Goal: Task Accomplishment & Management: Manage account settings

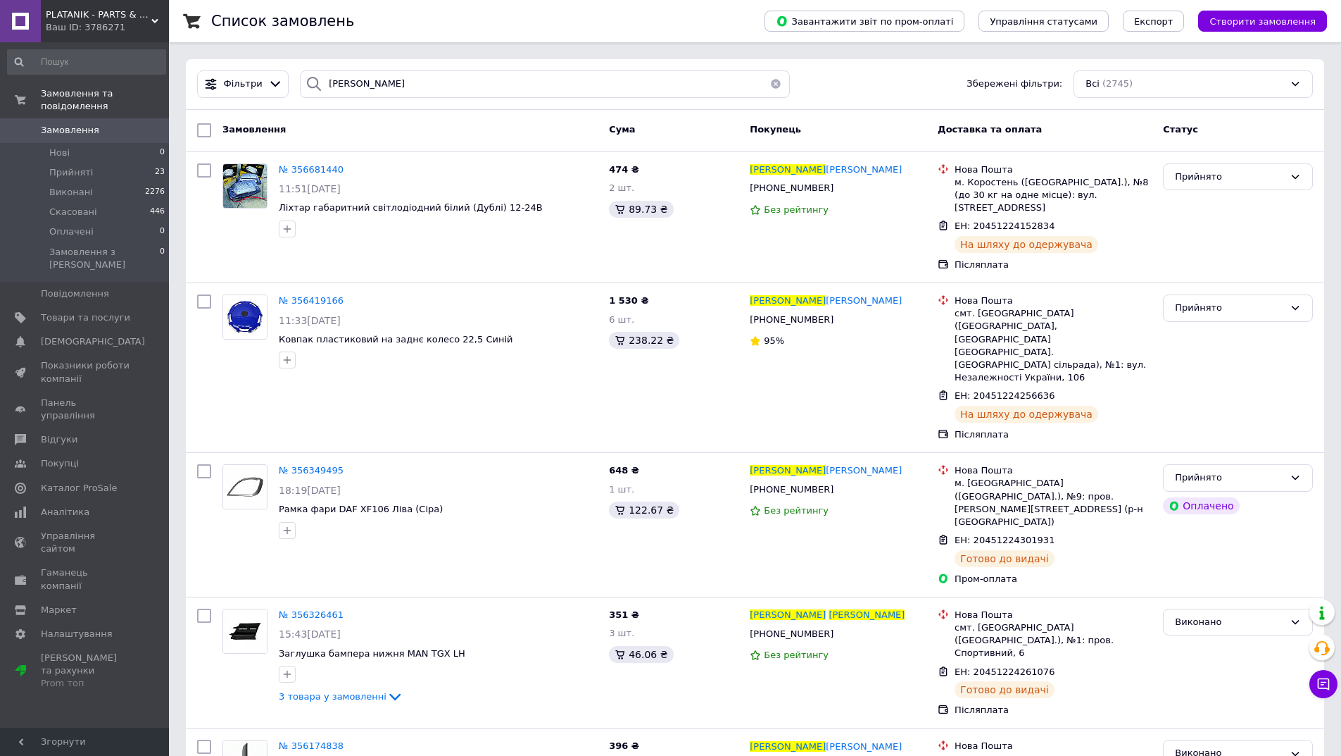
click at [768, 84] on button "button" at bounding box center [776, 83] width 28 height 27
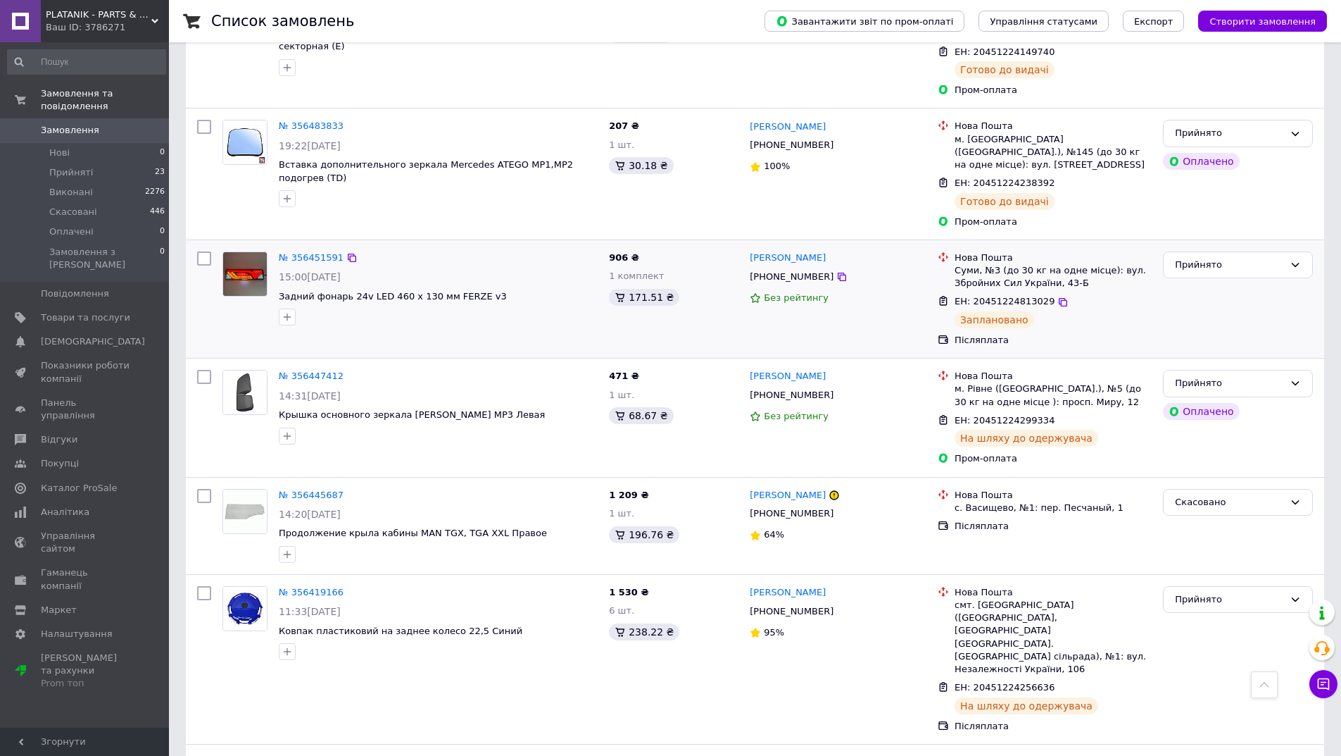
scroll to position [1917, 0]
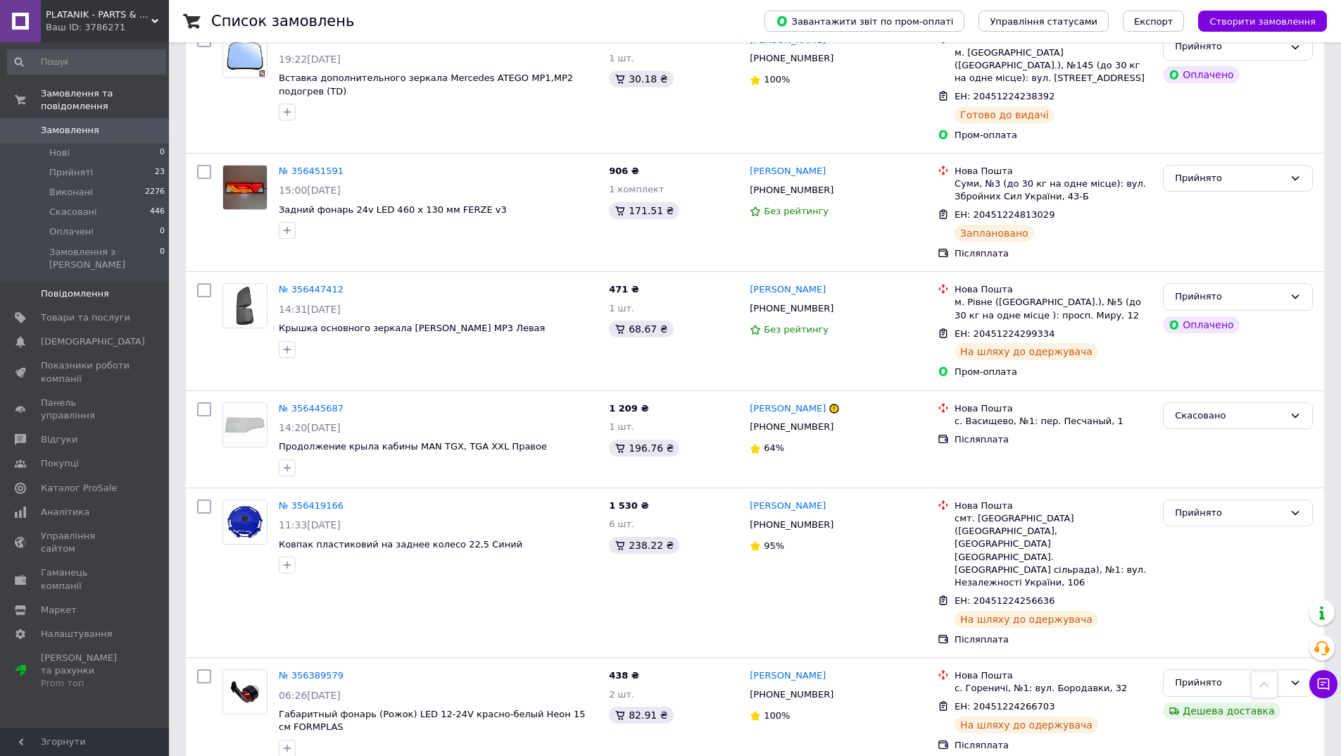
click at [83, 287] on span "Повідомлення" at bounding box center [75, 293] width 68 height 13
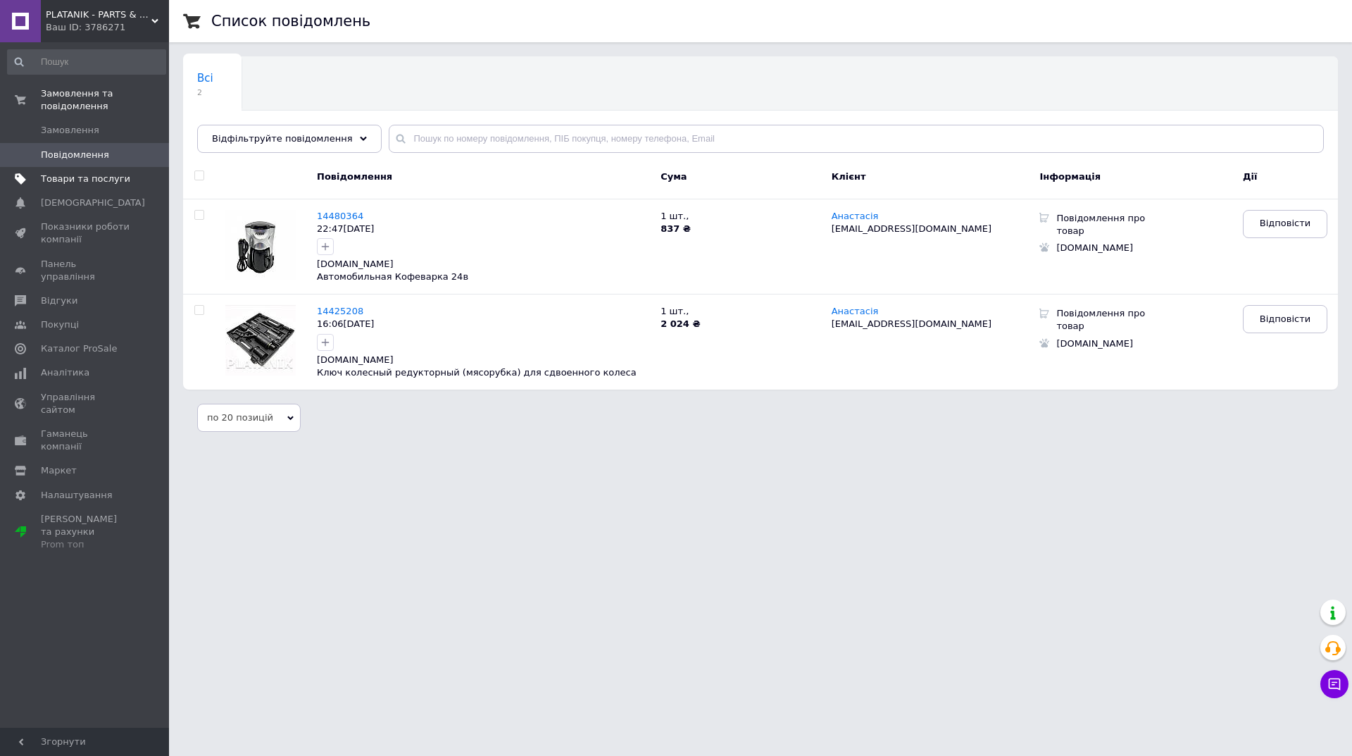
click at [58, 173] on span "Товари та послуги" at bounding box center [85, 179] width 89 height 13
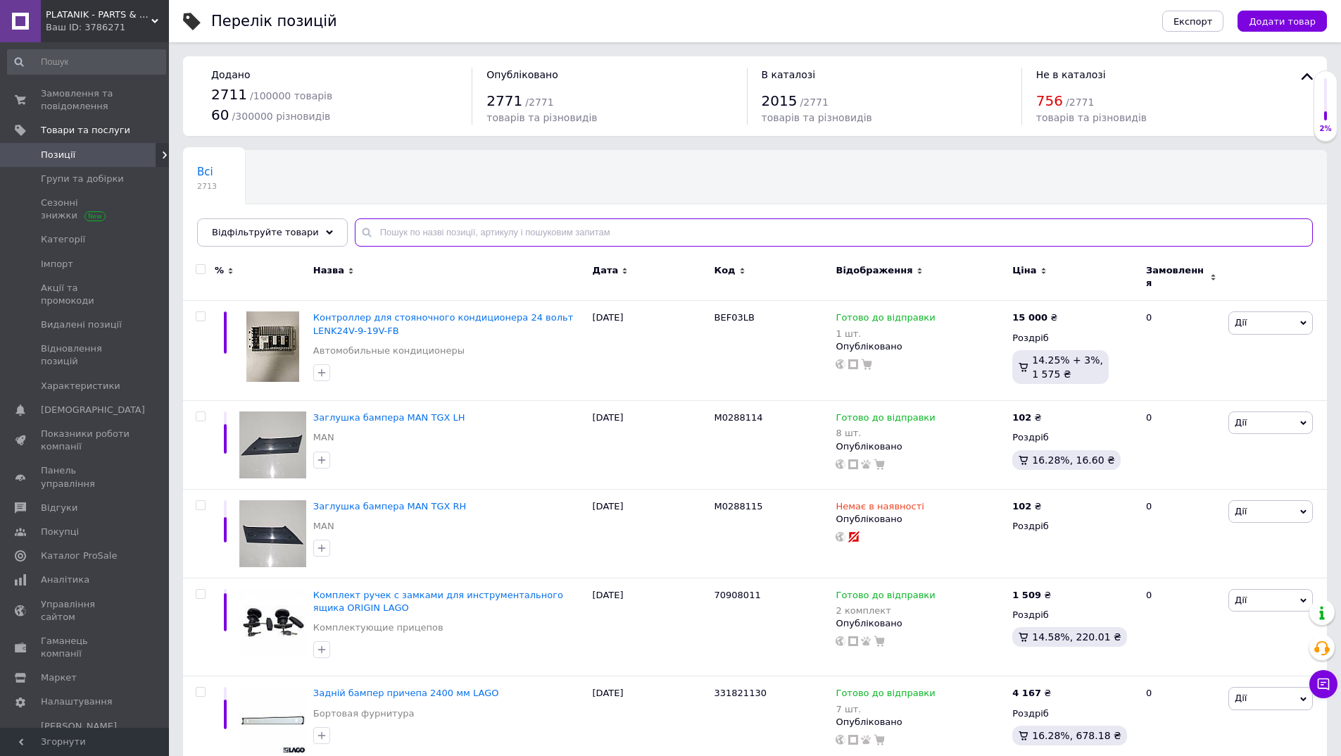
click at [384, 230] on input "text" at bounding box center [834, 232] width 958 height 28
paste input "M611824"
type input "M611824"
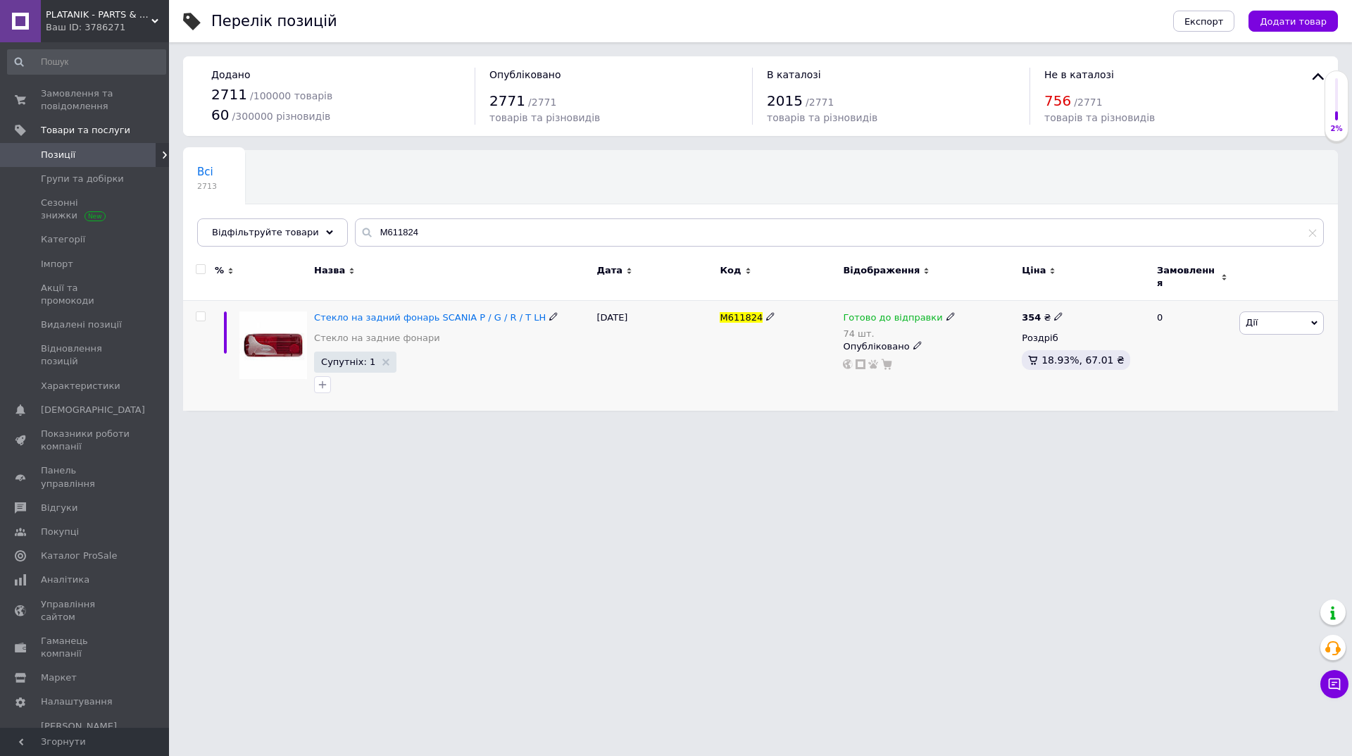
click at [946, 312] on icon at bounding box center [950, 316] width 8 height 8
click at [1094, 319] on div "Наявність Готово до відправки В наявності Немає в наявності Під замовлення Зали…" at bounding box center [1043, 332] width 176 height 111
drag, startPoint x: 975, startPoint y: 348, endPoint x: 916, endPoint y: 348, distance: 59.1
click at [916, 348] on div "Готово до відправки 74 шт. Наявність Готово до відправки В наявності Немає в на…" at bounding box center [929, 340] width 172 height 58
type input "70"
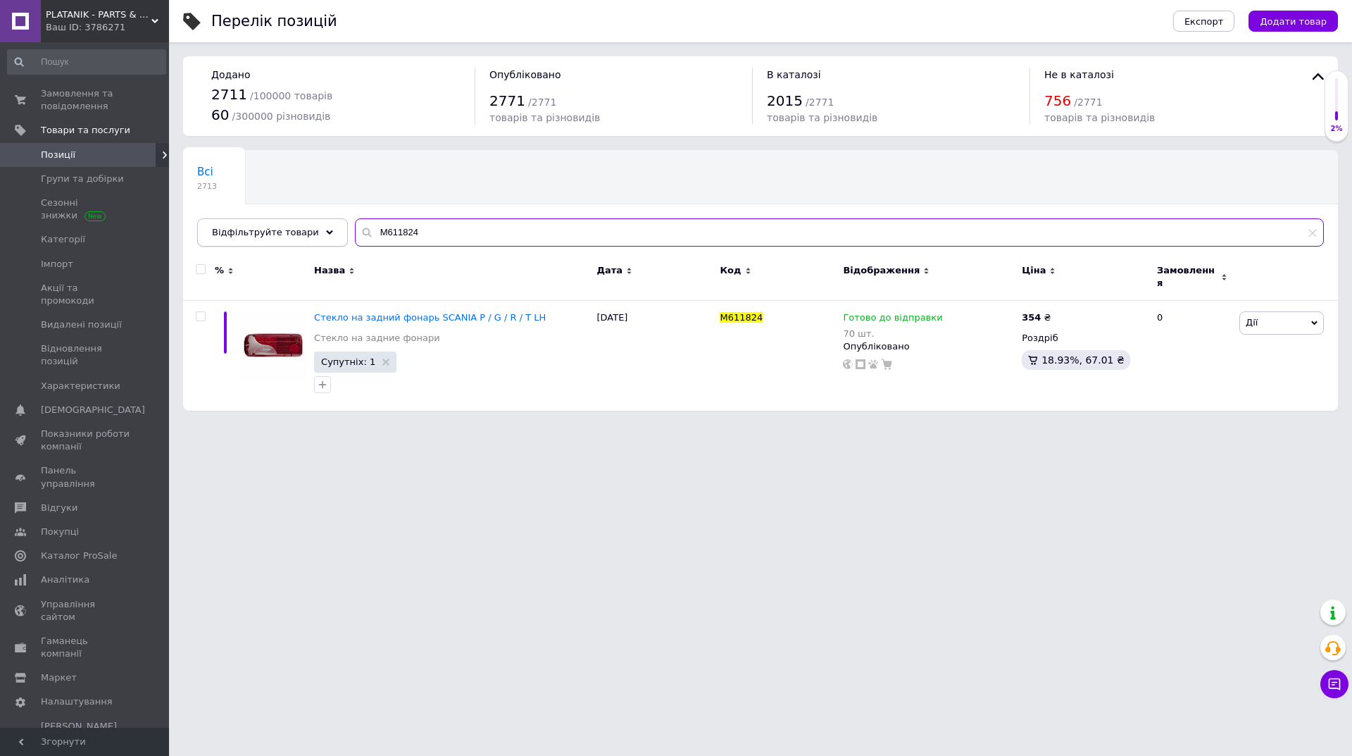
drag, startPoint x: 420, startPoint y: 237, endPoint x: 305, endPoint y: 237, distance: 114.8
click at [305, 237] on div "Відфільтруйте товари M611824" at bounding box center [760, 232] width 1127 height 28
paste input "FR0525"
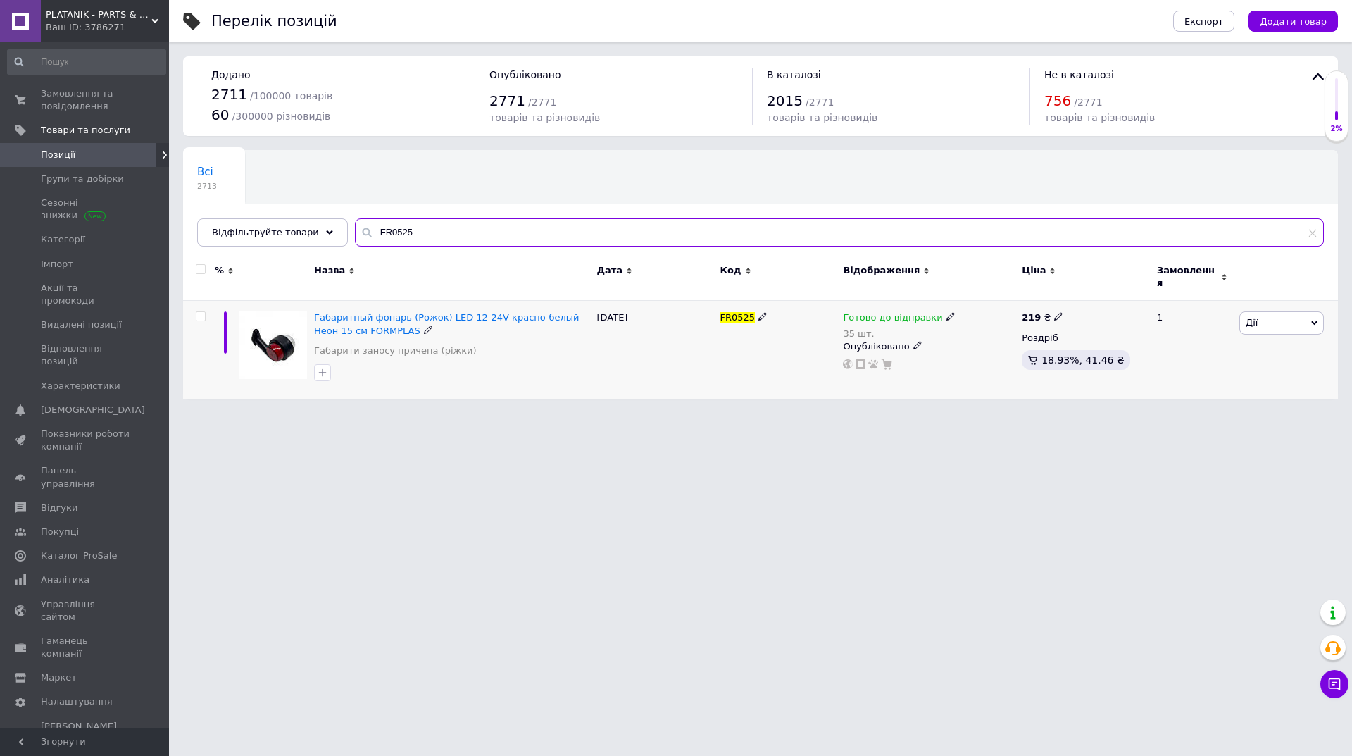
type input "FR0525"
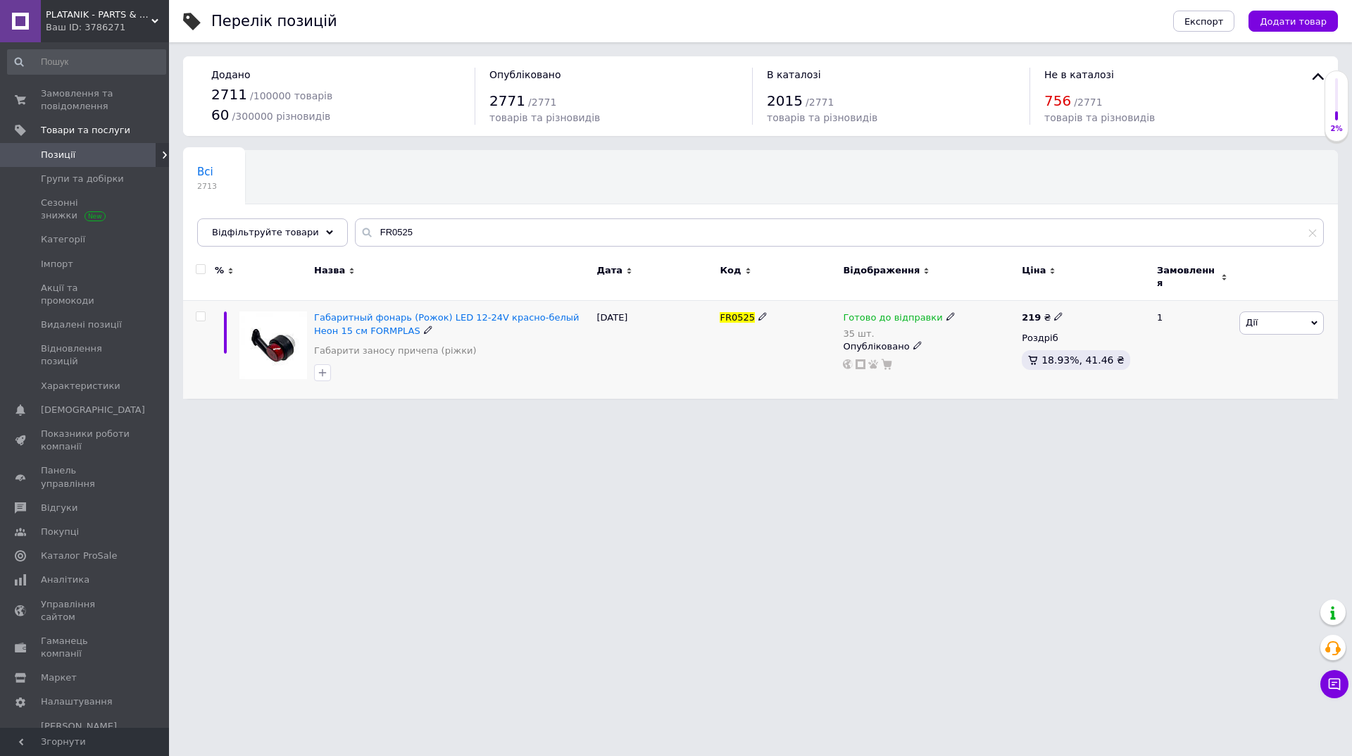
click at [946, 312] on icon at bounding box center [950, 316] width 8 height 8
click at [1110, 319] on div "Наявність Готово до відправки В наявності Немає в наявності Під замовлення Зали…" at bounding box center [1043, 332] width 176 height 111
drag, startPoint x: 1003, startPoint y: 347, endPoint x: 887, endPoint y: 353, distance: 117.0
click at [887, 353] on div "Готово до відправки 35 шт. Наявність Готово до відправки В наявності Немає в на…" at bounding box center [929, 340] width 172 height 58
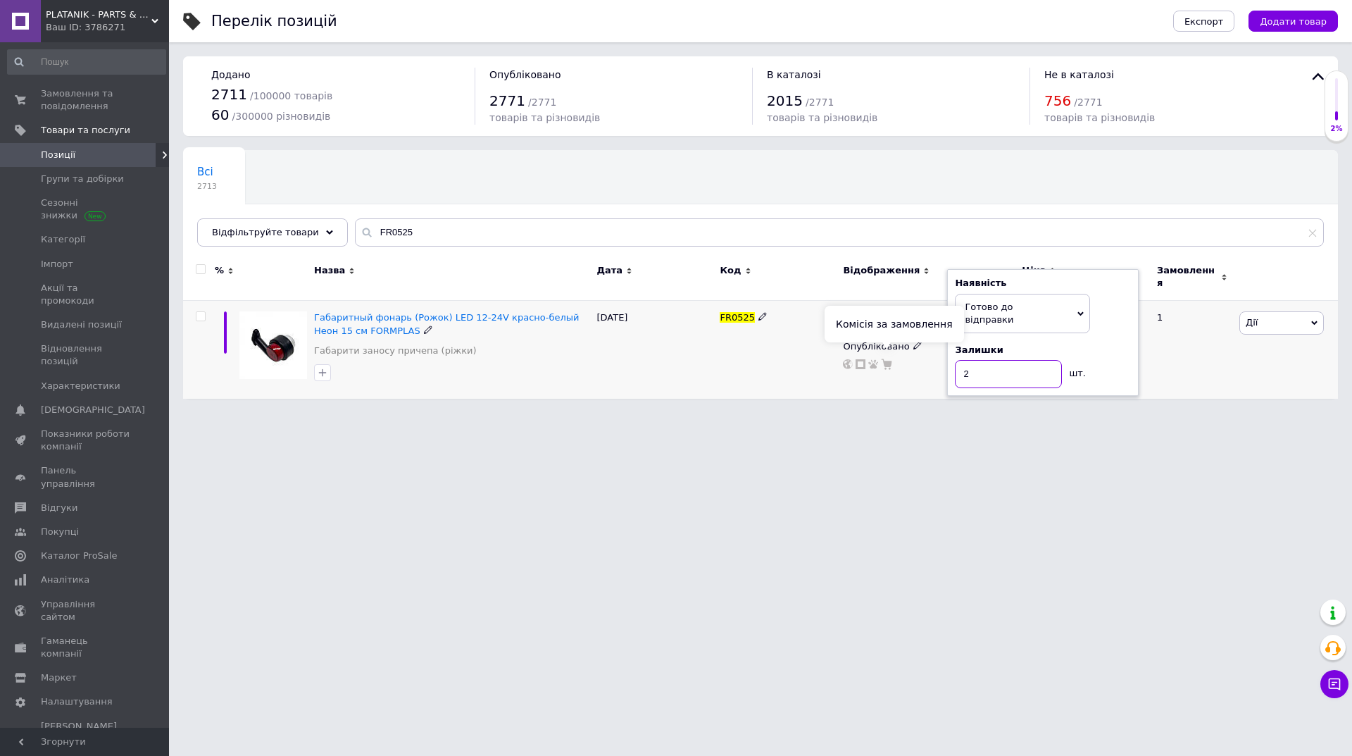
type input "27"
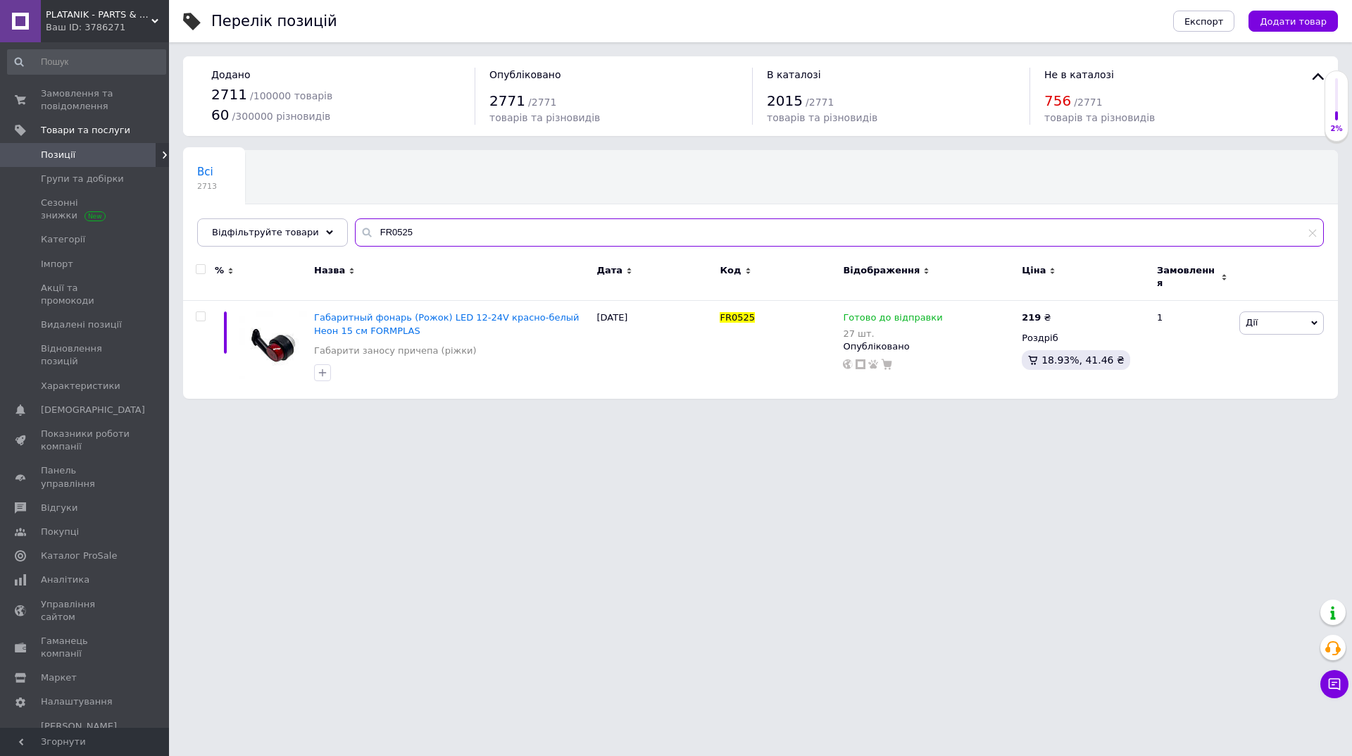
drag, startPoint x: 435, startPoint y: 237, endPoint x: 337, endPoint y: 234, distance: 97.9
click at [355, 234] on input "FR0525" at bounding box center [839, 232] width 969 height 28
paste input "CR-0806"
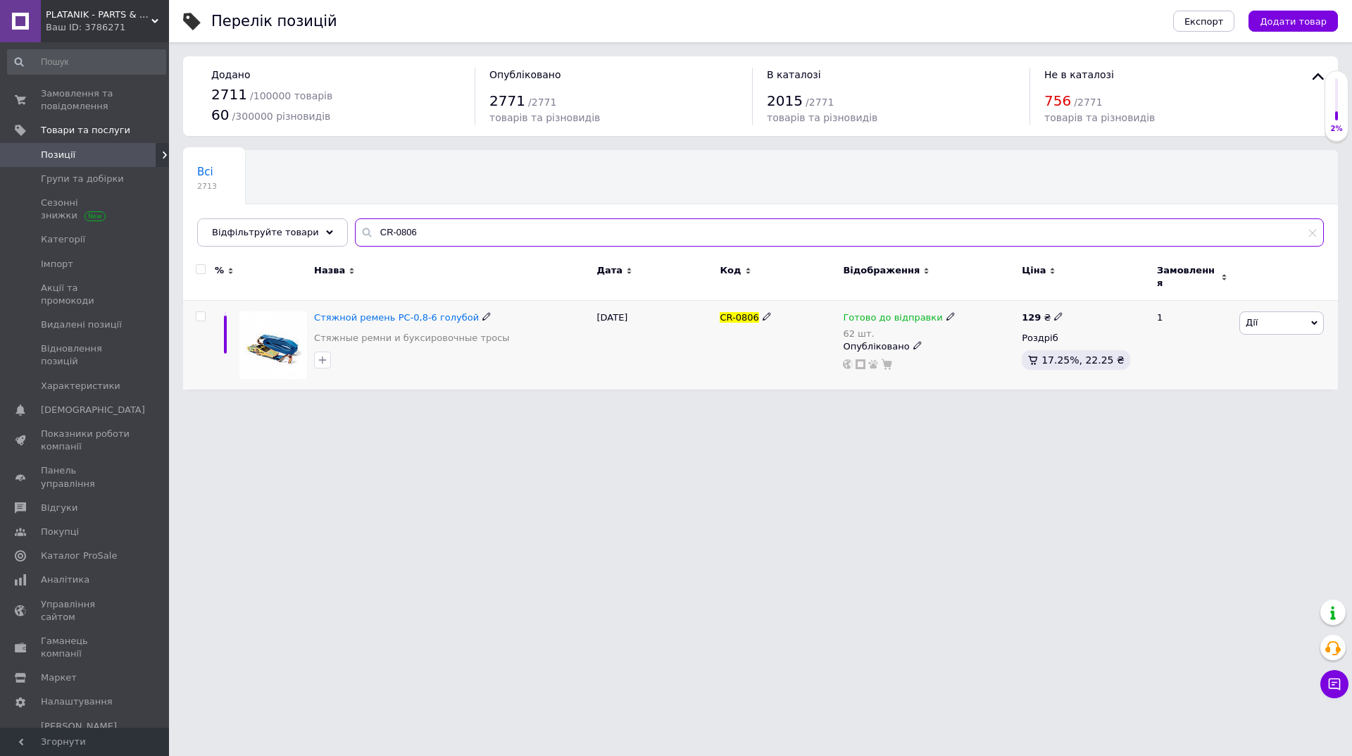
type input "CR-0806"
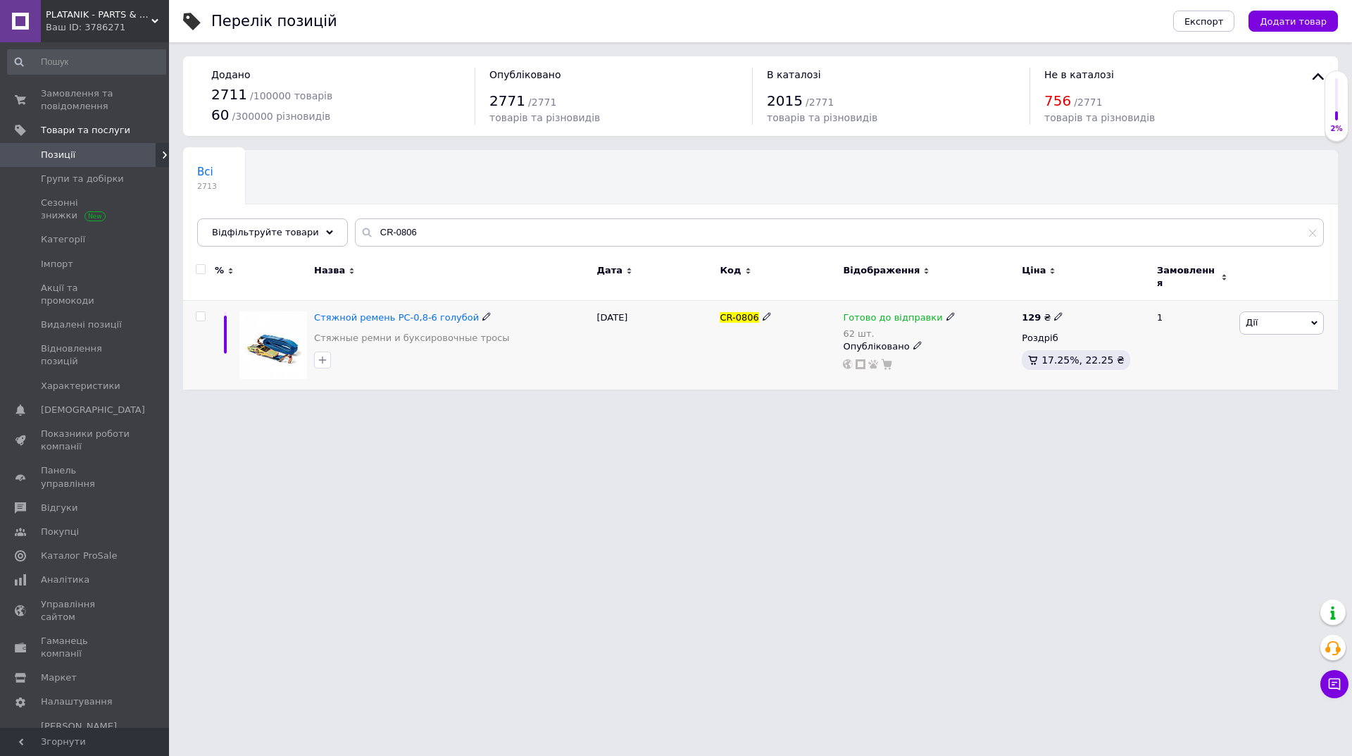
click at [946, 312] on icon at bounding box center [950, 316] width 8 height 8
drag, startPoint x: 1107, startPoint y: 317, endPoint x: 1079, endPoint y: 328, distance: 30.3
click at [1106, 317] on div "Наявність Готово до відправки В наявності Немає в наявності Під замовлення Зали…" at bounding box center [1043, 332] width 176 height 111
drag, startPoint x: 1034, startPoint y: 346, endPoint x: 943, endPoint y: 346, distance: 90.8
click at [943, 346] on div "Готово до відправки 62 шт. Наявність Готово до відправки В наявності Немає в на…" at bounding box center [929, 340] width 172 height 58
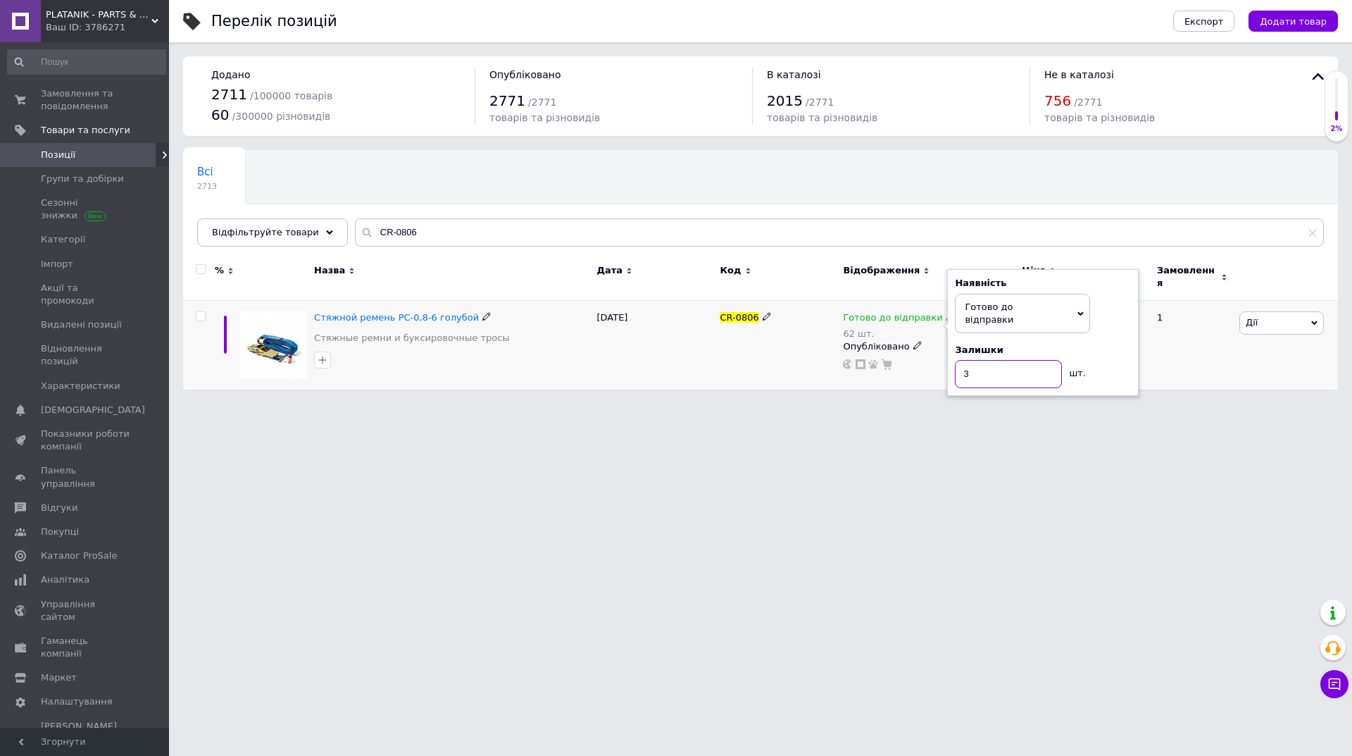
type input "34"
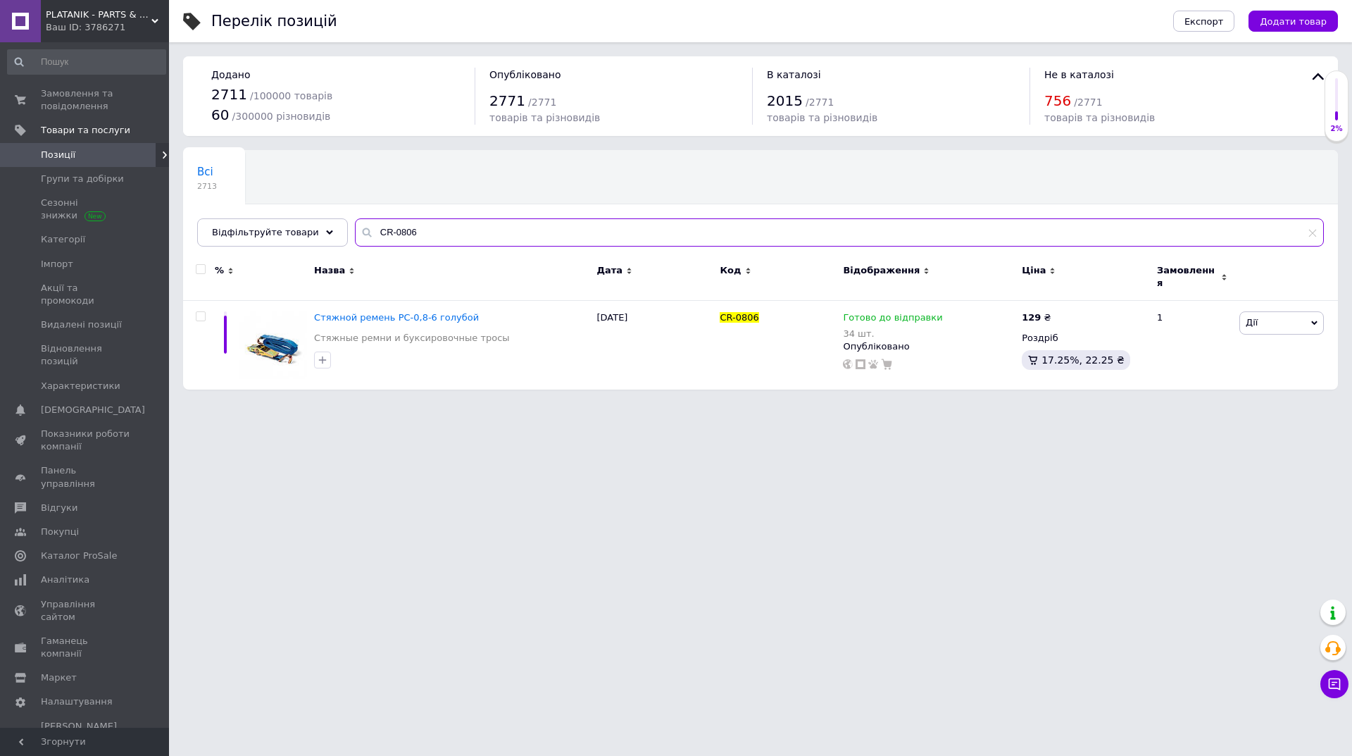
drag, startPoint x: 411, startPoint y: 238, endPoint x: 352, endPoint y: 242, distance: 58.6
click at [355, 242] on input "CR-0806" at bounding box center [839, 232] width 969 height 28
paste input "SM08"
drag, startPoint x: 433, startPoint y: 242, endPoint x: 328, endPoint y: 248, distance: 105.1
click at [328, 246] on div "Всі 2713 Ok Відфільтровано... Зберегти Нічого не знайдено Можливо, помилка у сл…" at bounding box center [760, 198] width 1155 height 96
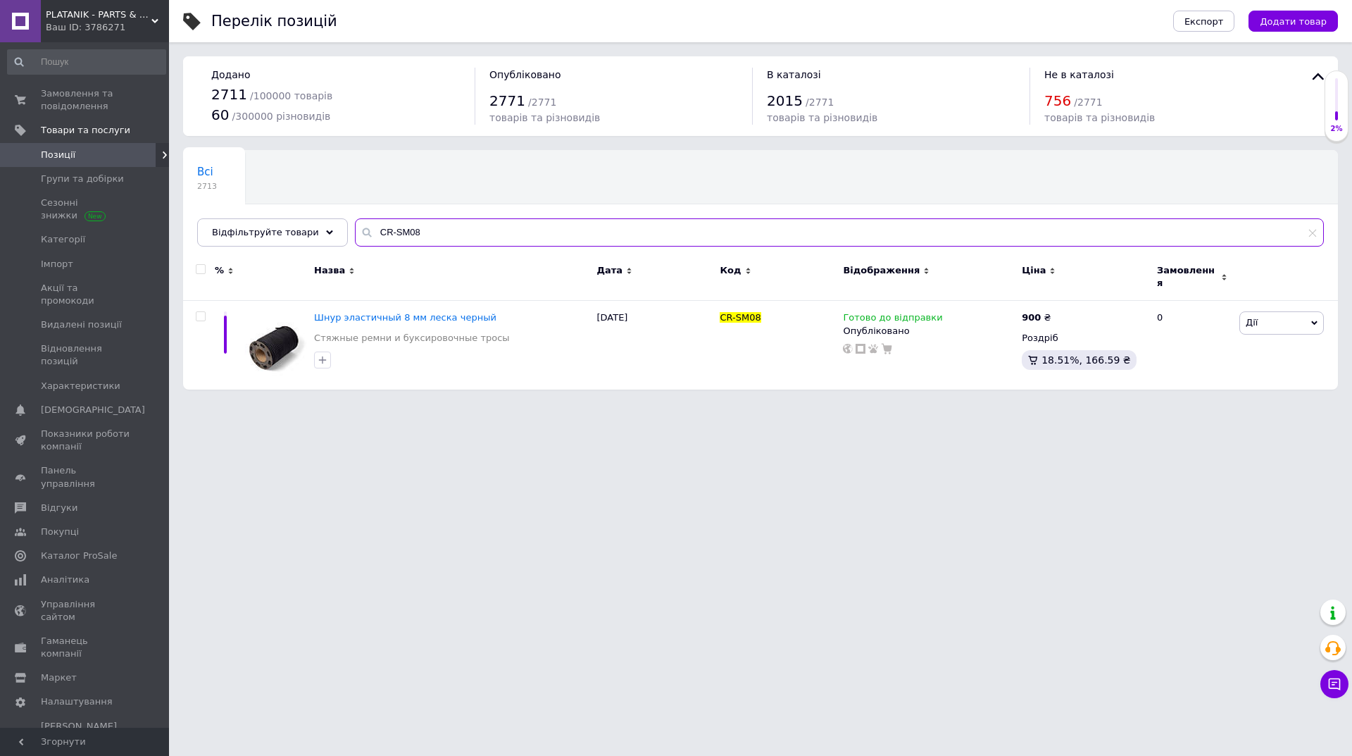
paste input "M711417"
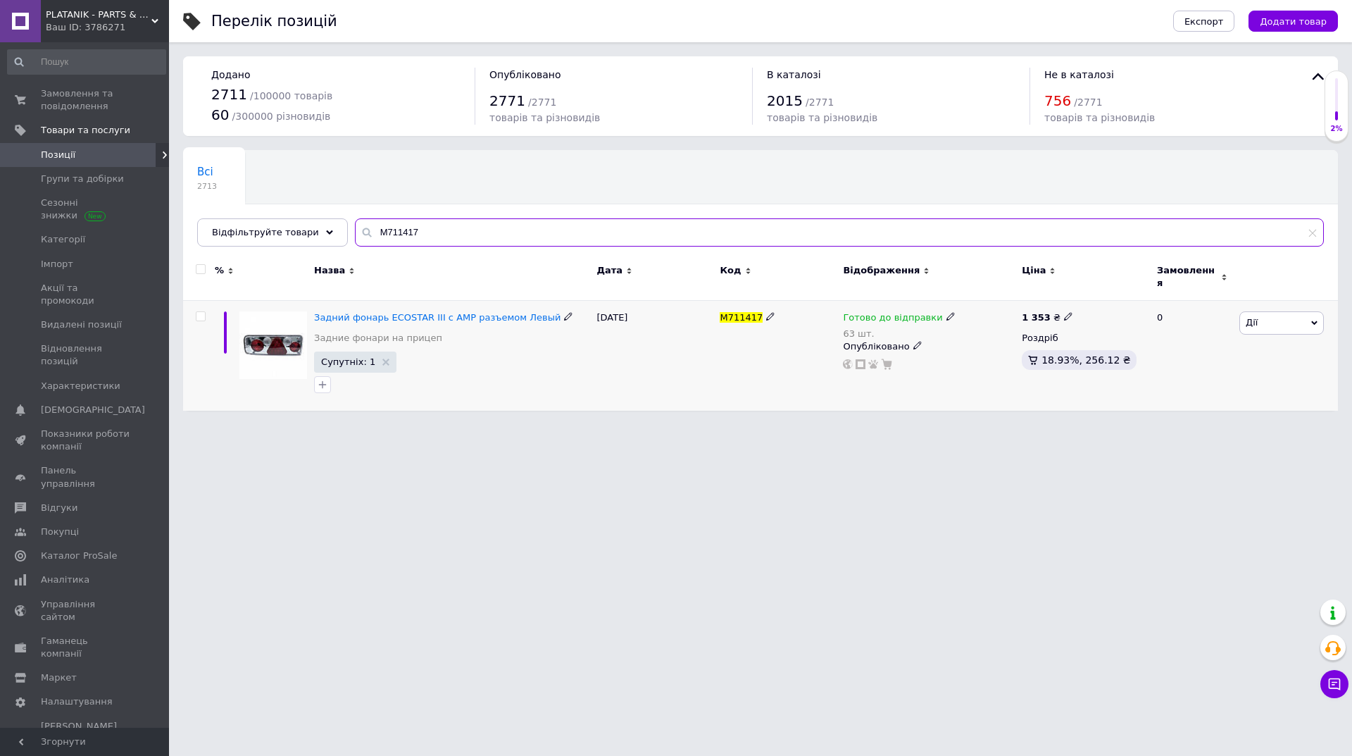
type input "M711417"
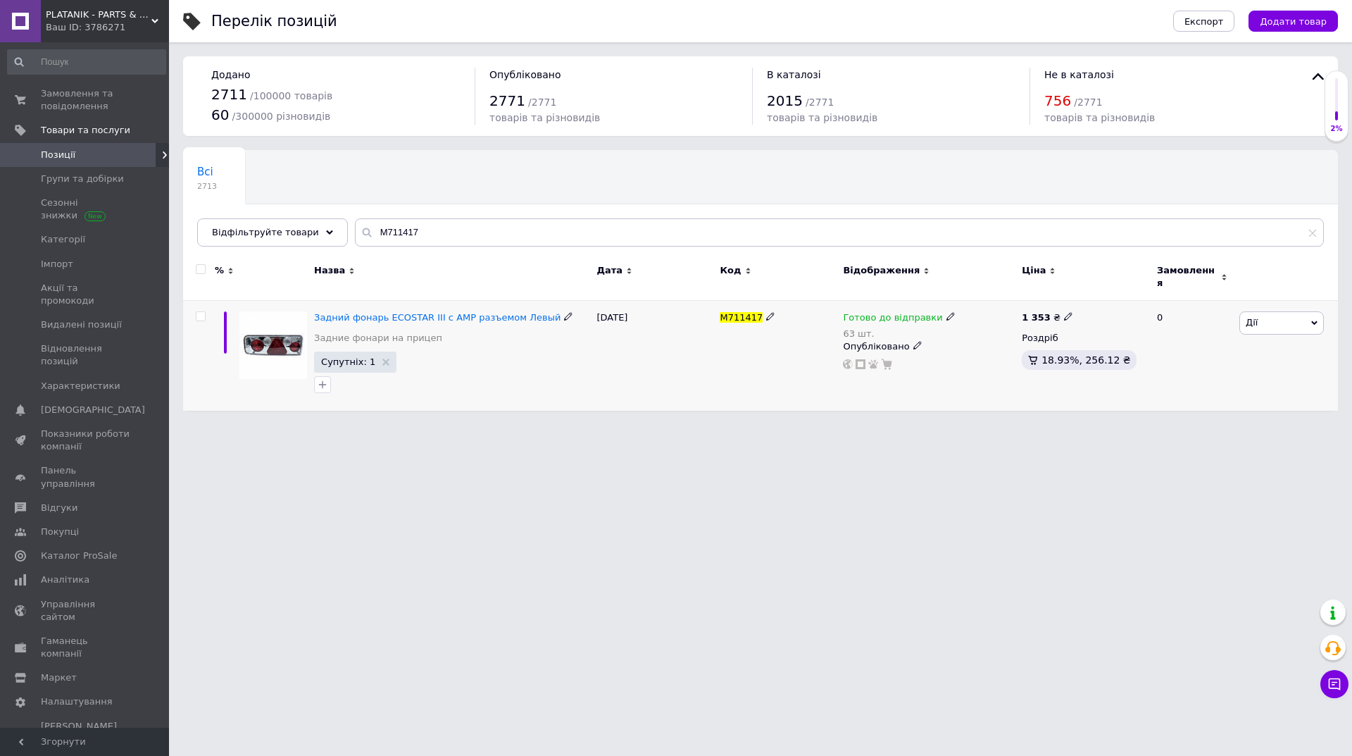
click at [946, 312] on icon at bounding box center [950, 316] width 8 height 8
click at [1100, 315] on div "Наявність Готово до відправки В наявності Немає в наявності Під замовлення Зали…" at bounding box center [1043, 332] width 176 height 111
drag, startPoint x: 977, startPoint y: 358, endPoint x: 912, endPoint y: 355, distance: 64.9
click at [913, 355] on div "Готово до відправки 63 шт. Наявність Готово до відправки В наявності Немає в на…" at bounding box center [929, 340] width 172 height 58
type input "54"
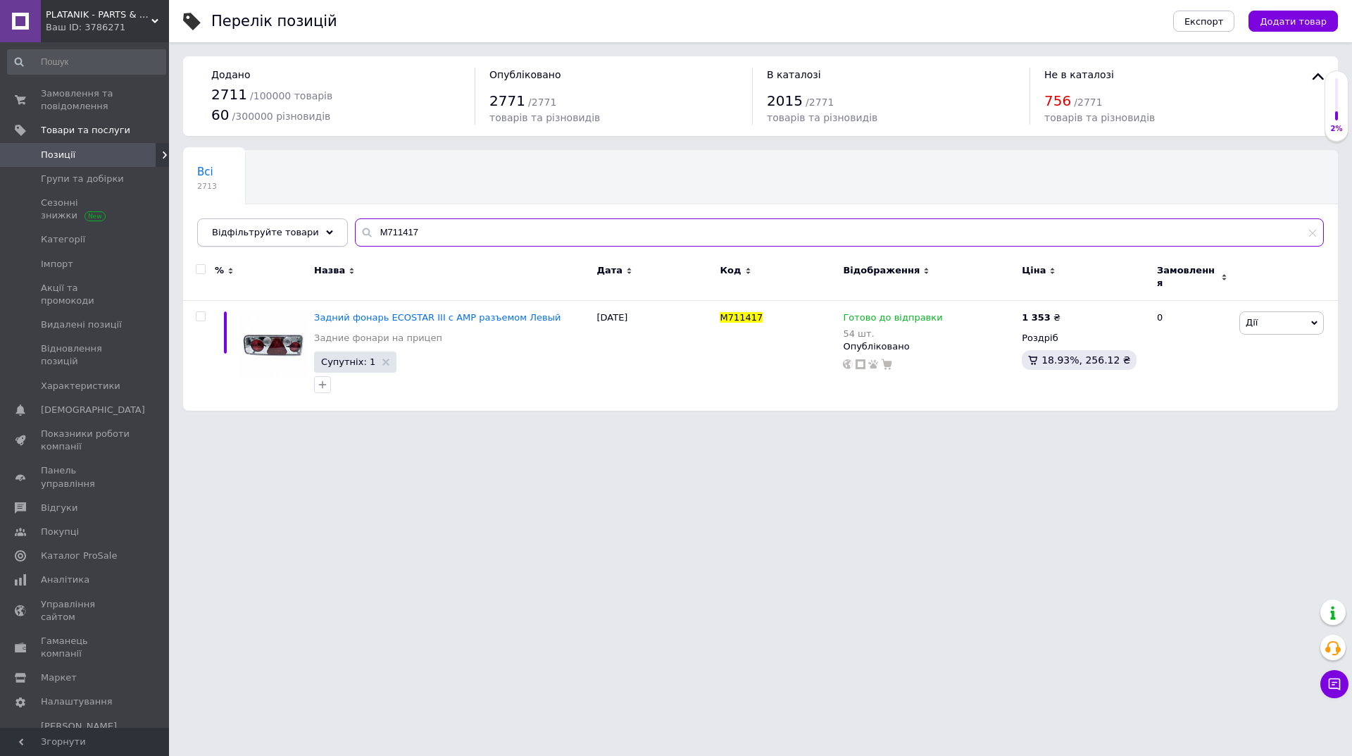
drag, startPoint x: 427, startPoint y: 229, endPoint x: 318, endPoint y: 231, distance: 109.2
click at [318, 231] on div "Відфільтруйте товари M711417" at bounding box center [760, 232] width 1127 height 28
paste input "691810"
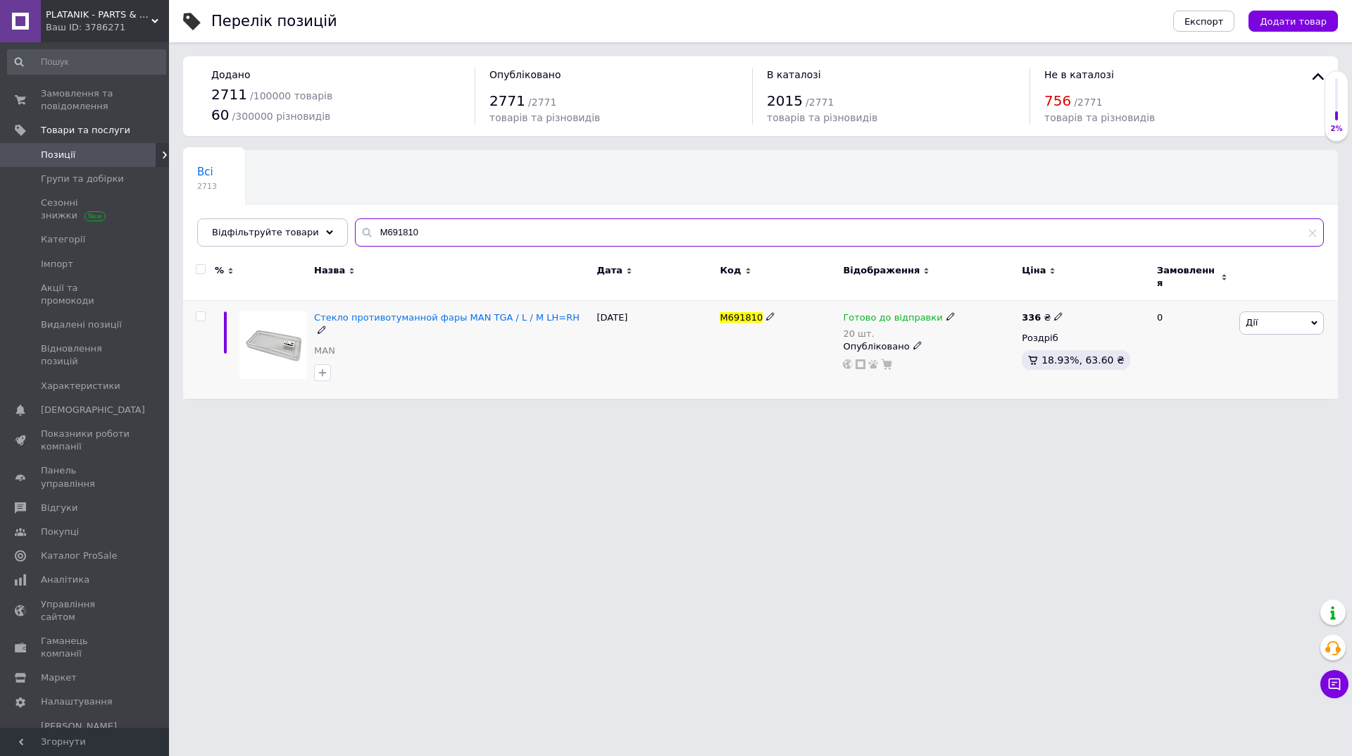
type input "M691810"
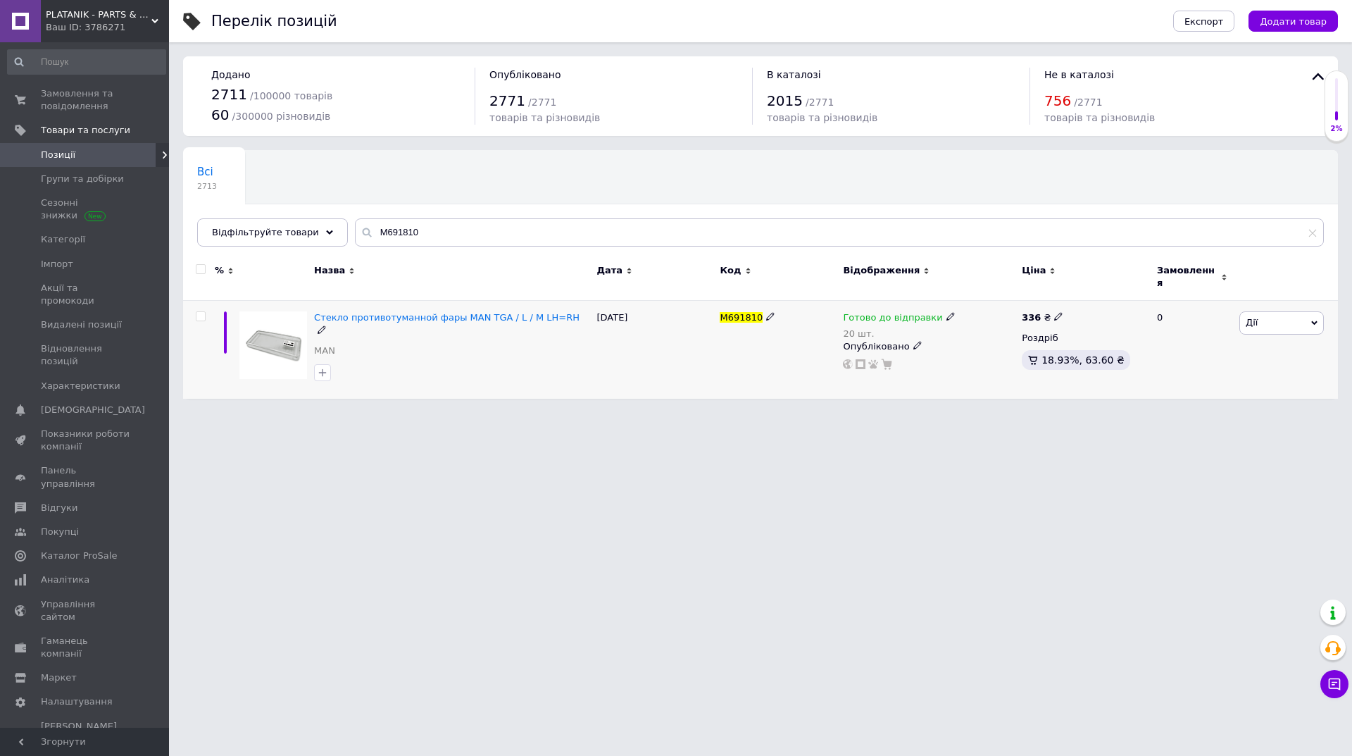
click at [946, 312] on icon at bounding box center [950, 316] width 8 height 8
click at [1098, 344] on div "Залишки" at bounding box center [1043, 350] width 176 height 13
drag, startPoint x: 997, startPoint y: 357, endPoint x: 951, endPoint y: 361, distance: 46.6
click at [951, 361] on div "Наявність Готово до відправки В наявності Немає в наявності Під замовлення Зали…" at bounding box center [1043, 332] width 192 height 127
type input "7"
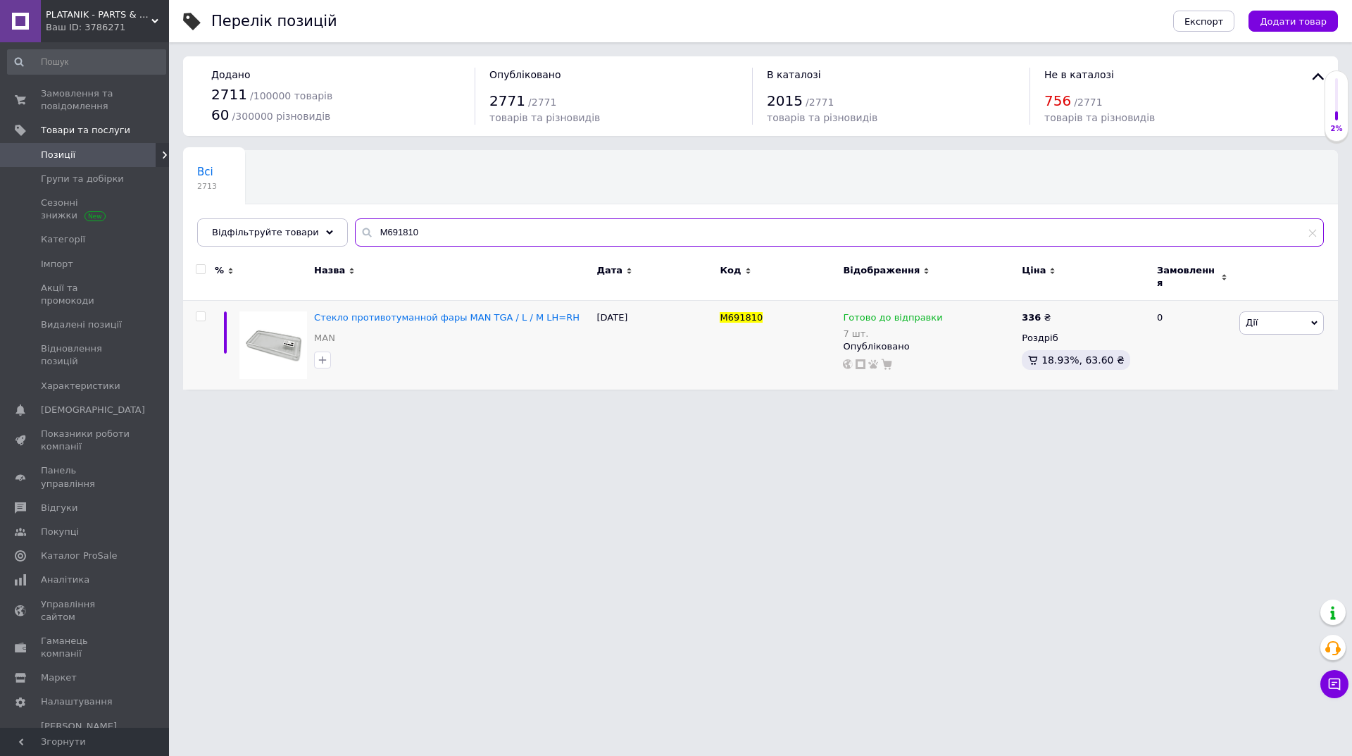
drag, startPoint x: 428, startPoint y: 241, endPoint x: 353, endPoint y: 241, distance: 75.3
click at [355, 241] on input "M691810" at bounding box center [839, 232] width 969 height 28
paste input "D0752018"
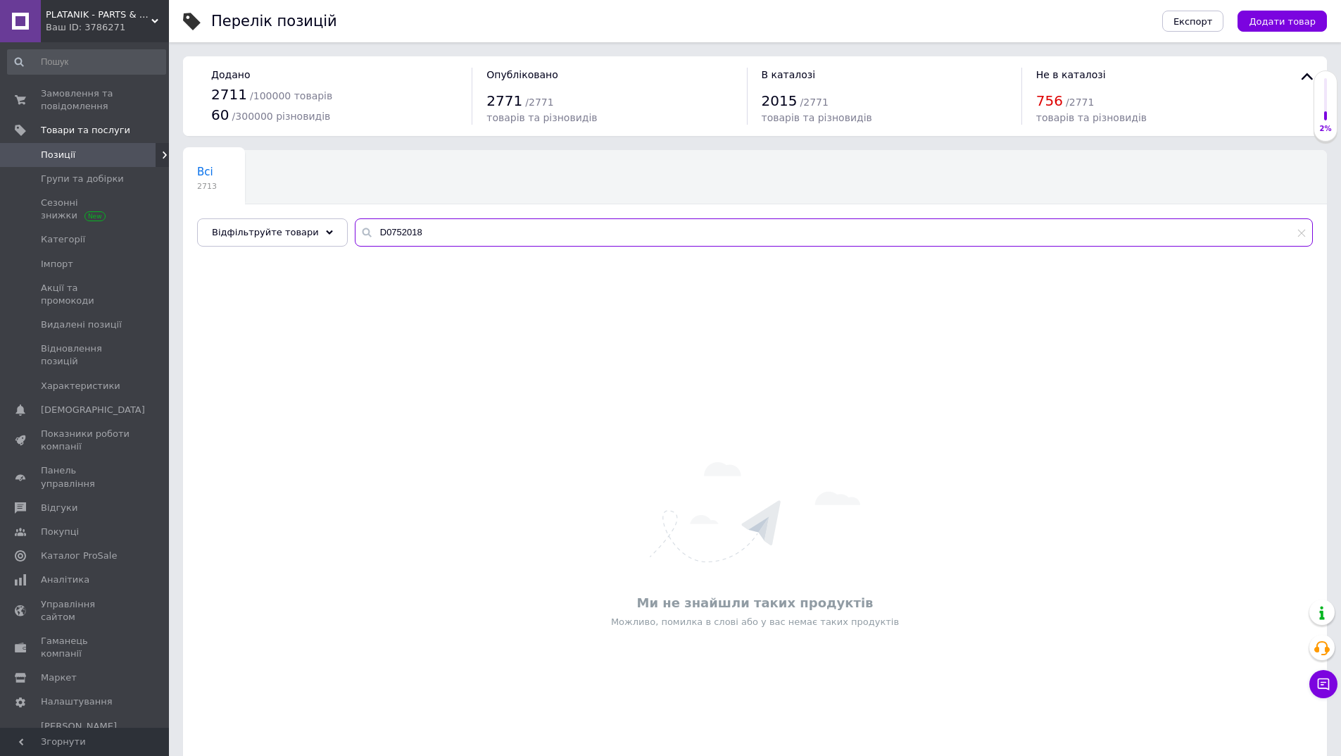
drag, startPoint x: 430, startPoint y: 241, endPoint x: 344, endPoint y: 244, distance: 86.7
click at [355, 244] on input "D0752018" at bounding box center [834, 232] width 958 height 28
paste input "11310"
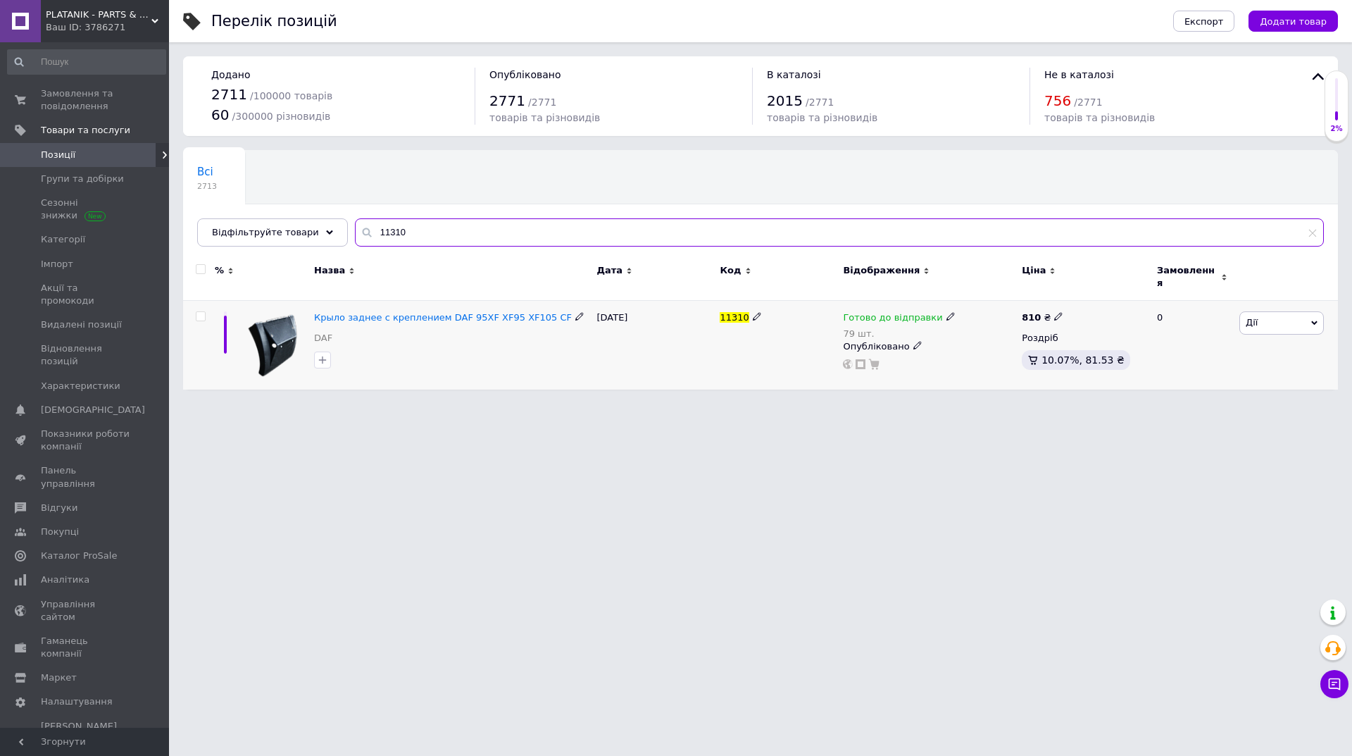
type input "11310"
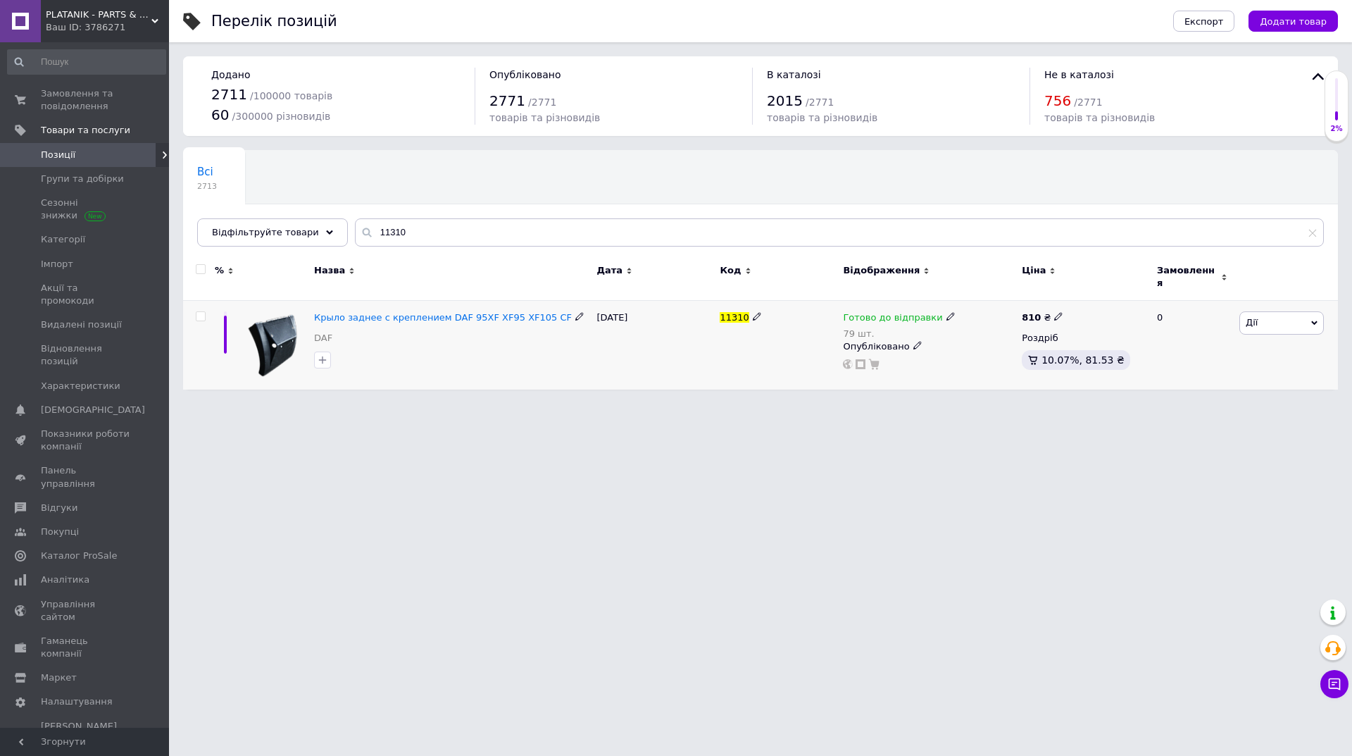
click at [946, 313] on use at bounding box center [950, 317] width 8 height 8
drag, startPoint x: 1127, startPoint y: 332, endPoint x: 1036, endPoint y: 351, distance: 93.5
click at [1125, 344] on div "Залишки" at bounding box center [1043, 350] width 176 height 13
drag, startPoint x: 1009, startPoint y: 354, endPoint x: 931, endPoint y: 352, distance: 78.2
click at [929, 353] on div "Готово до відправки 79 шт. Наявність Готово до відправки В наявності Немає в на…" at bounding box center [929, 340] width 172 height 58
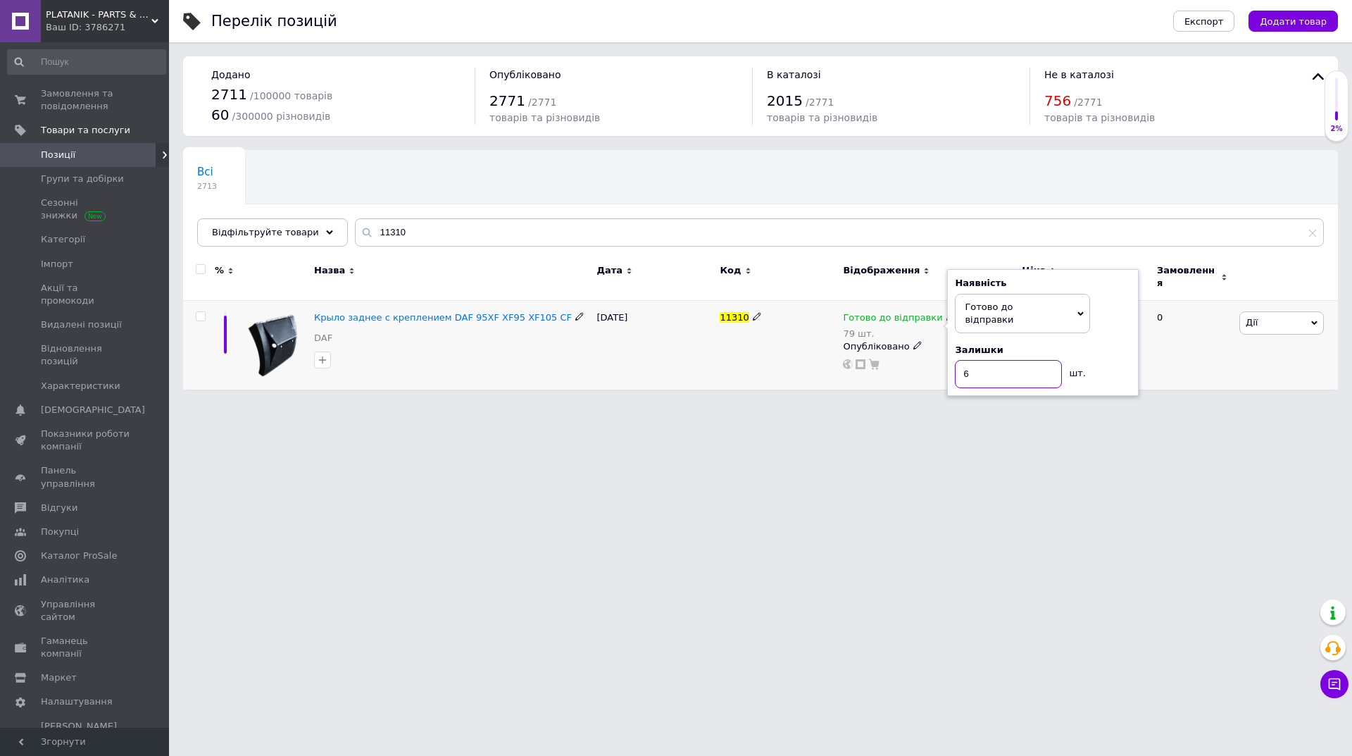
type input "64"
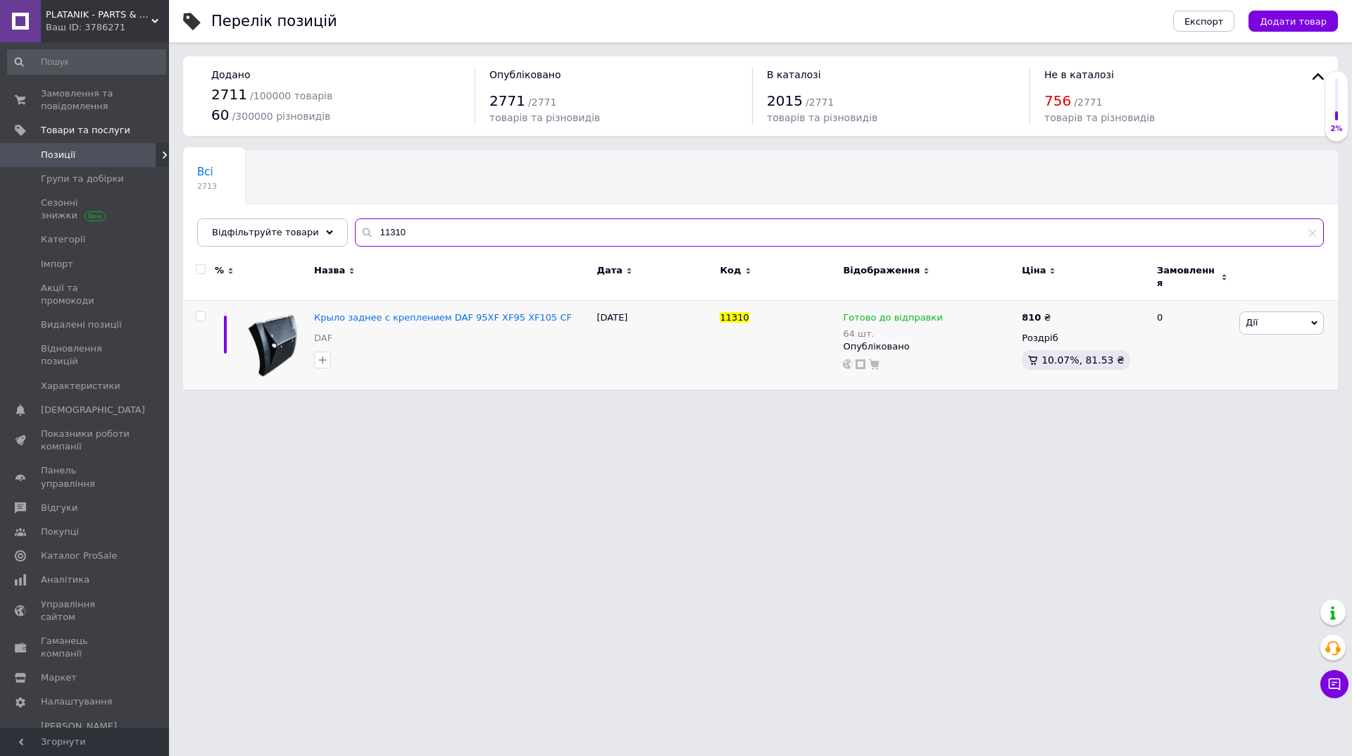
drag, startPoint x: 395, startPoint y: 242, endPoint x: 333, endPoint y: 251, distance: 62.6
click at [333, 246] on div "Всі 2713 Ok Відфільтровано... Зберегти Нічого не знайдено Можливо, помилка у сл…" at bounding box center [760, 198] width 1155 height 96
paste input "ZL04-58-0"
type input "ZL04-58-010"
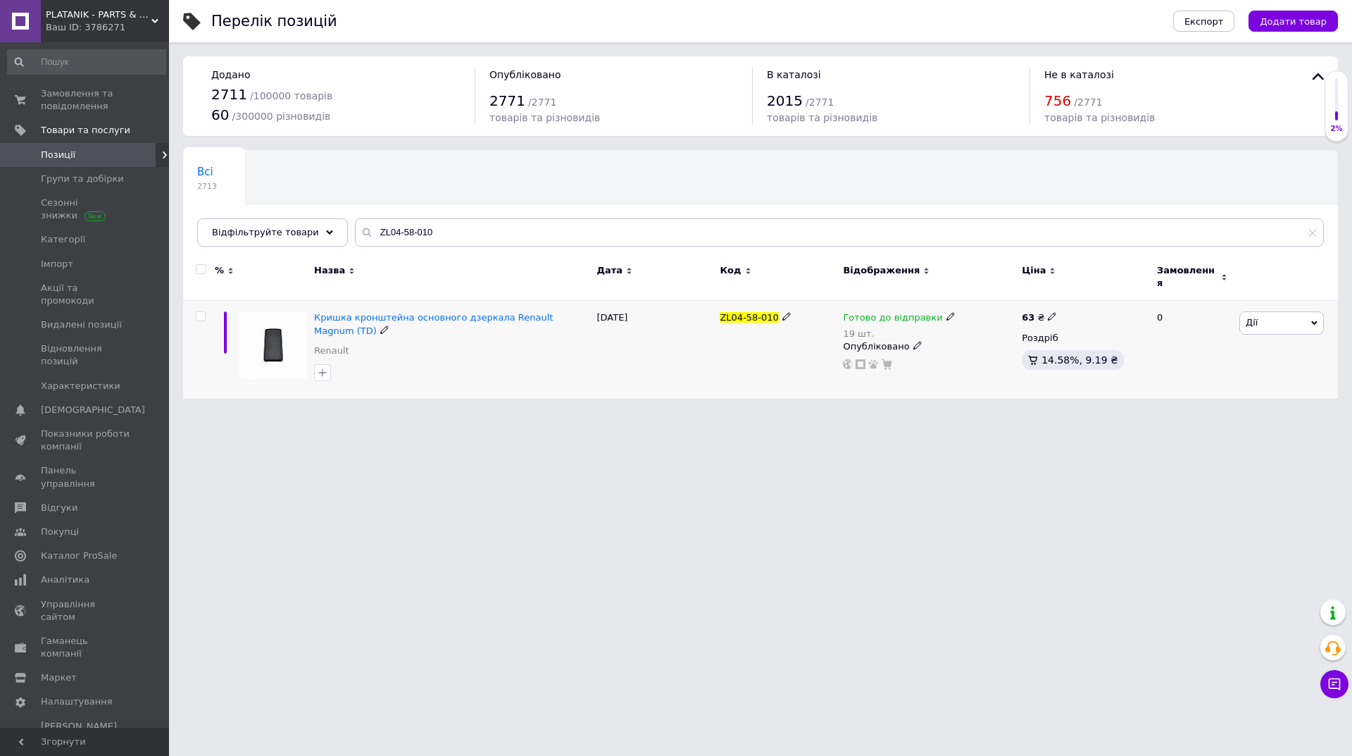
click at [946, 312] on icon at bounding box center [950, 316] width 8 height 8
click at [1103, 344] on div "Залишки" at bounding box center [1043, 350] width 176 height 13
drag, startPoint x: 1001, startPoint y: 354, endPoint x: 875, endPoint y: 361, distance: 125.5
click at [875, 361] on div "Готово до відправки 19 шт. Наявність Готово до відправки В наявності Немає в на…" at bounding box center [929, 340] width 172 height 58
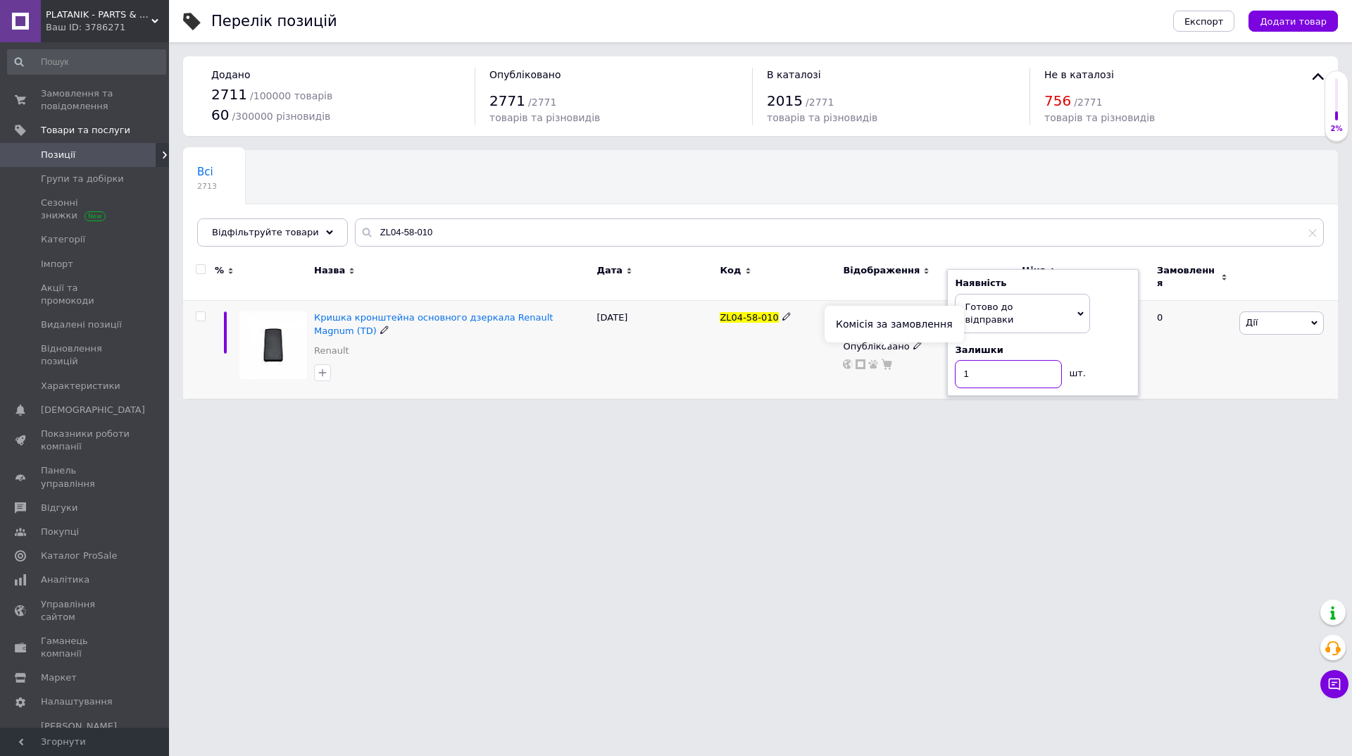
type input "14"
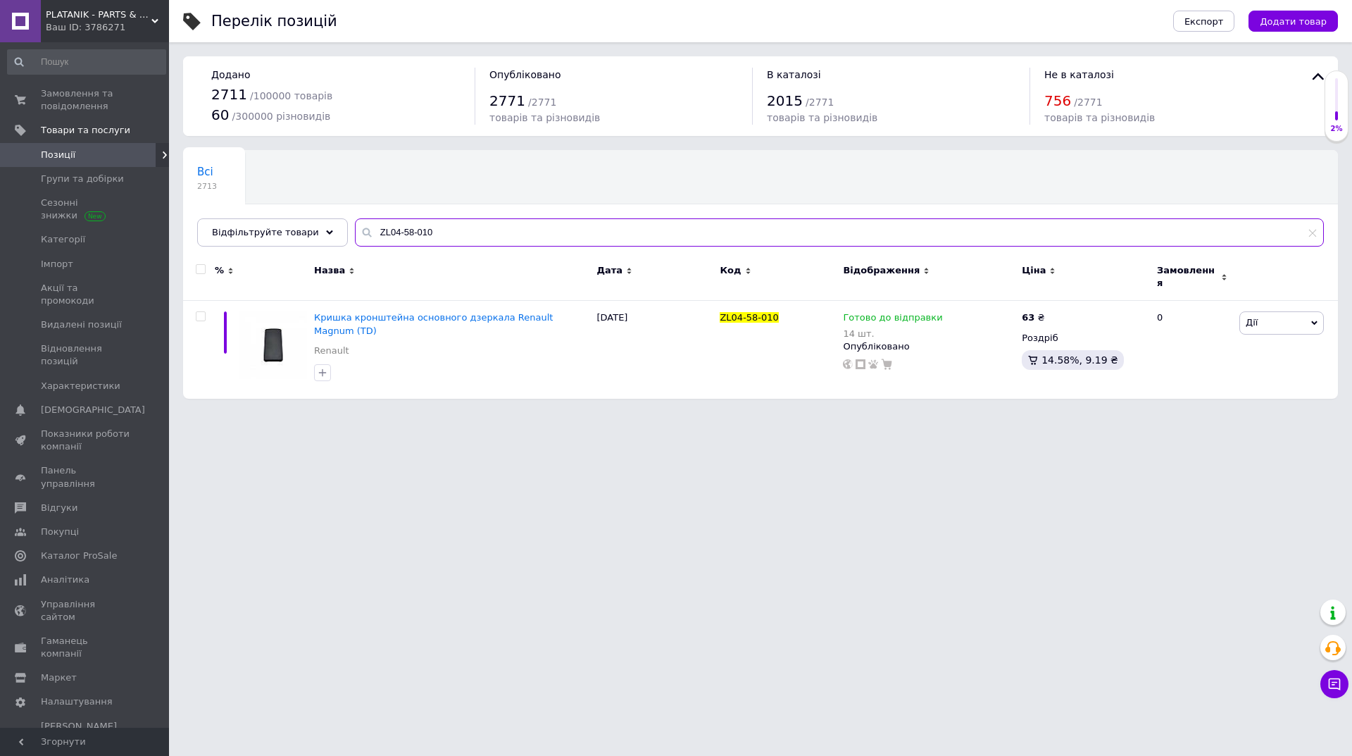
drag, startPoint x: 433, startPoint y: 232, endPoint x: 351, endPoint y: 242, distance: 82.9
click at [355, 242] on input "ZL04-58-010" at bounding box center [839, 232] width 969 height 28
paste input "7-017-02"
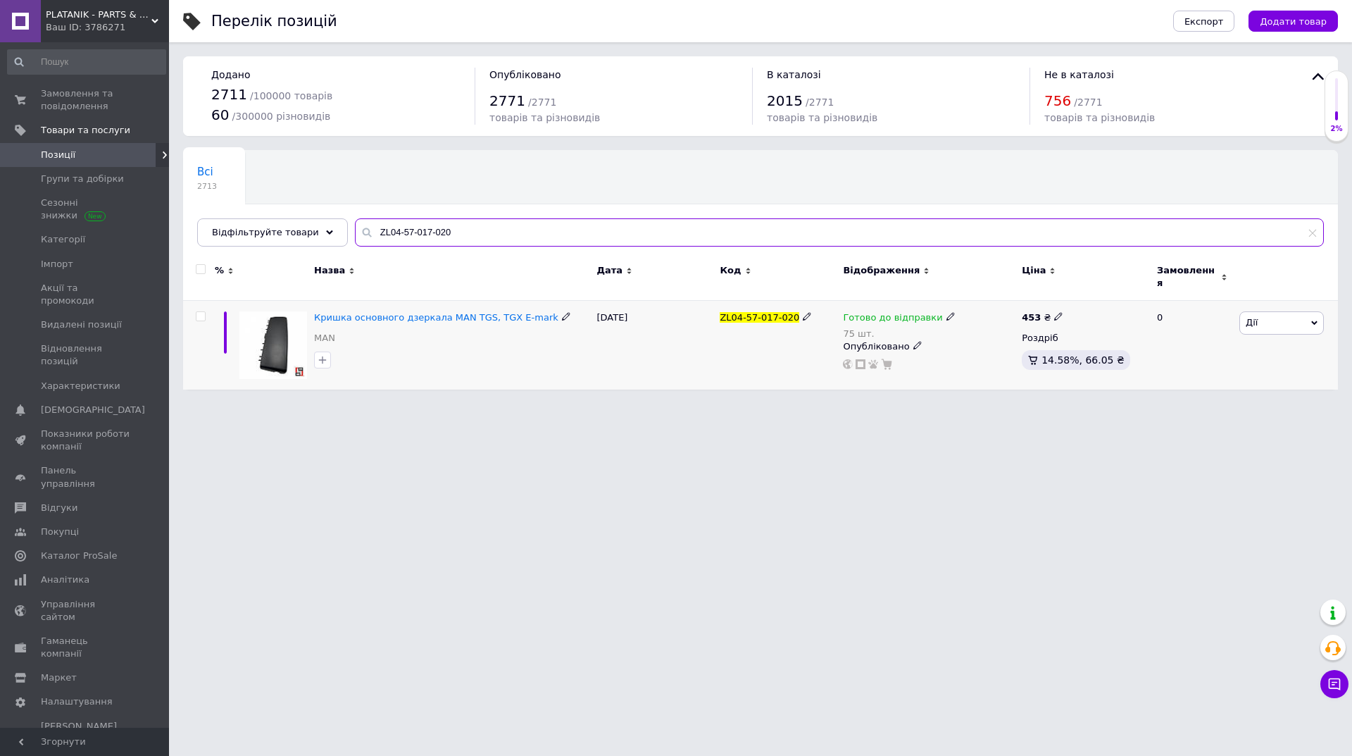
type input "ZL04-57-017-020"
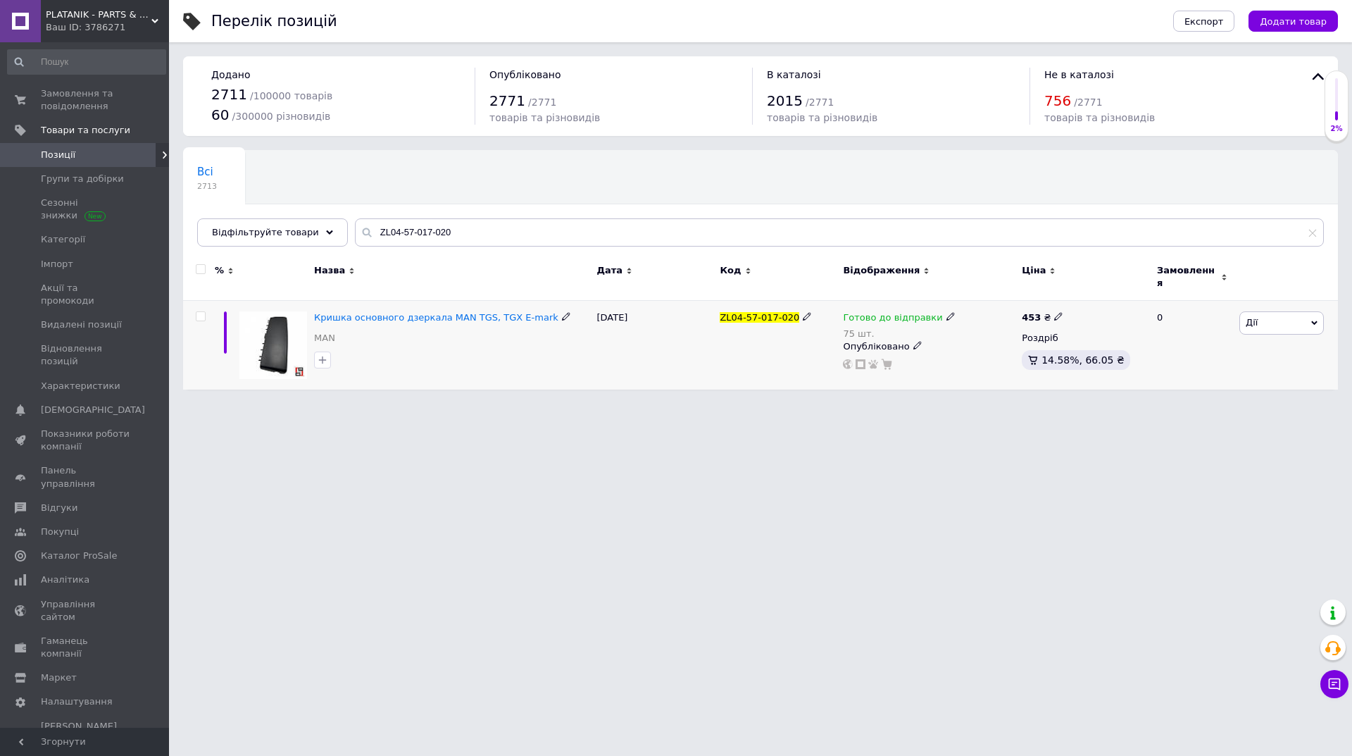
click at [946, 313] on icon at bounding box center [950, 316] width 8 height 8
click at [1104, 314] on div "Наявність Готово до відправки В наявності Немає в наявності Під замовлення Зали…" at bounding box center [1043, 332] width 176 height 111
drag, startPoint x: 932, startPoint y: 361, endPoint x: 903, endPoint y: 367, distance: 28.7
click at [903, 367] on div "Готово до відправки 75 шт. Наявність Готово до відправки В наявності Немає в на…" at bounding box center [928, 345] width 179 height 89
type input "72"
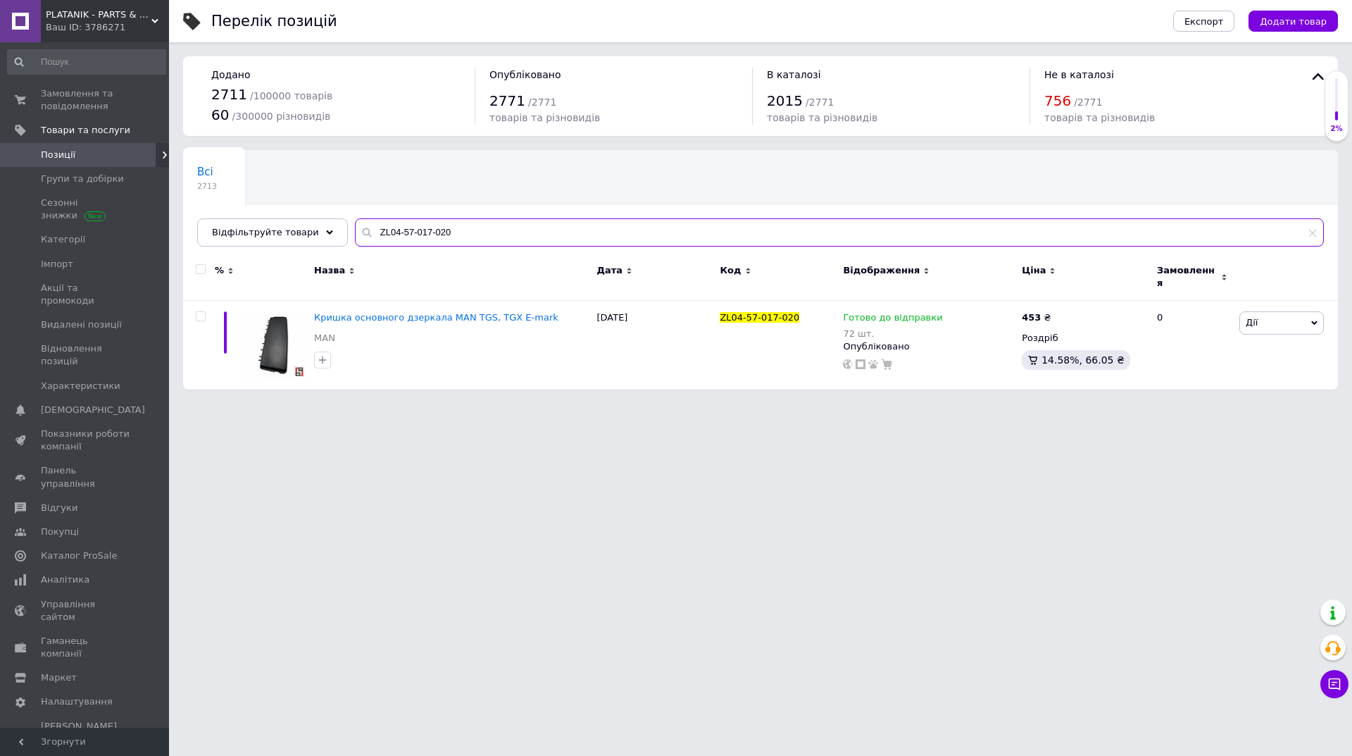
drag, startPoint x: 401, startPoint y: 231, endPoint x: 331, endPoint y: 231, distance: 70.4
click at [331, 231] on div "Всі 2713 Ok Відфільтровано... Зберегти Нічого не знайдено Можливо, помилка у сл…" at bounding box center [760, 198] width 1155 height 96
paste input "CJ10275"
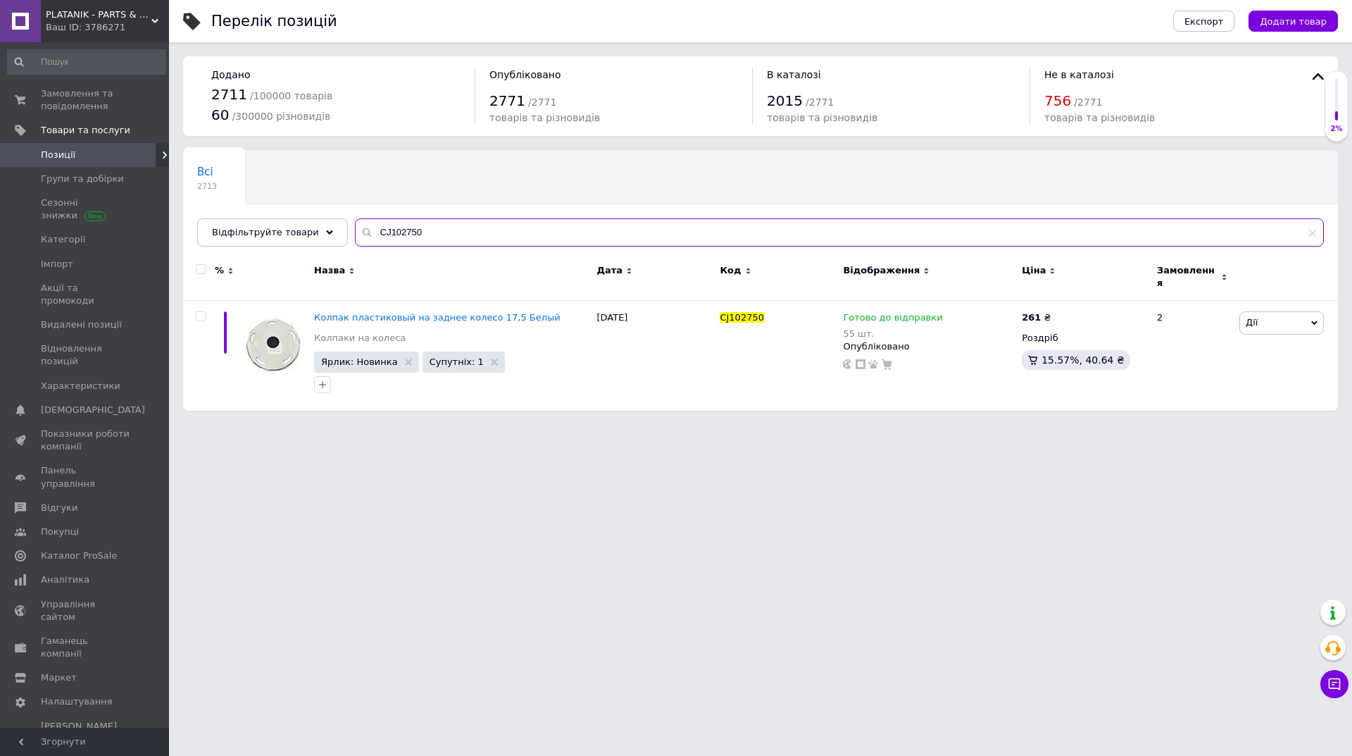
type input "CJ102750"
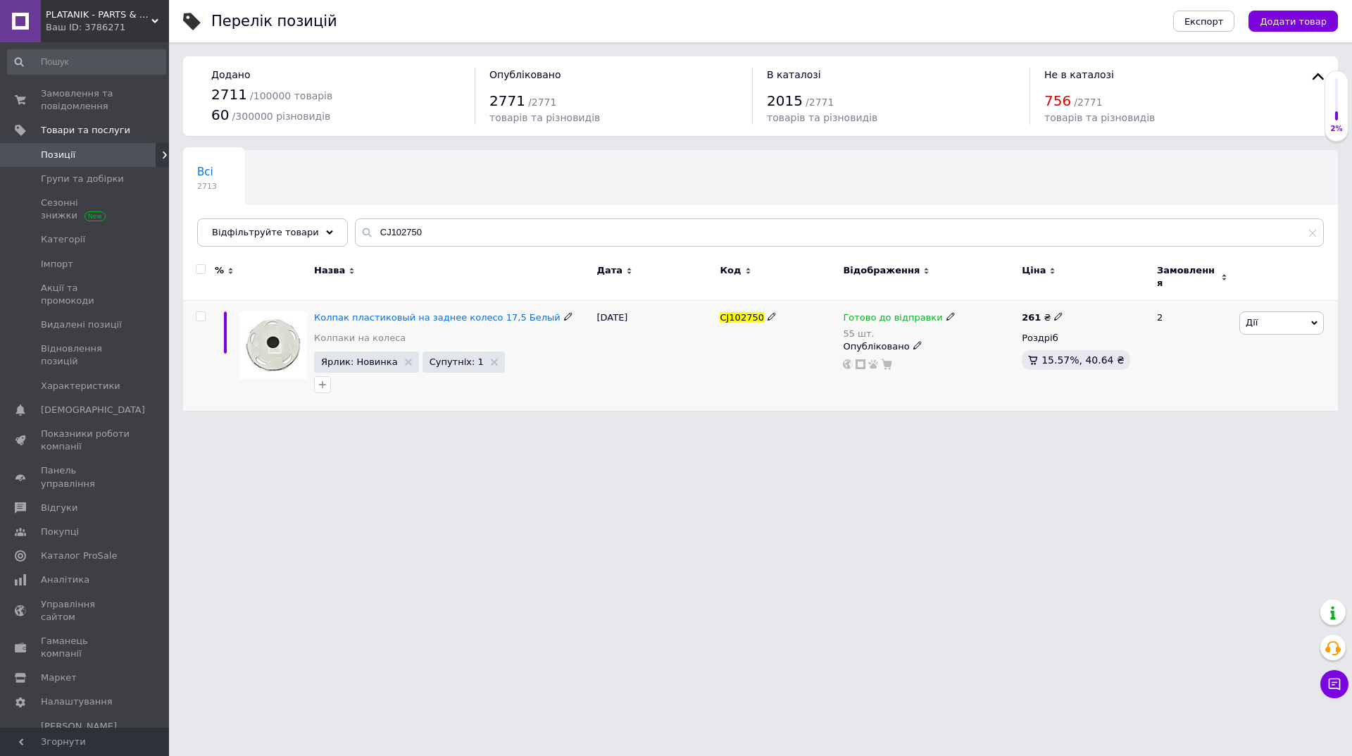
click at [946, 312] on icon at bounding box center [950, 316] width 8 height 8
click at [1108, 344] on div "Залишки" at bounding box center [1043, 350] width 176 height 13
drag, startPoint x: 977, startPoint y: 356, endPoint x: 929, endPoint y: 363, distance: 49.1
click at [929, 363] on div "Готово до відправки 55 шт. Наявність Готово до відправки В наявності Немає в на…" at bounding box center [928, 356] width 179 height 110
type input "45"
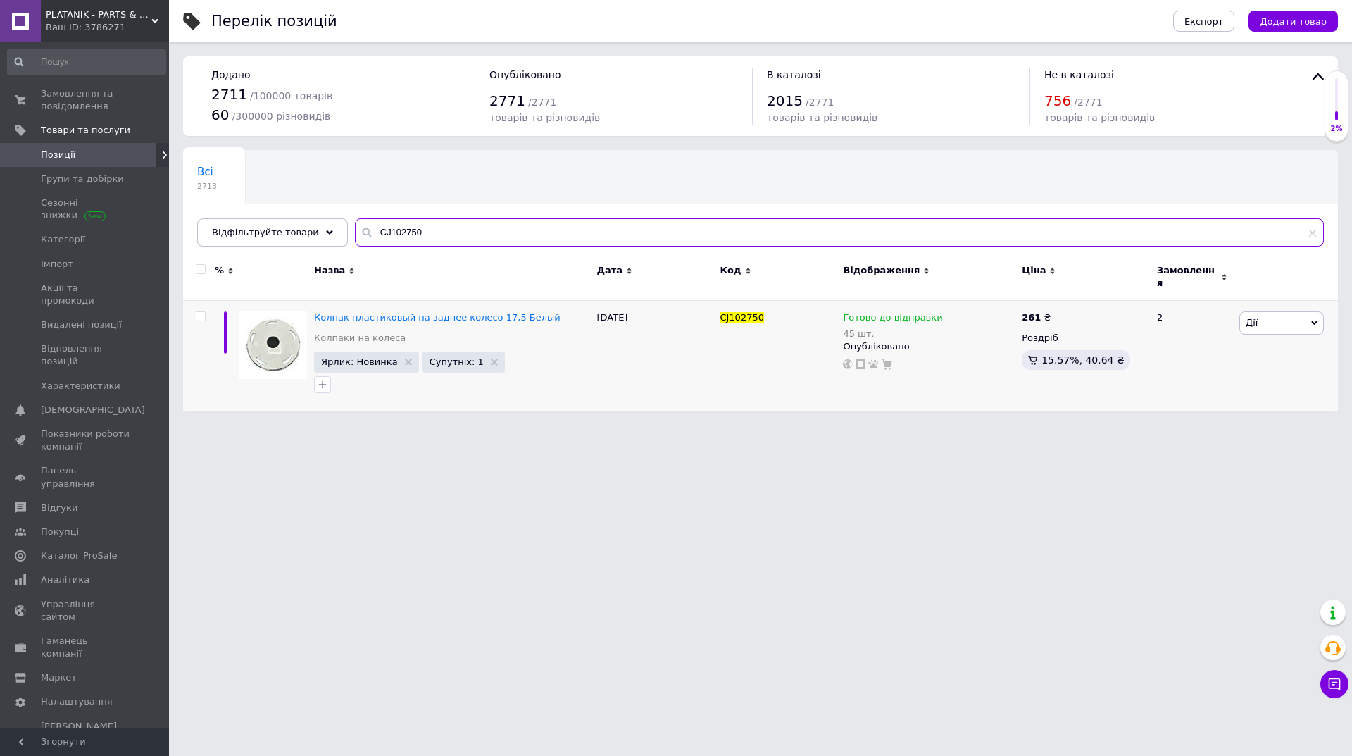
drag, startPoint x: 420, startPoint y: 234, endPoint x: 327, endPoint y: 234, distance: 92.9
click at [327, 234] on div "Відфільтруйте товари CJ102750" at bounding box center [760, 232] width 1127 height 28
paste input "FRZ-10RLR"
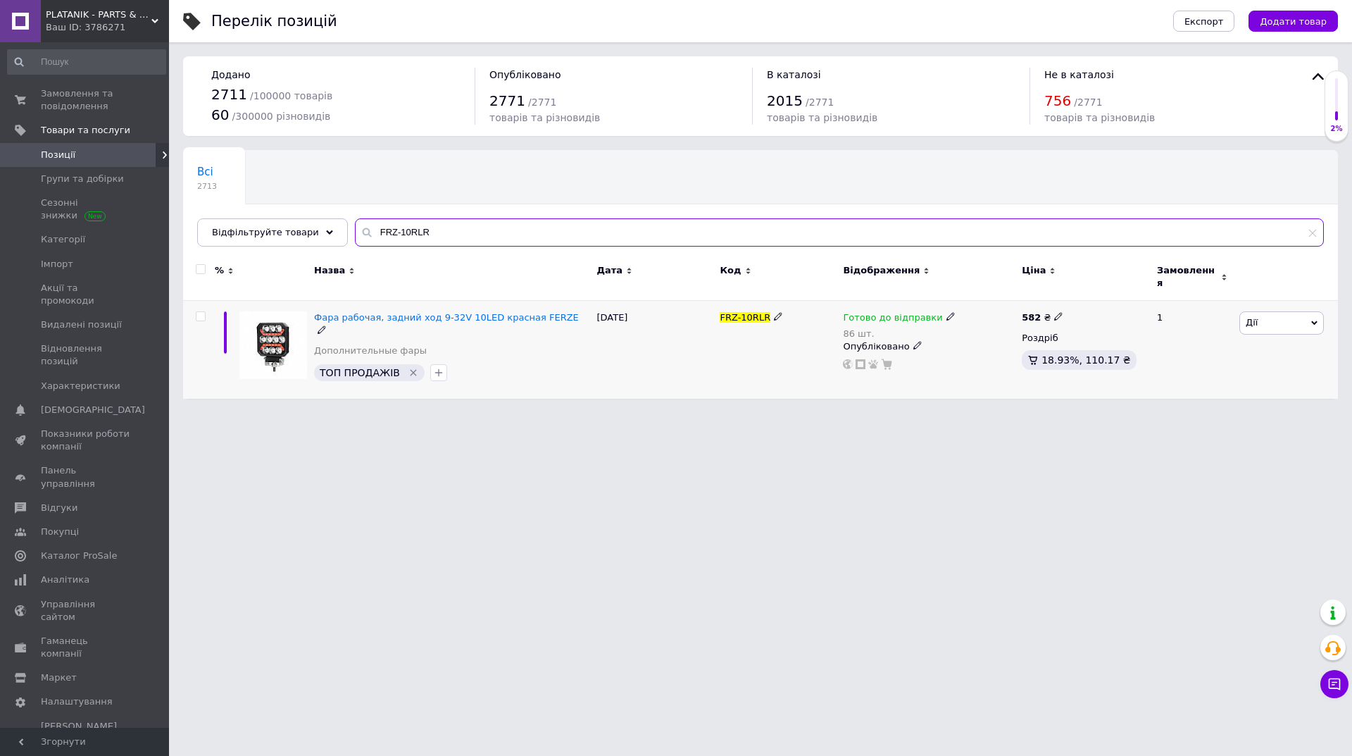
type input "FRZ-10RLR"
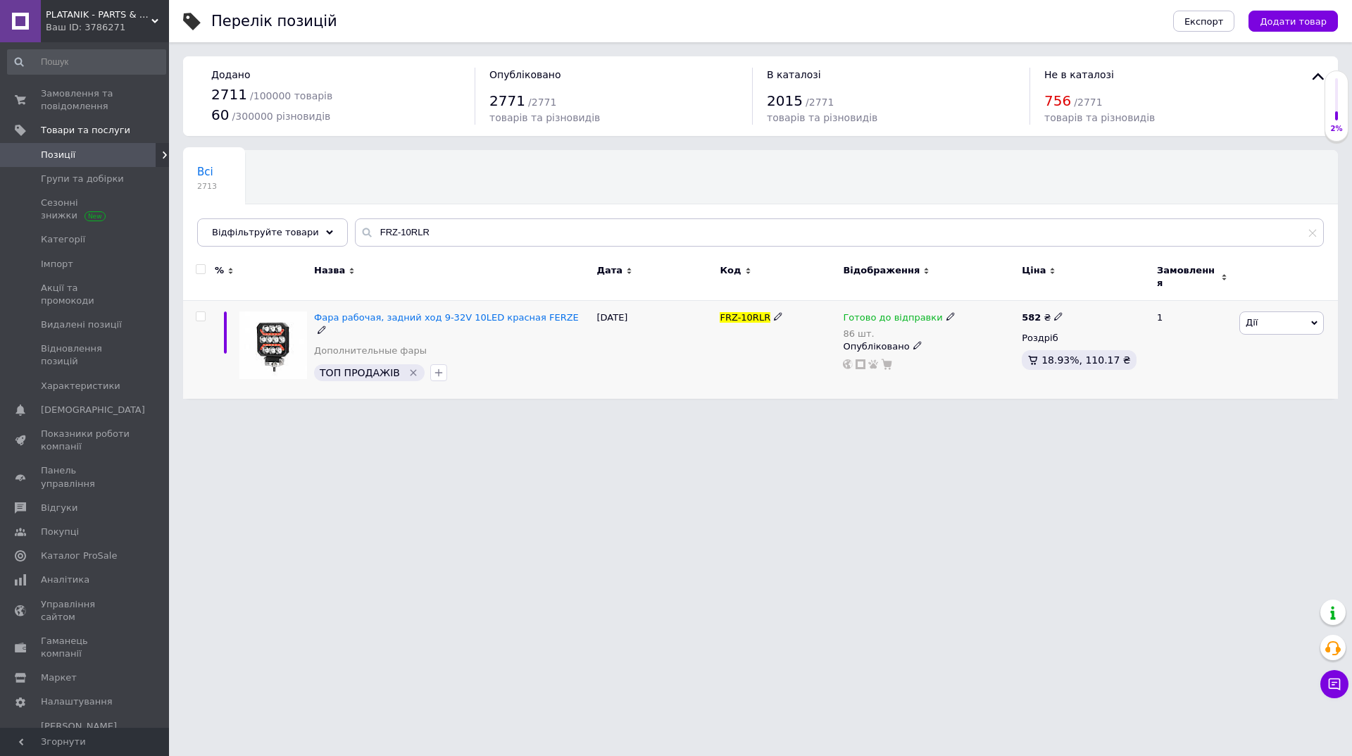
click at [946, 313] on use at bounding box center [950, 317] width 8 height 8
drag, startPoint x: 1096, startPoint y: 325, endPoint x: 999, endPoint y: 353, distance: 100.5
click at [1089, 344] on div "Залишки" at bounding box center [1043, 350] width 176 height 13
click at [918, 351] on div "Готово до відправки 86 шт. Наявність Готово до відправки В наявності Немає в на…" at bounding box center [929, 340] width 172 height 58
type input "72"
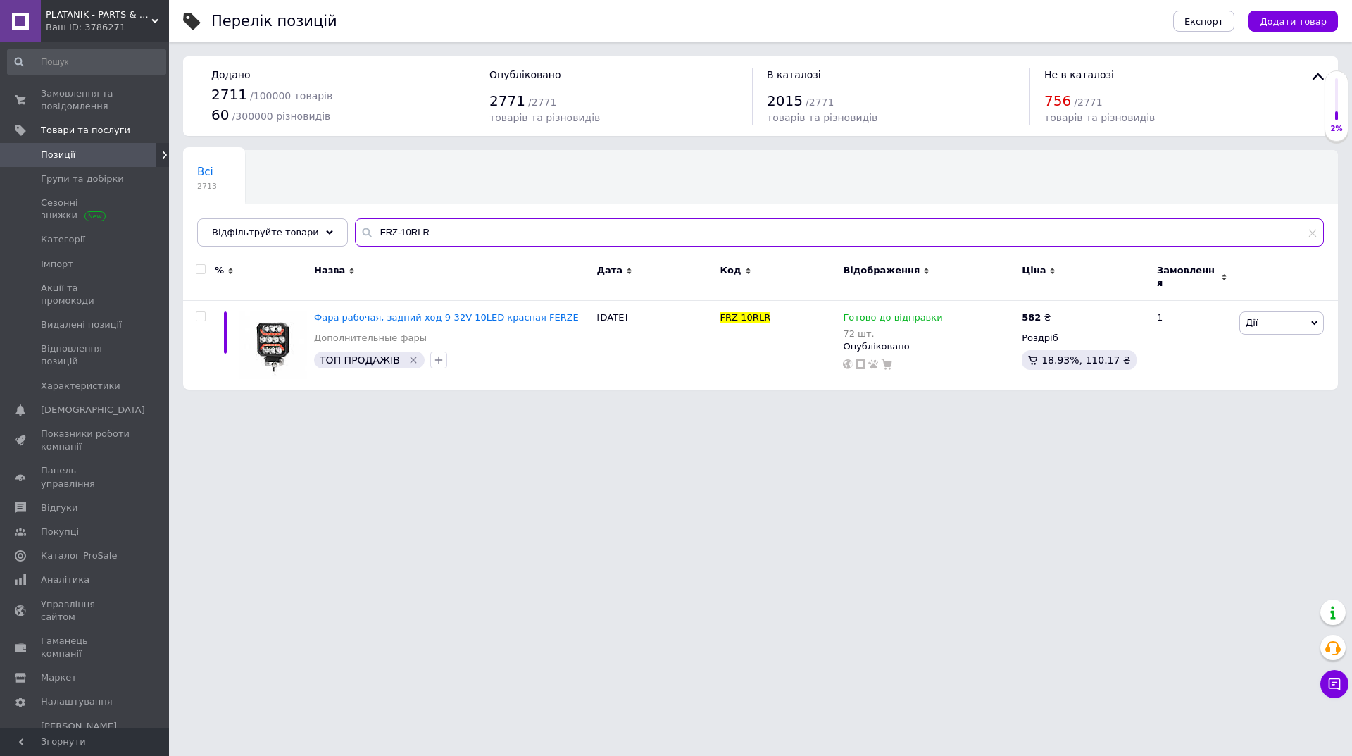
drag, startPoint x: 503, startPoint y: 246, endPoint x: 329, endPoint y: 247, distance: 174.6
click at [329, 246] on div "Всі 2713 Ok Відфільтровано... Зберегти Нічого не знайдено Можливо, помилка у сл…" at bounding box center [760, 198] width 1155 height 96
paste input "SLJ-T60-4"
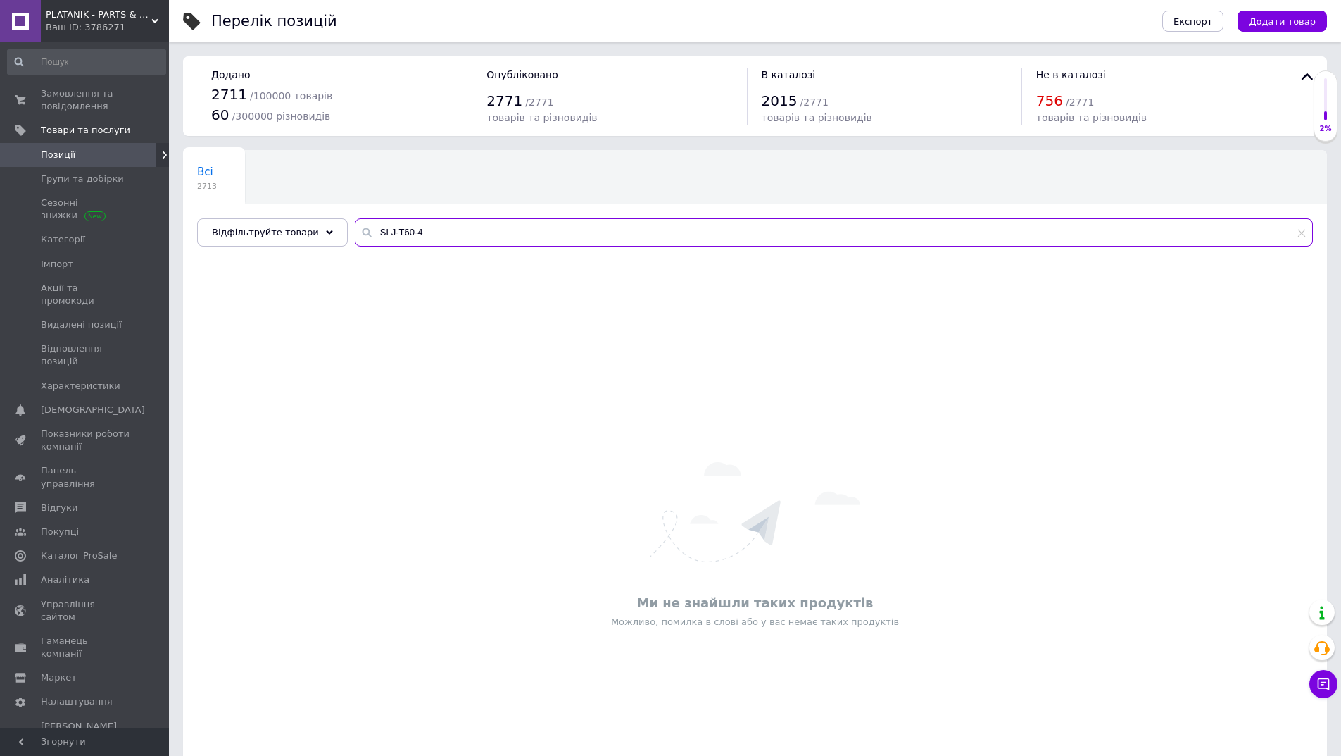
drag, startPoint x: 426, startPoint y: 230, endPoint x: 351, endPoint y: 234, distance: 75.5
click at [355, 234] on div "SLJ-T60-4" at bounding box center [834, 232] width 958 height 28
paste input "5"
drag, startPoint x: 416, startPoint y: 219, endPoint x: 352, endPoint y: 224, distance: 64.3
click at [355, 224] on input "SLJ-T60-5" at bounding box center [834, 232] width 958 height 28
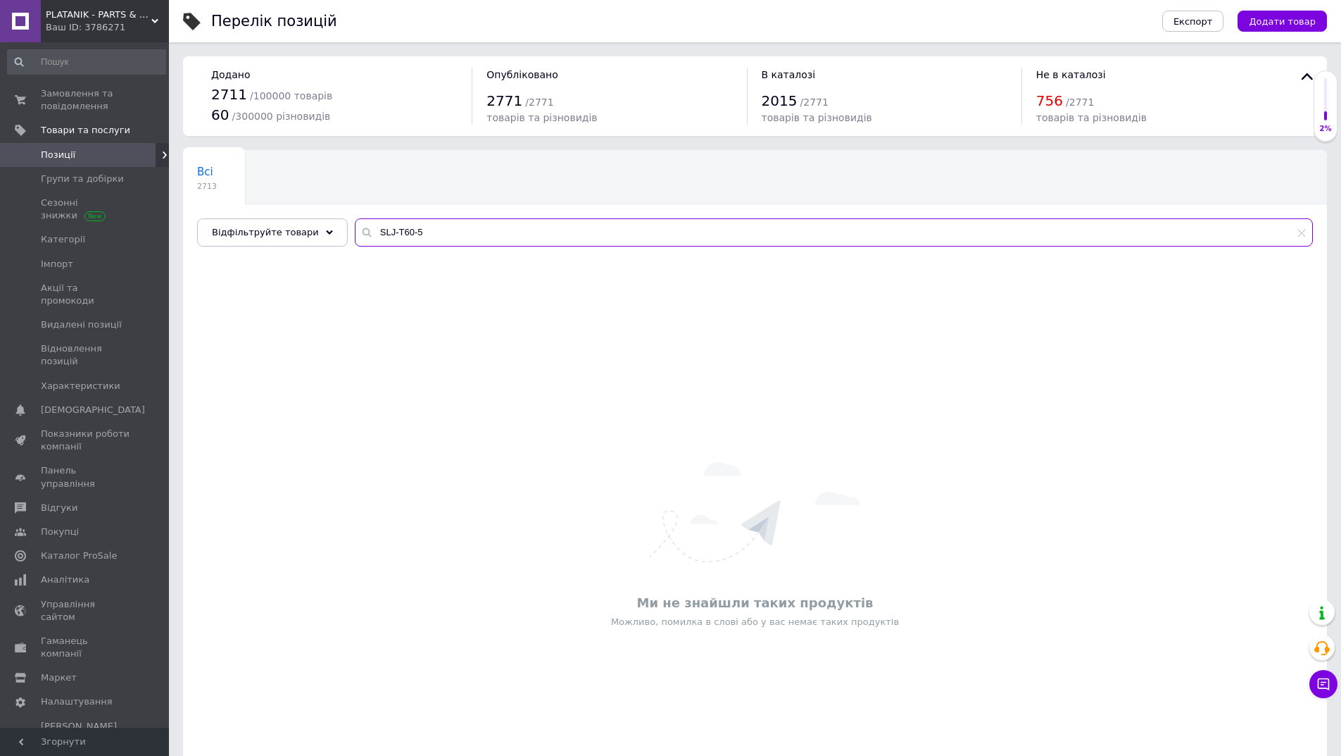
paste input "252070200200"
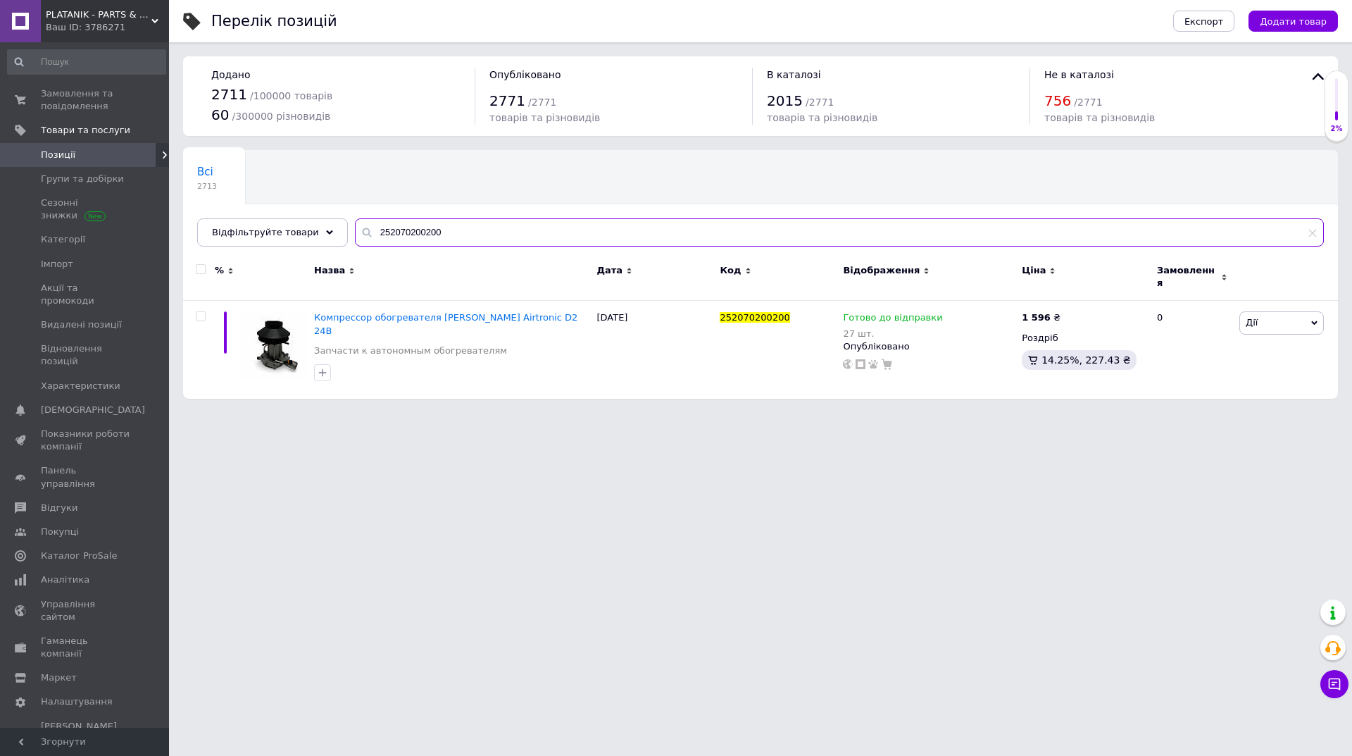
type input "252070200200"
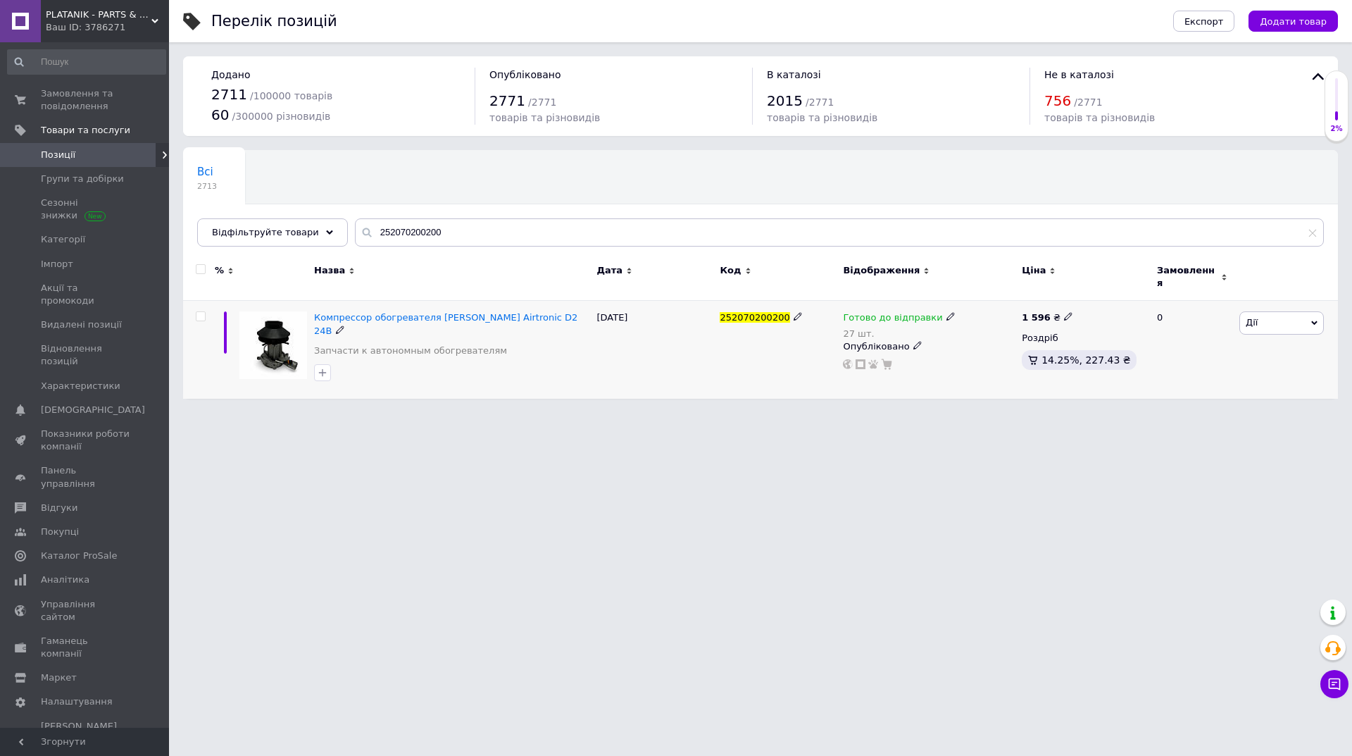
click at [946, 312] on icon at bounding box center [950, 316] width 8 height 8
click at [1125, 301] on div "Наявність Готово до відправки В наявності Немає в наявності Під замовлення Зали…" at bounding box center [1043, 332] width 176 height 111
drag, startPoint x: 941, startPoint y: 349, endPoint x: 908, endPoint y: 351, distance: 32.4
click at [899, 352] on div "Готово до відправки 27 шт. Наявність Готово до відправки В наявності Немає в на…" at bounding box center [929, 340] width 172 height 58
type input "22"
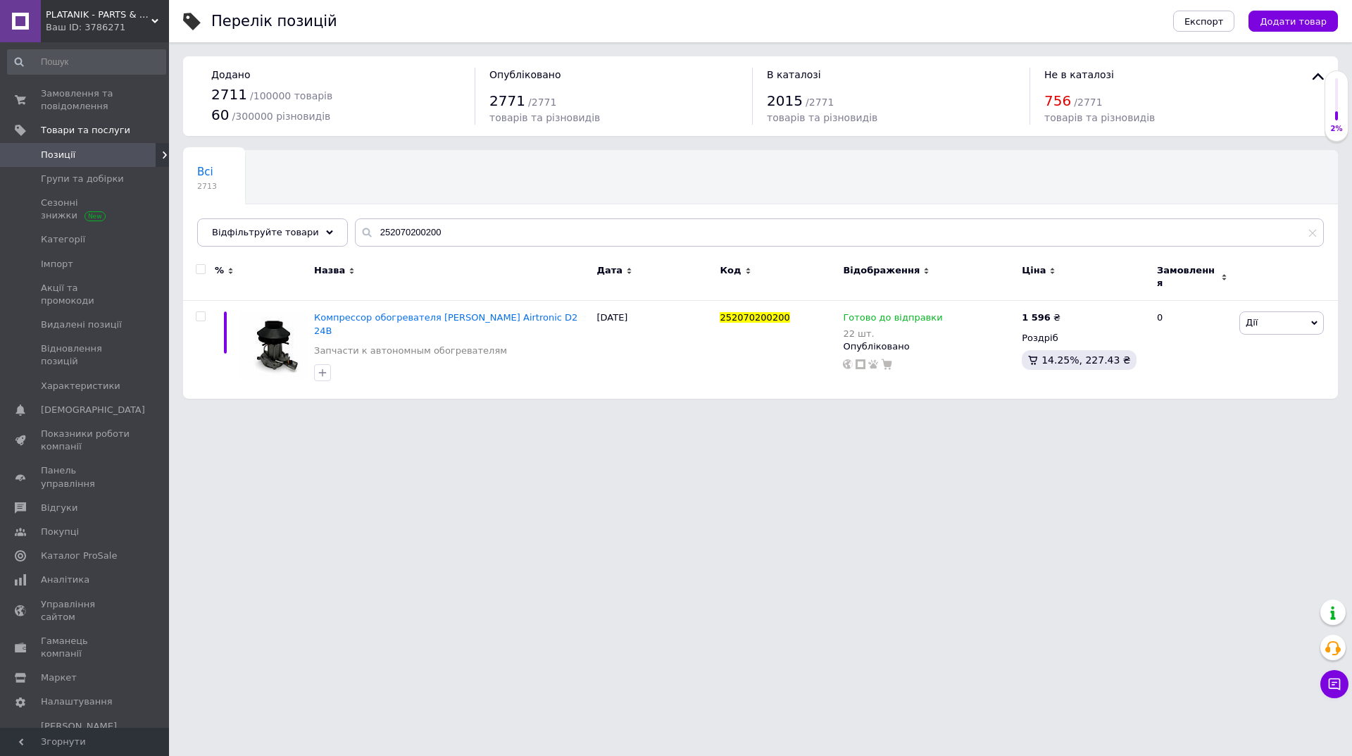
drag, startPoint x: 457, startPoint y: 249, endPoint x: 294, endPoint y: 249, distance: 163.4
click at [294, 249] on div "Всі 2713 Ok Відфільтровано... Зберегти" at bounding box center [760, 205] width 1155 height 116
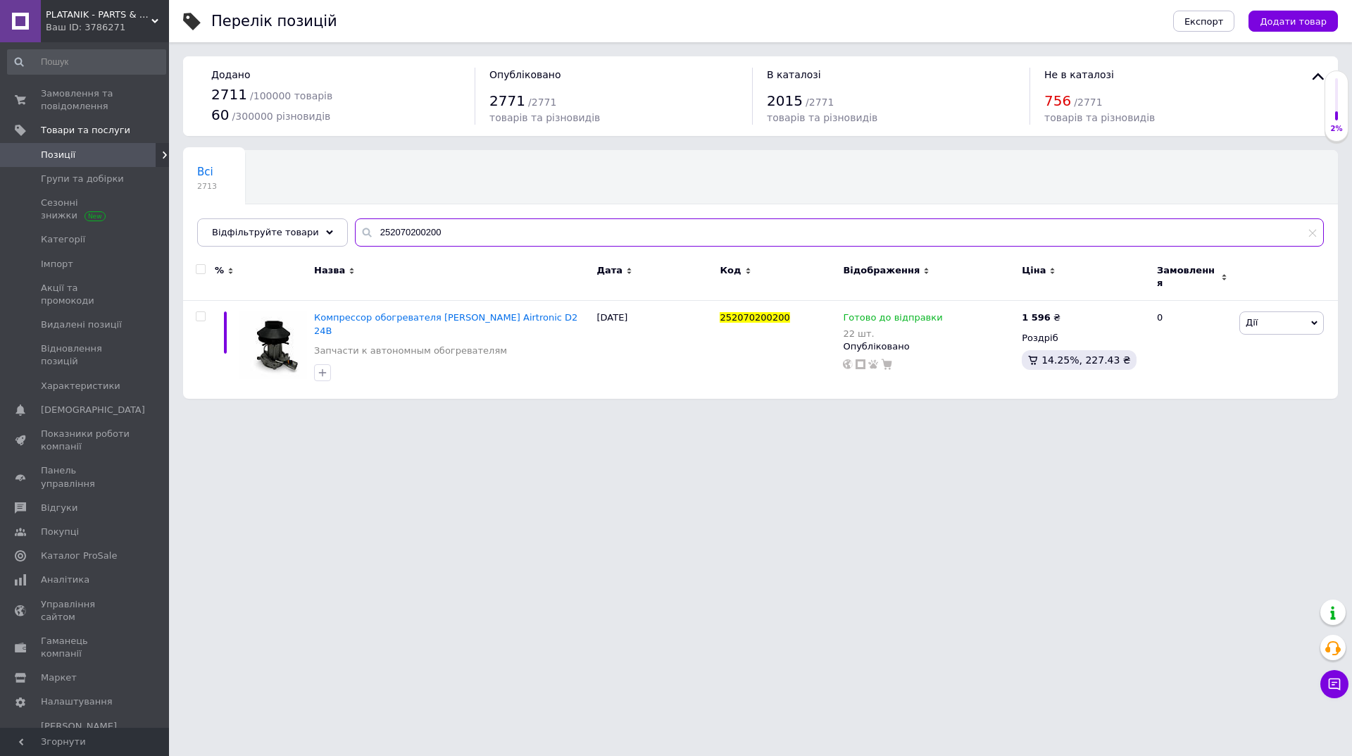
drag, startPoint x: 491, startPoint y: 232, endPoint x: 245, endPoint y: 256, distance: 247.0
click at [245, 256] on div "Всі 2713 Ok Відфільтровано... Зберегти Нічого не знайдено Можливо, помилка у сл…" at bounding box center [760, 274] width 1155 height 249
paste input "FR5601"
type input "FR5601"
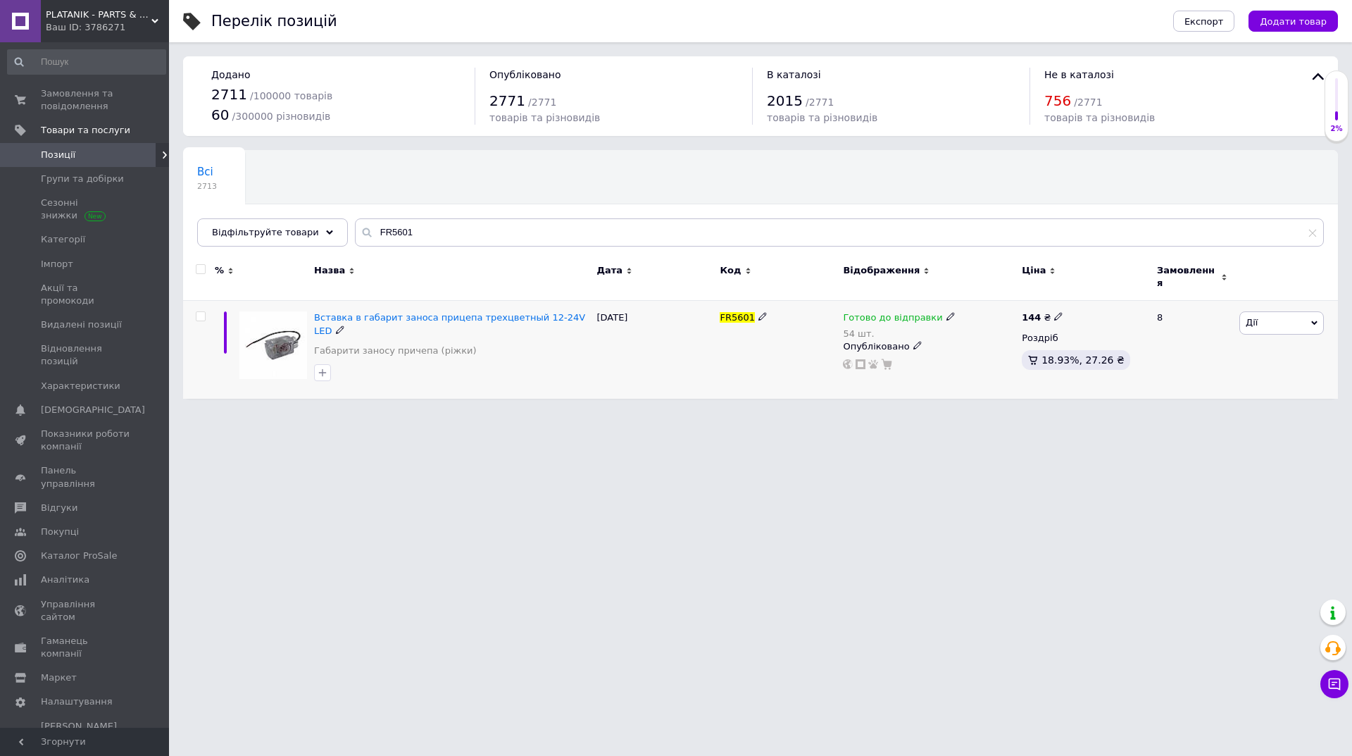
click at [946, 312] on icon at bounding box center [950, 316] width 8 height 8
drag, startPoint x: 1133, startPoint y: 329, endPoint x: 1093, endPoint y: 334, distance: 40.4
click at [1129, 328] on div "Наявність Готово до відправки В наявності Немає в наявності Під замовлення Зали…" at bounding box center [1043, 332] width 192 height 127
drag, startPoint x: 956, startPoint y: 358, endPoint x: 941, endPoint y: 357, distance: 14.1
click at [941, 357] on div "Готово до відправки 54 шт. Наявність Готово до відправки В наявності Немає в на…" at bounding box center [929, 340] width 172 height 58
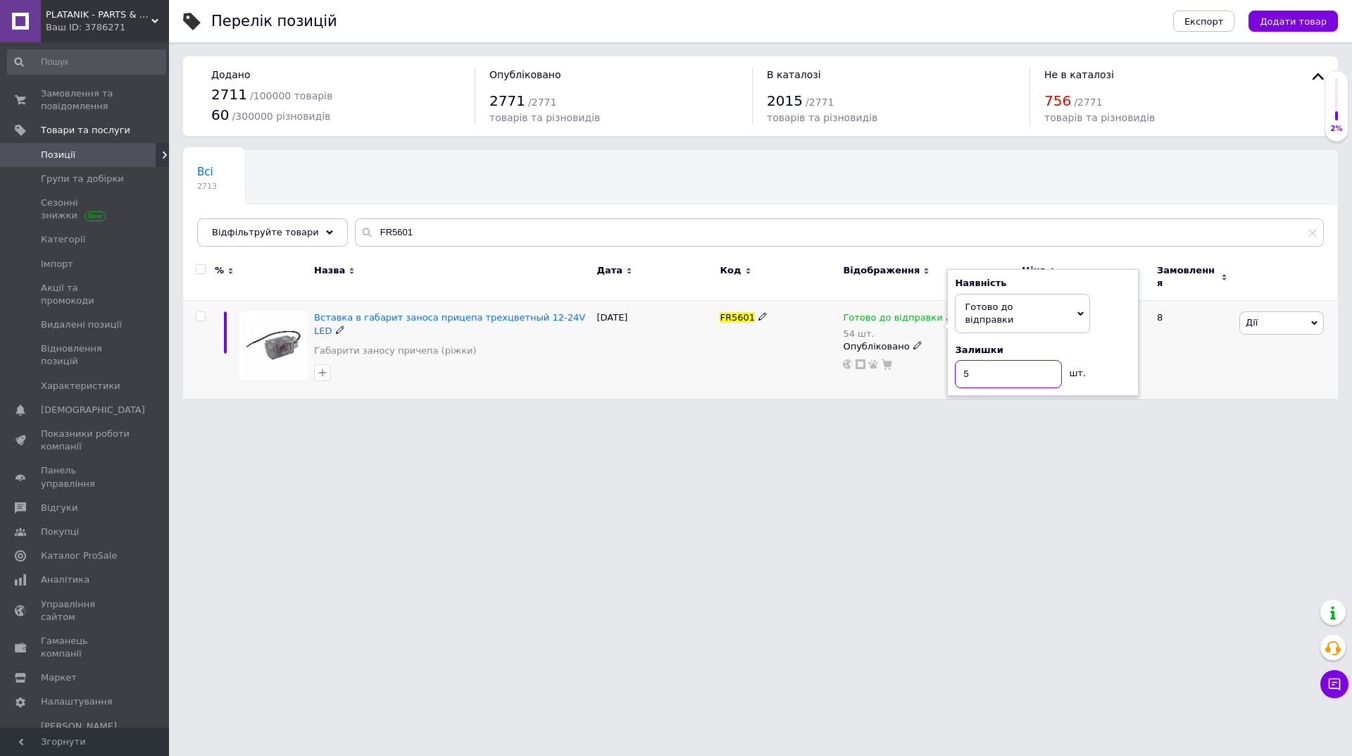
type input "51"
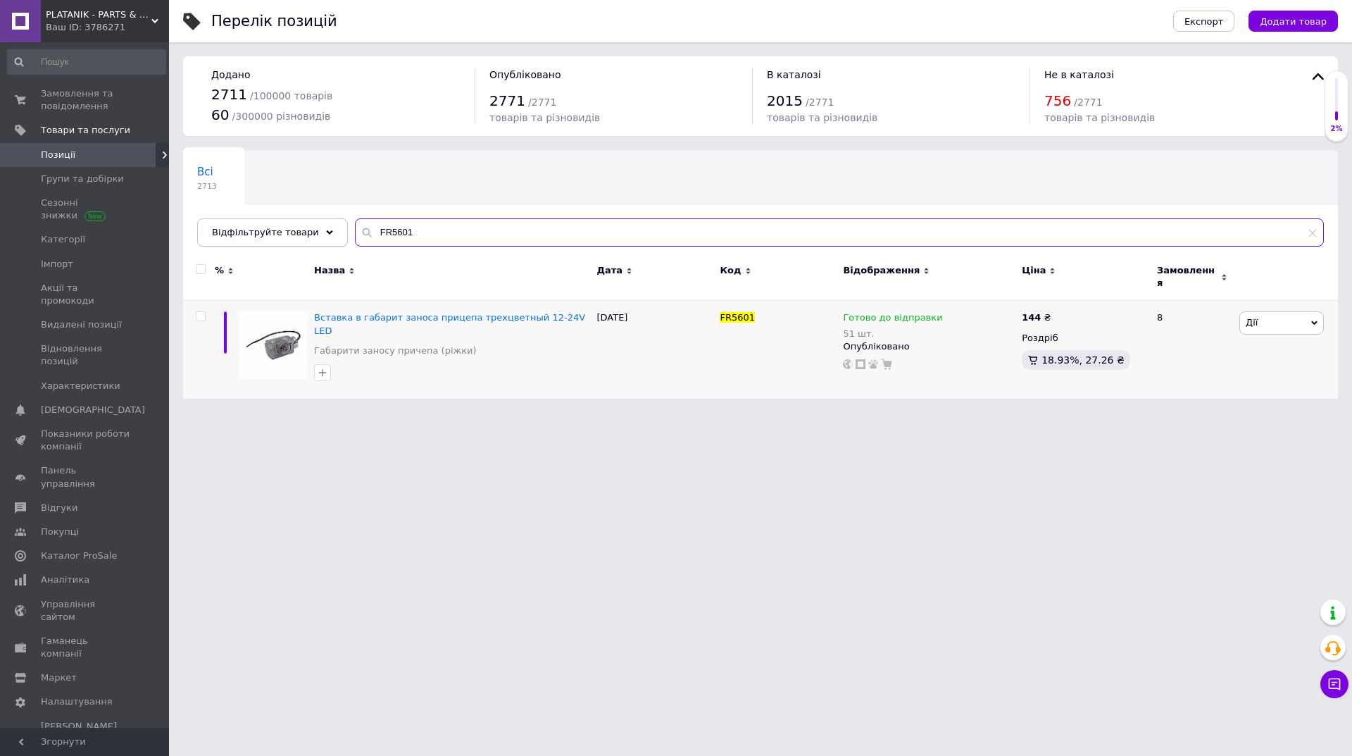
drag, startPoint x: 394, startPoint y: 226, endPoint x: 322, endPoint y: 225, distance: 71.8
click at [322, 225] on div "Відфільтруйте товари FR5601" at bounding box center [760, 232] width 1127 height 28
paste input "GP1089"
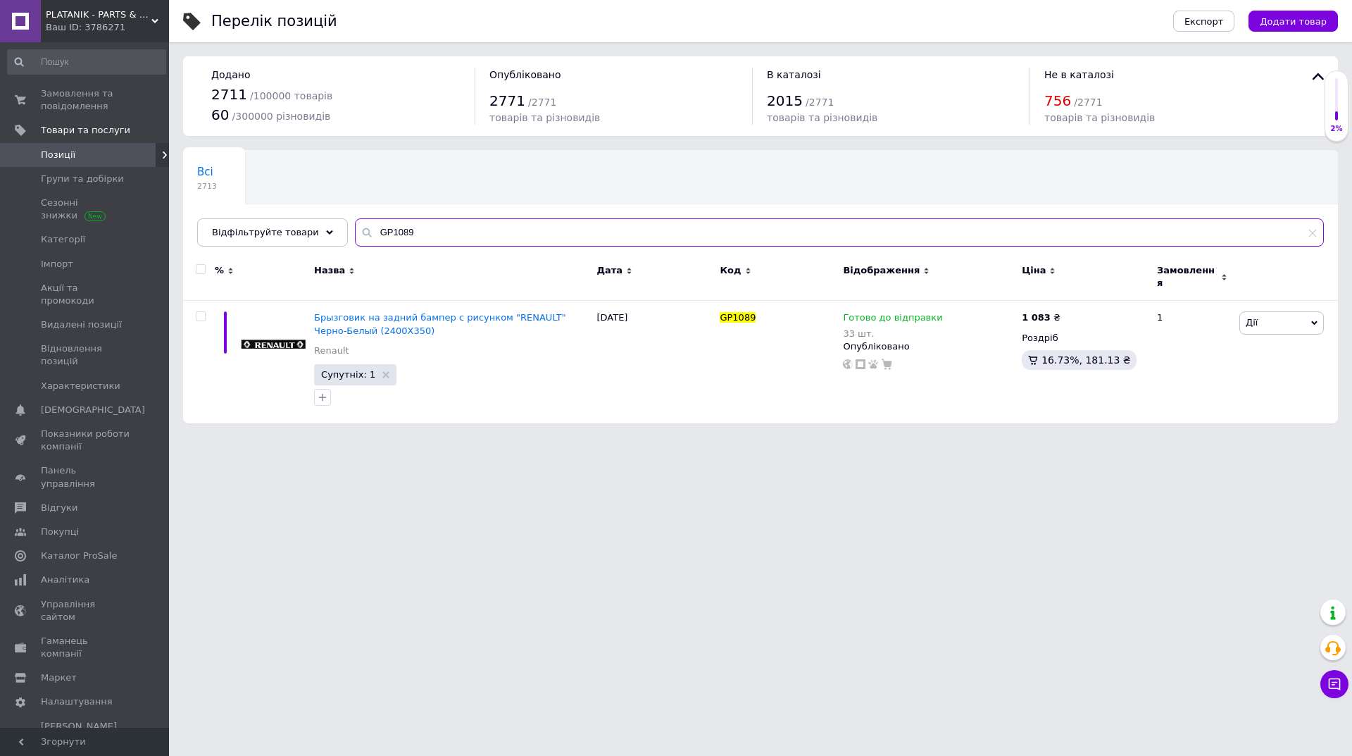
type input "GP1089"
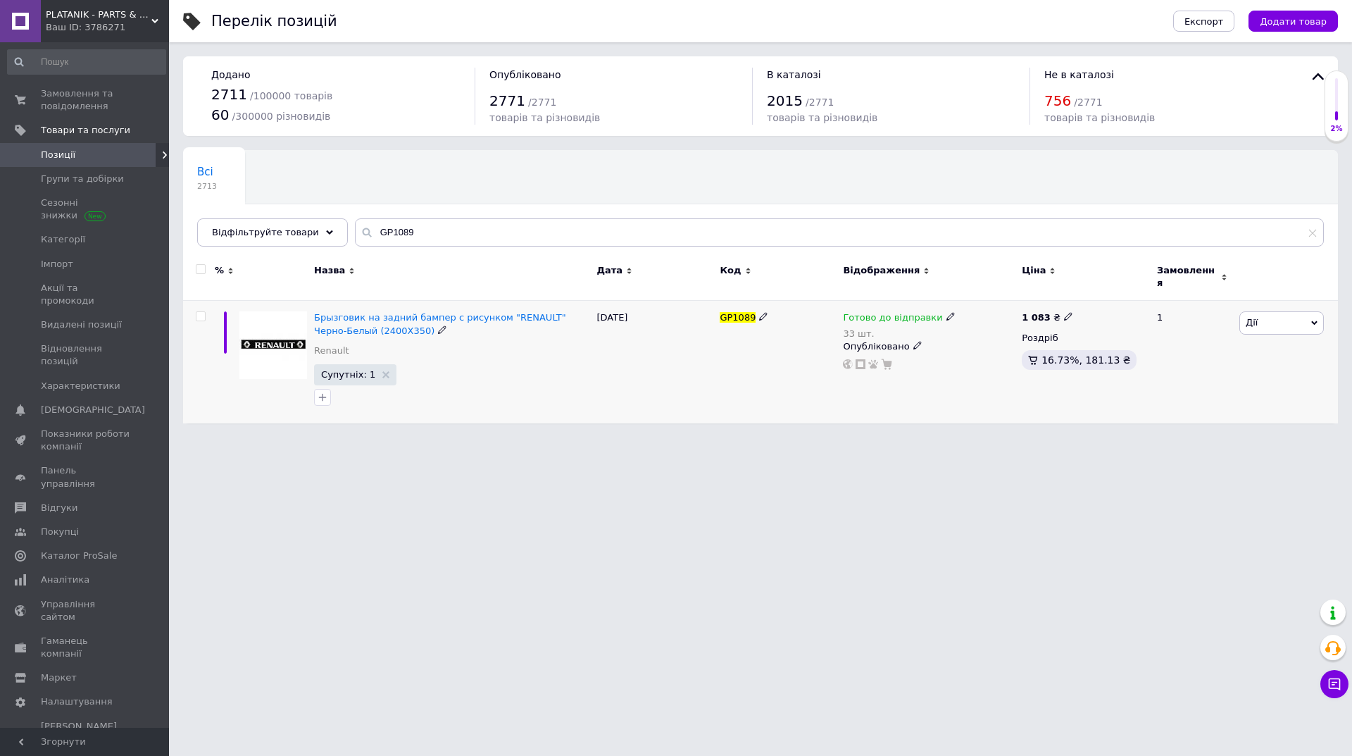
click at [946, 312] on icon at bounding box center [950, 316] width 8 height 8
click at [1101, 344] on div "Залишки" at bounding box center [1043, 350] width 176 height 13
drag, startPoint x: 974, startPoint y: 351, endPoint x: 903, endPoint y: 352, distance: 71.1
click at [903, 352] on div "Готово до відправки 33 шт. Наявність Готово до відправки В наявності Немає в на…" at bounding box center [929, 340] width 172 height 58
type input "23"
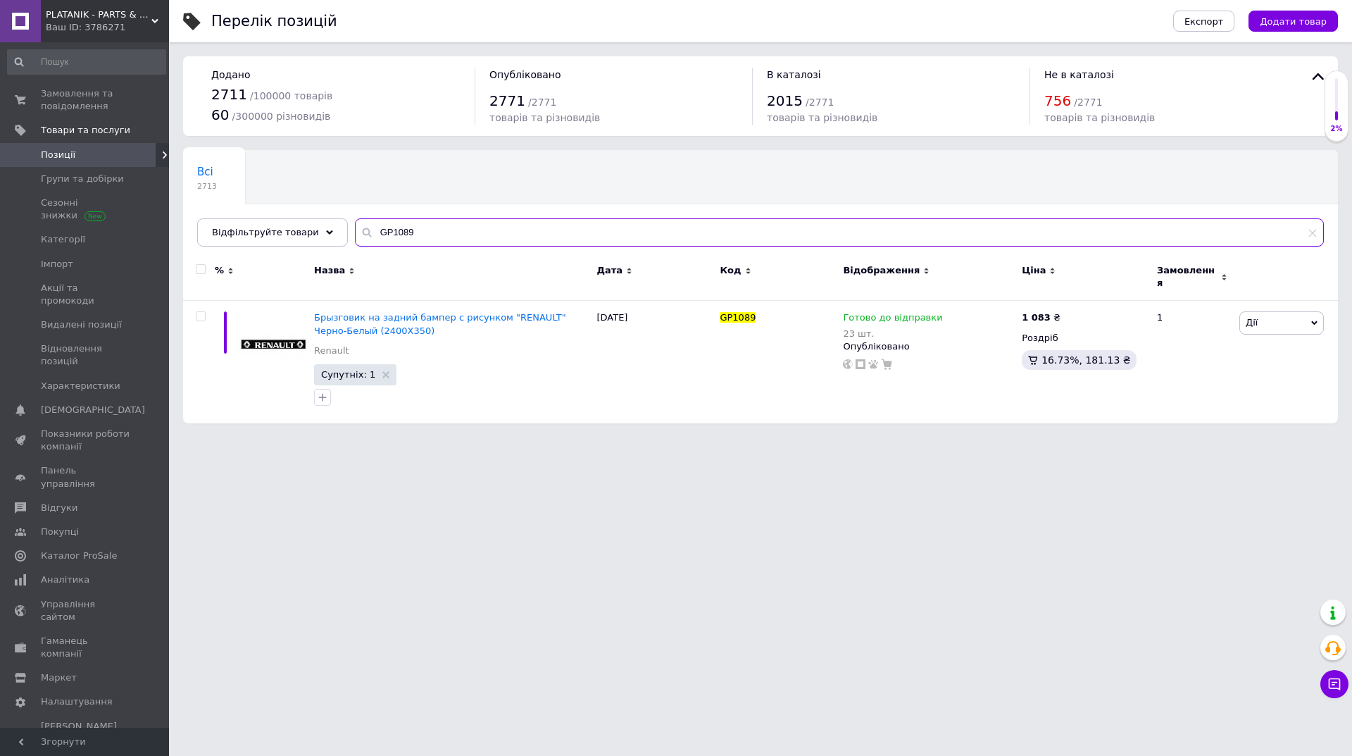
drag, startPoint x: 395, startPoint y: 230, endPoint x: 340, endPoint y: 230, distance: 54.9
click at [355, 230] on input "GP1089" at bounding box center [839, 232] width 969 height 28
paste input "05DK0105"
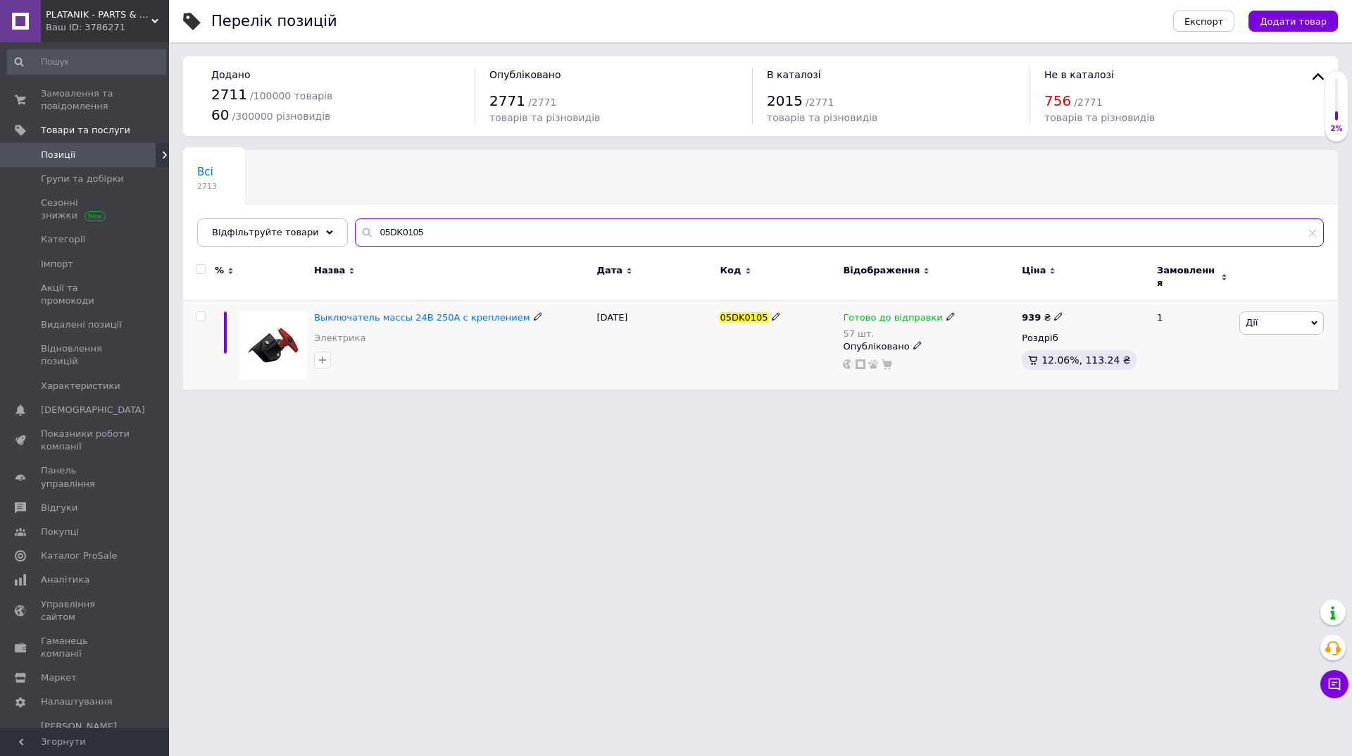
type input "05DK0105"
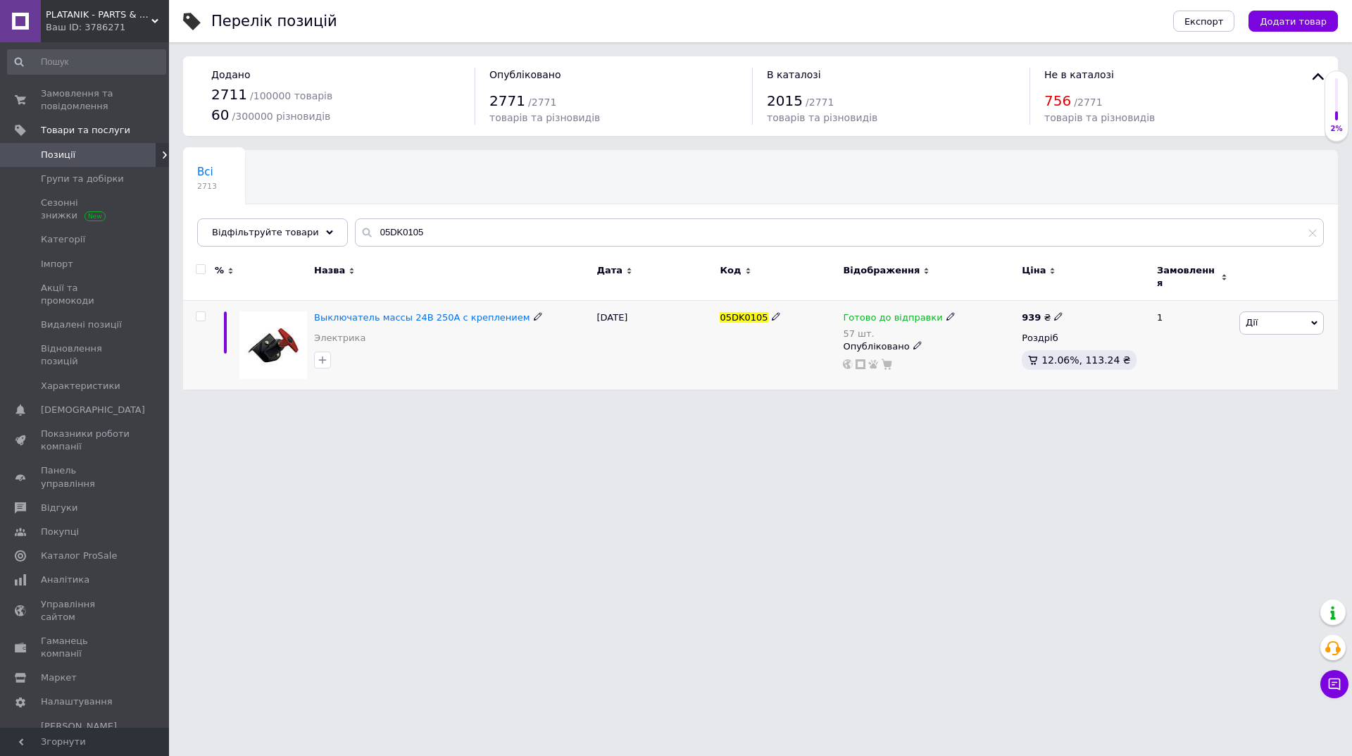
click at [946, 312] on icon at bounding box center [950, 316] width 8 height 8
drag, startPoint x: 1114, startPoint y: 320, endPoint x: 1006, endPoint y: 380, distance: 123.6
click at [1115, 320] on div "Наявність Готово до відправки В наявності Немає в наявності Під замовлення Зали…" at bounding box center [1043, 332] width 176 height 111
click at [970, 394] on div "Перелік позицій Експорт Додати товар Додано 2711 / 100000 товарів 60 / 300000 р…" at bounding box center [760, 201] width 1183 height 403
drag, startPoint x: 980, startPoint y: 359, endPoint x: 962, endPoint y: 356, distance: 18.5
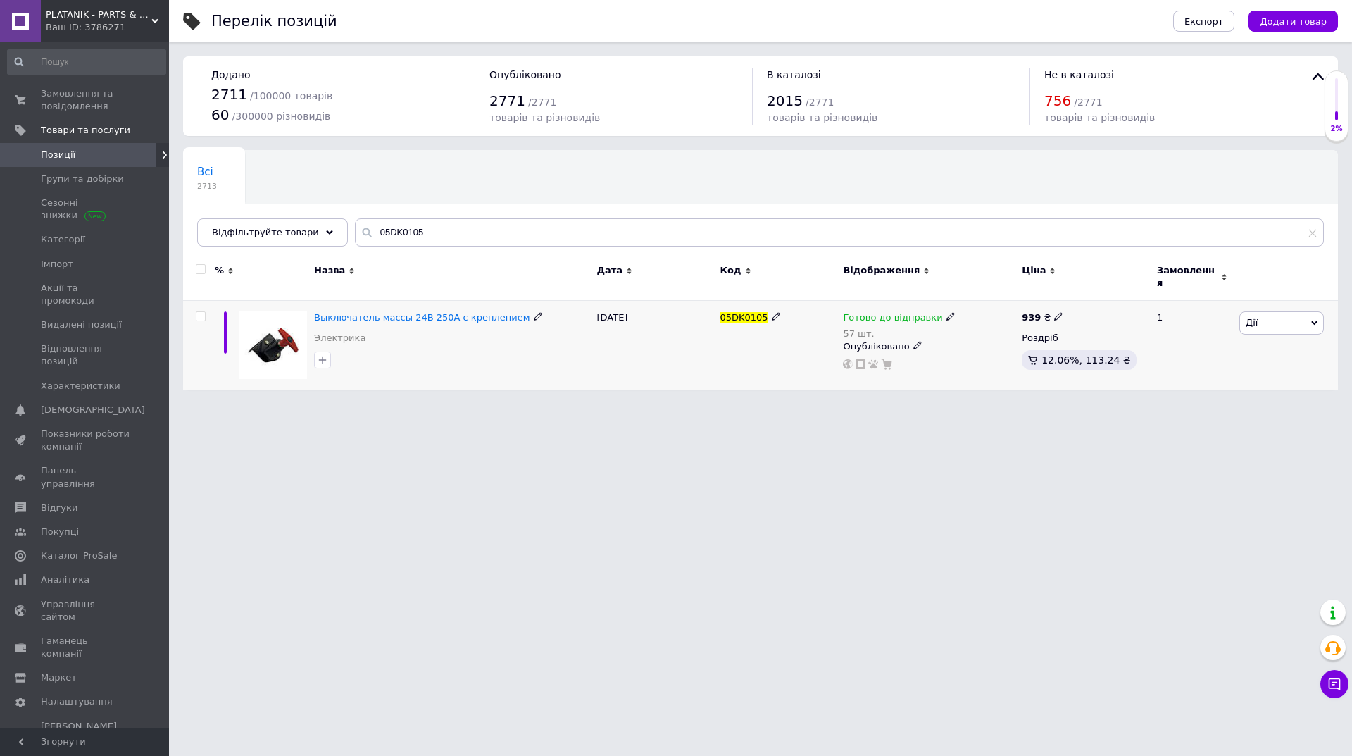
click at [962, 358] on div at bounding box center [928, 363] width 175 height 11
click at [946, 312] on icon at bounding box center [950, 316] width 8 height 8
click at [1101, 344] on div "Залишки" at bounding box center [1043, 350] width 176 height 13
drag, startPoint x: 956, startPoint y: 356, endPoint x: 917, endPoint y: 344, distance: 41.2
click at [921, 358] on div "Готово до відправки 57 шт. Наявність Готово до відправки В наявності Немає в на…" at bounding box center [929, 340] width 172 height 58
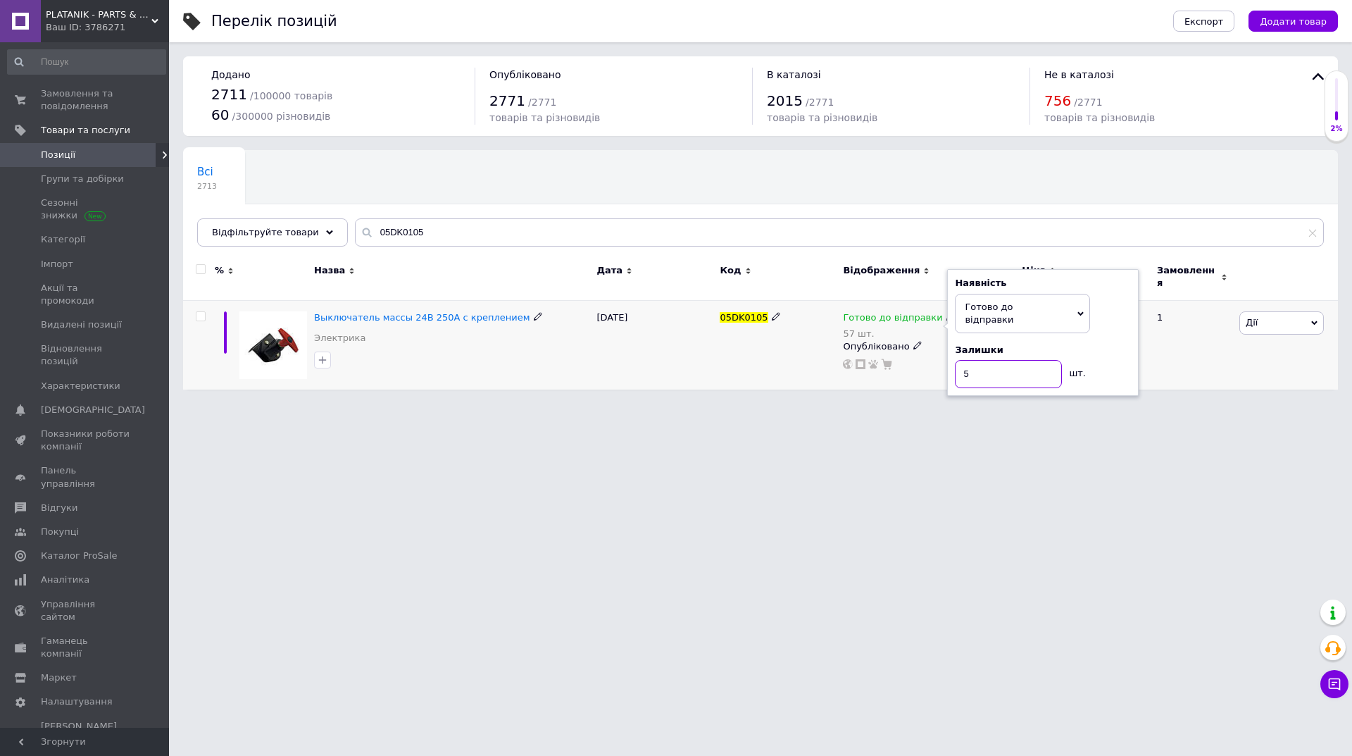
type input "55"
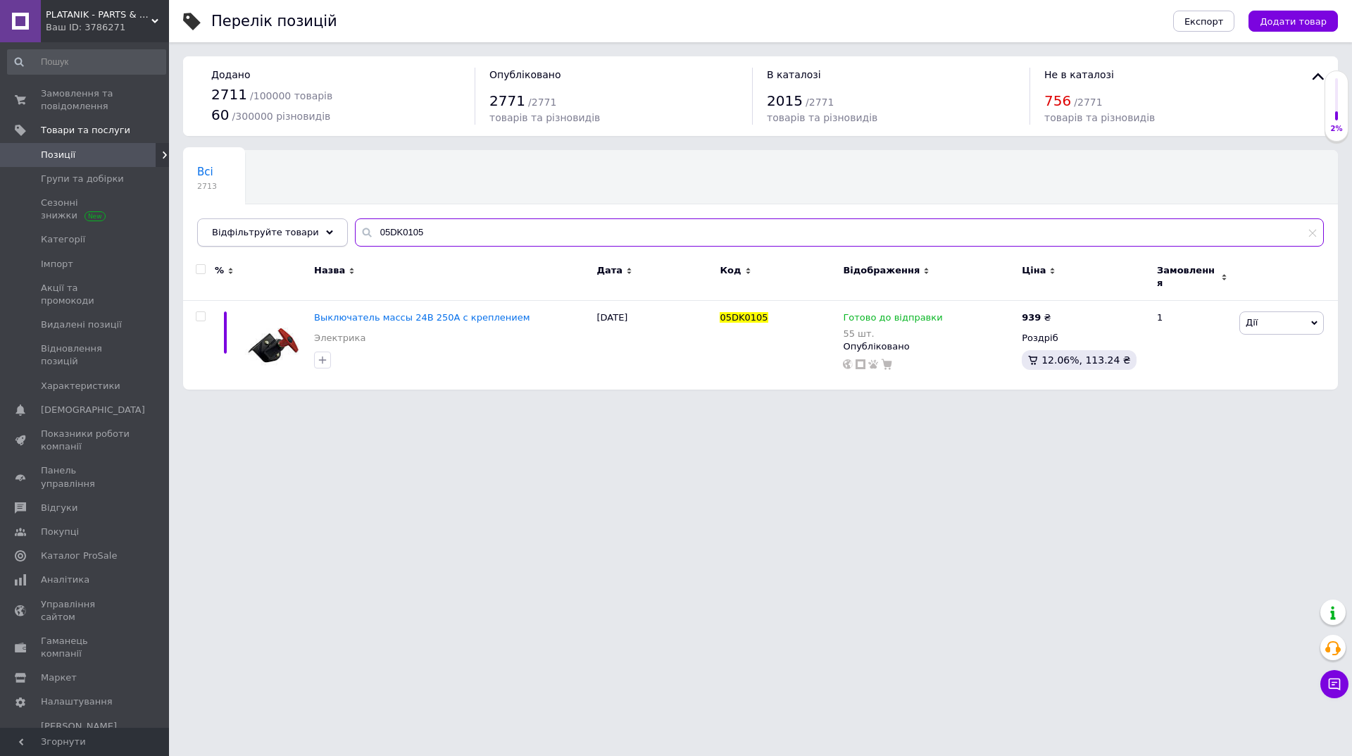
drag, startPoint x: 419, startPoint y: 230, endPoint x: 297, endPoint y: 244, distance: 122.6
click at [297, 244] on div "Відфільтруйте товари 05DK0105" at bounding box center [760, 232] width 1127 height 28
paste input "UA-PLA1022RA"
type input "UA-PLA1022RA"
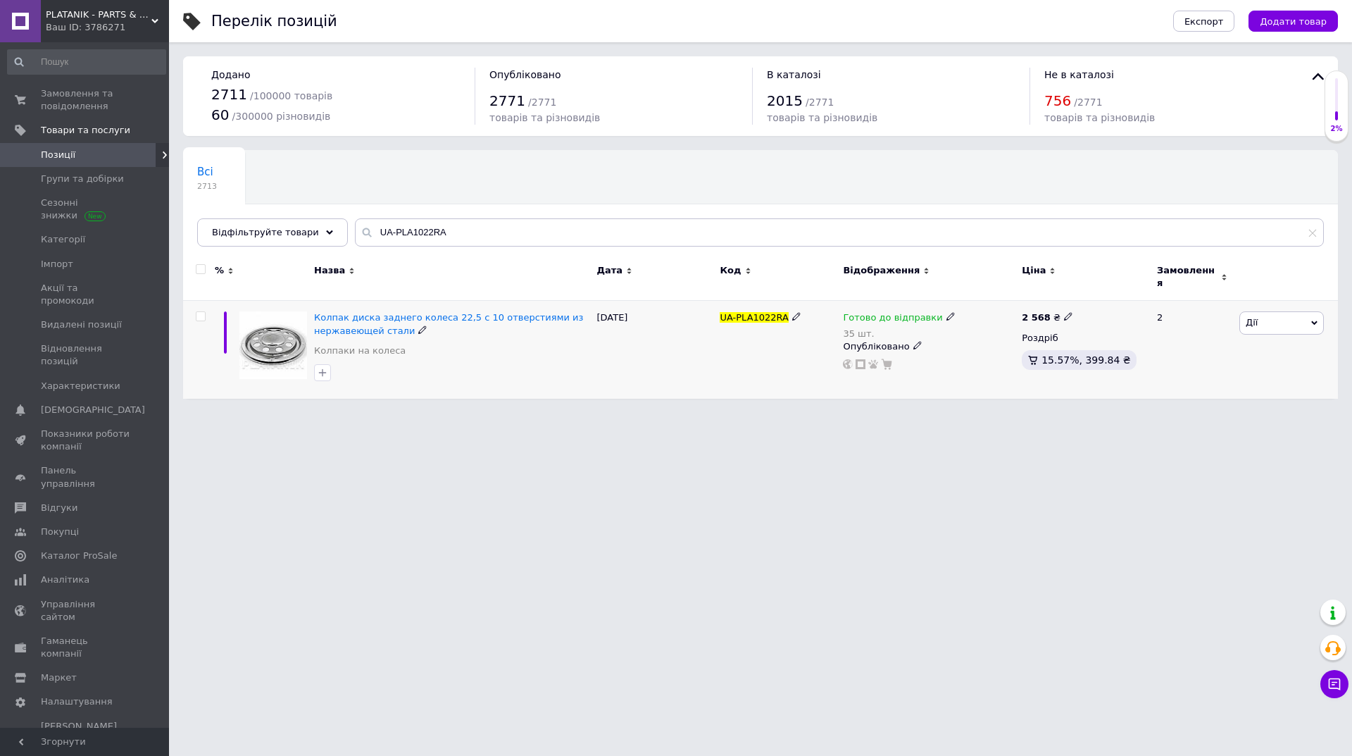
click at [946, 312] on icon at bounding box center [950, 316] width 8 height 8
click at [1124, 316] on div "Наявність Готово до відправки В наявності Немає в наявності Під замовлення Зали…" at bounding box center [1043, 332] width 176 height 111
drag, startPoint x: 915, startPoint y: 359, endPoint x: 889, endPoint y: 361, distance: 26.8
click at [889, 361] on div "Готово до відправки 35 шт. Наявність Готово до відправки В наявності Немає в на…" at bounding box center [929, 340] width 172 height 58
type input "33"
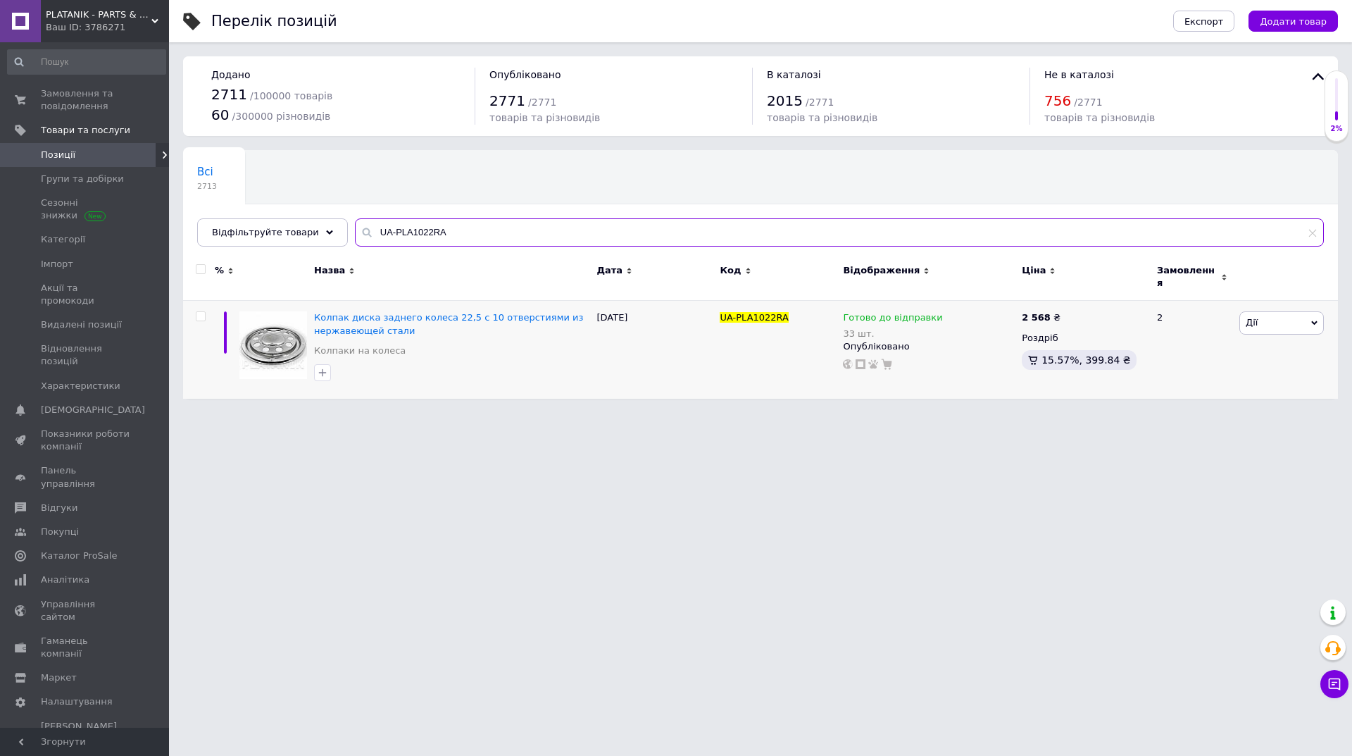
drag, startPoint x: 452, startPoint y: 223, endPoint x: 311, endPoint y: 217, distance: 140.9
click at [311, 217] on div "Всі 2713 Ok Відфільтровано... Зберегти Нічого не знайдено Можливо, помилка у сл…" at bounding box center [760, 198] width 1155 height 96
paste input "GP1659"
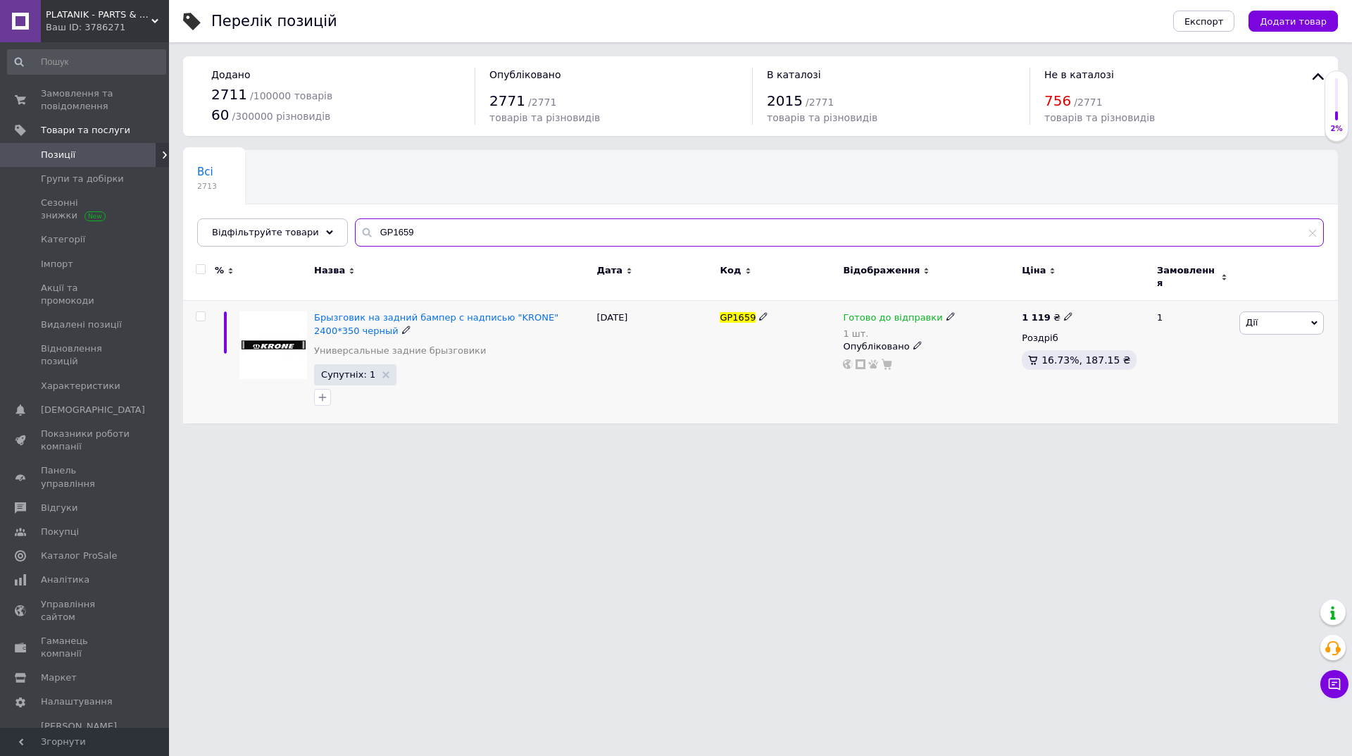
type input "GP1659"
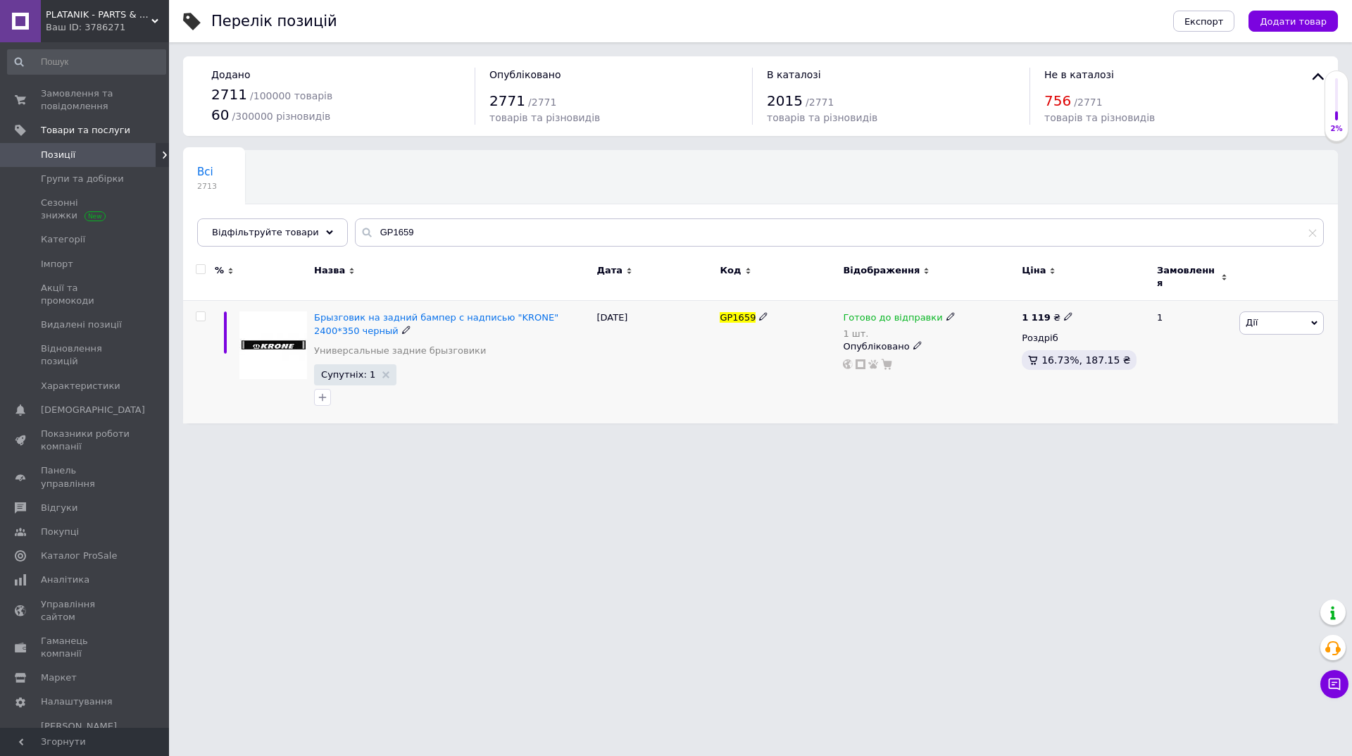
click at [946, 313] on use at bounding box center [950, 317] width 8 height 8
click at [1063, 358] on li "Немає в наявності" at bounding box center [1023, 368] width 134 height 20
click at [941, 358] on div "Готово до відправки 1 шт. Наявність Немає в наявності В наявності Під замовленн…" at bounding box center [929, 340] width 172 height 58
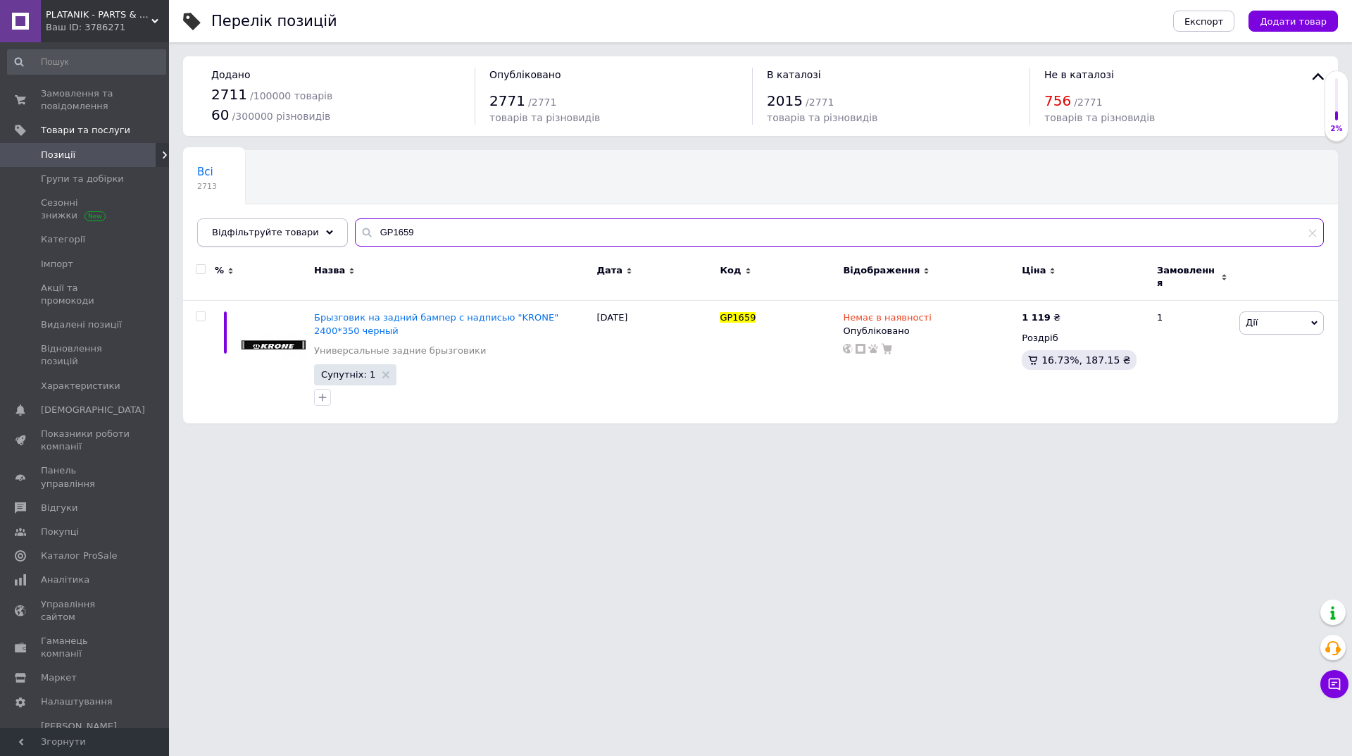
drag, startPoint x: 420, startPoint y: 239, endPoint x: 315, endPoint y: 239, distance: 104.9
click at [315, 239] on div "Відфільтруйте товари GP1659" at bounding box center [760, 232] width 1127 height 28
paste input "CR-0106"
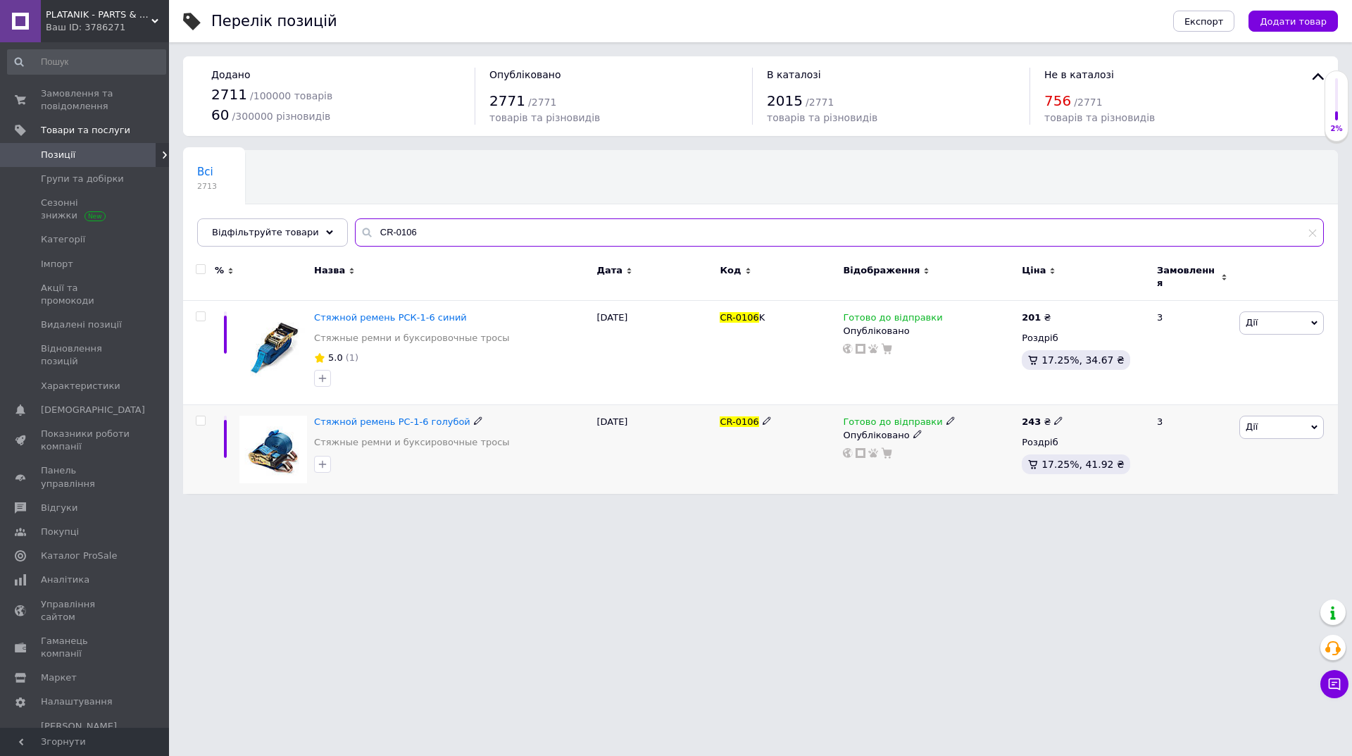
type input "CR-0106"
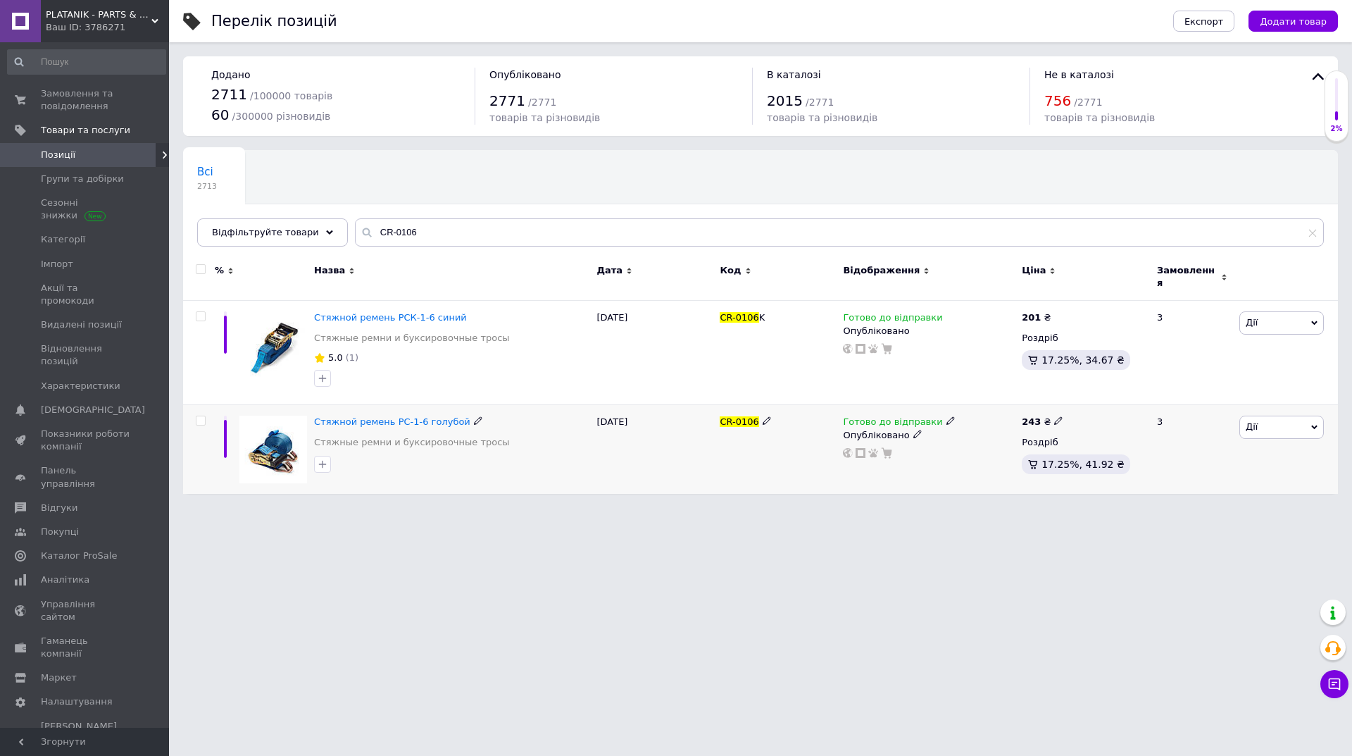
click at [946, 415] on span at bounding box center [950, 420] width 8 height 10
drag, startPoint x: 1163, startPoint y: 400, endPoint x: 1125, endPoint y: 413, distance: 40.3
click at [1160, 405] on div "3" at bounding box center [1191, 449] width 87 height 89
click at [943, 415] on div "Готово до відправки" at bounding box center [929, 421] width 172 height 13
click at [946, 416] on icon at bounding box center [950, 420] width 8 height 8
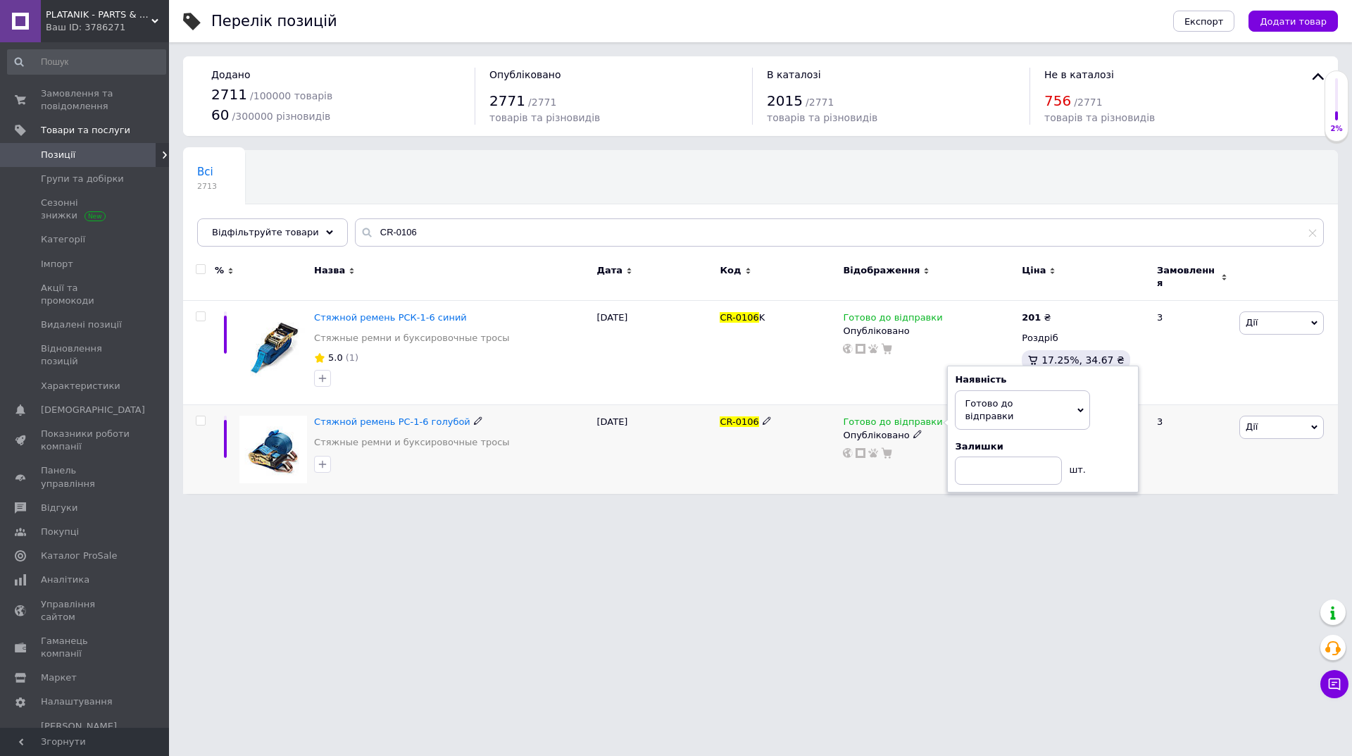
click at [1130, 440] on div "Залишки" at bounding box center [1043, 446] width 176 height 13
click at [983, 458] on input at bounding box center [1008, 470] width 107 height 28
type input "16"
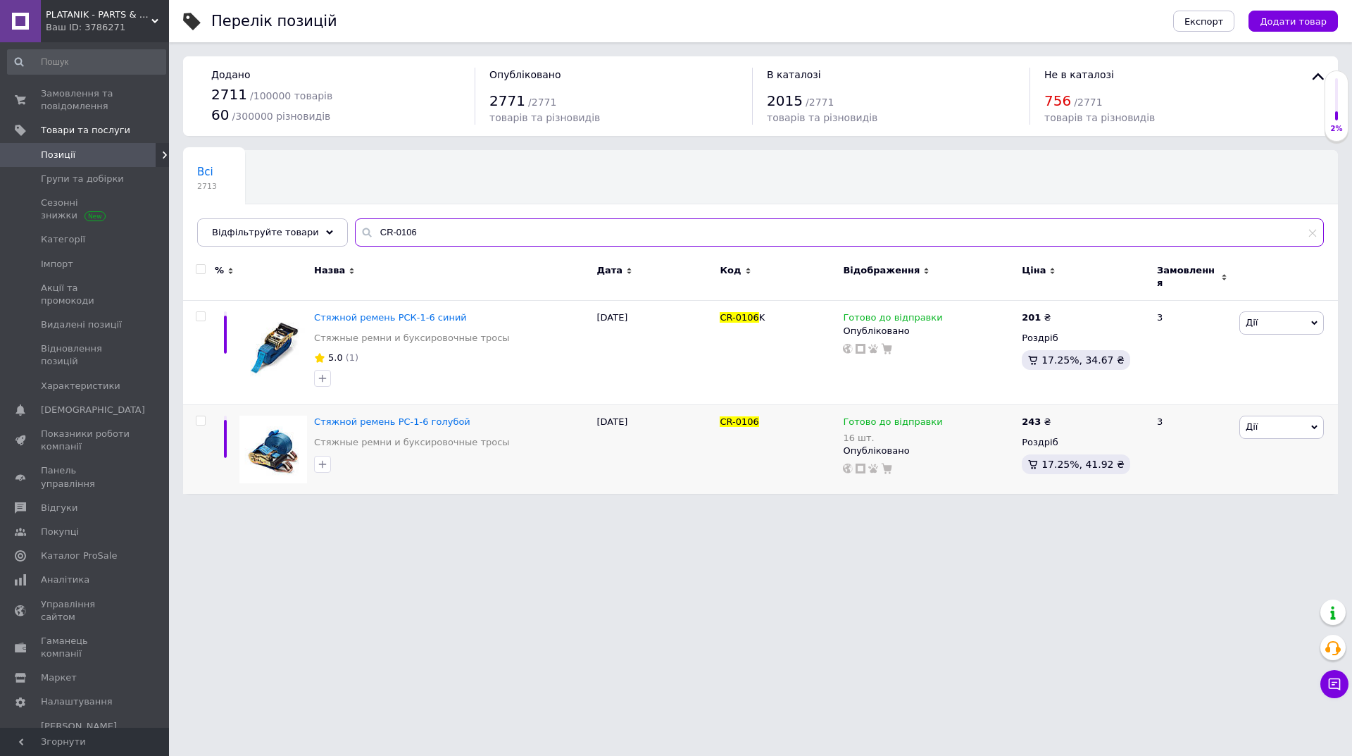
drag, startPoint x: 427, startPoint y: 232, endPoint x: 334, endPoint y: 244, distance: 93.6
click at [334, 244] on div "Всі 2713 Ok Відфільтровано... Зберегти Нічого не знайдено Можливо, помилка у сл…" at bounding box center [760, 198] width 1155 height 96
paste input "ISS5000LSBLH"
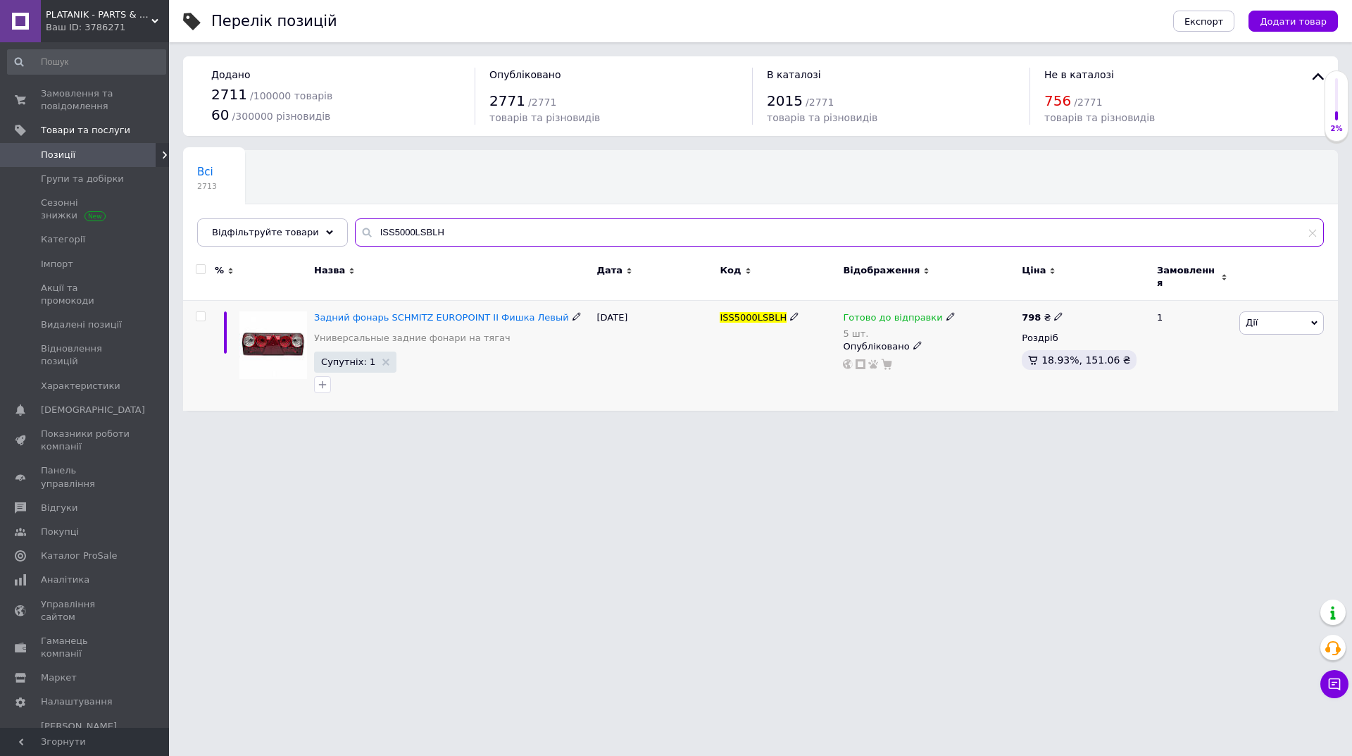
type input "ISS5000LSBLH"
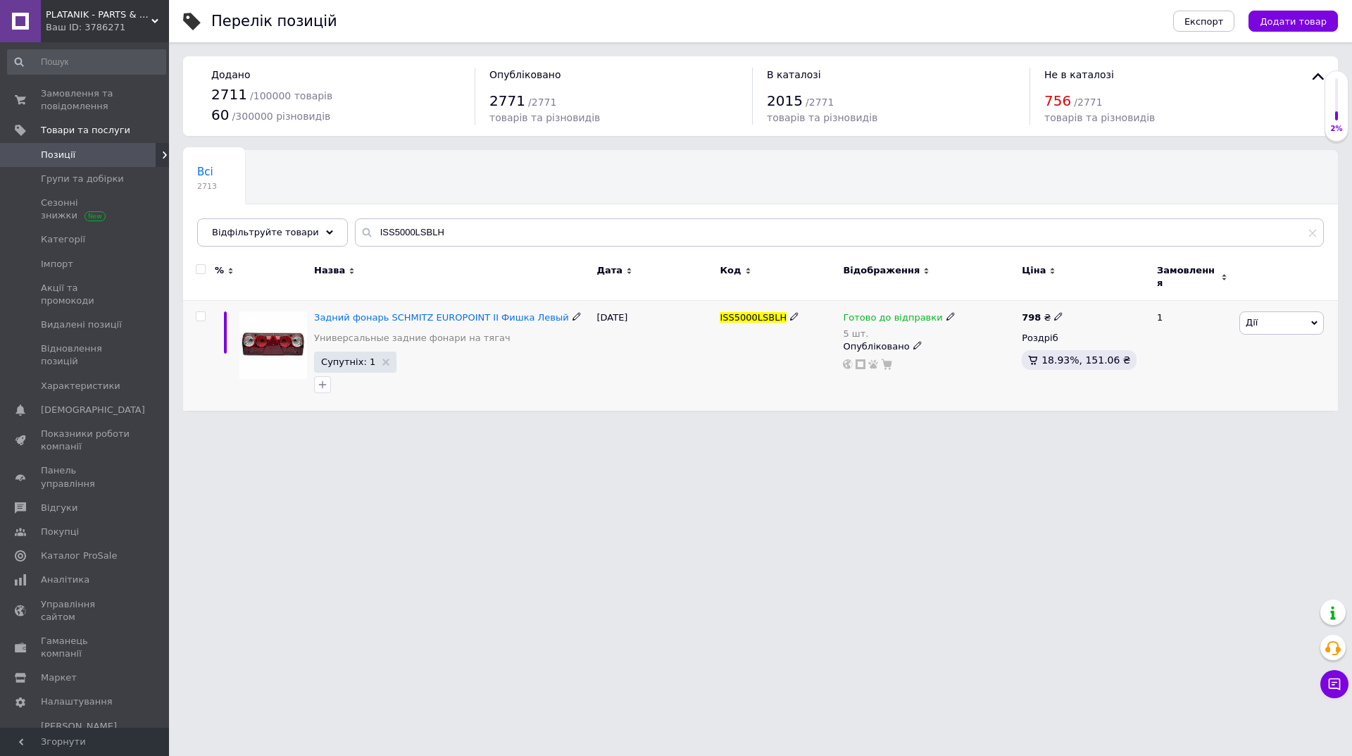
click at [946, 312] on icon at bounding box center [950, 316] width 8 height 8
click at [1113, 344] on div "Залишки" at bounding box center [1043, 350] width 176 height 13
drag, startPoint x: 996, startPoint y: 357, endPoint x: 906, endPoint y: 353, distance: 90.2
click at [906, 353] on div "Готово до відправки 5 шт. Наявність Готово до відправки В наявності Немає в ная…" at bounding box center [929, 340] width 172 height 58
type input "2"
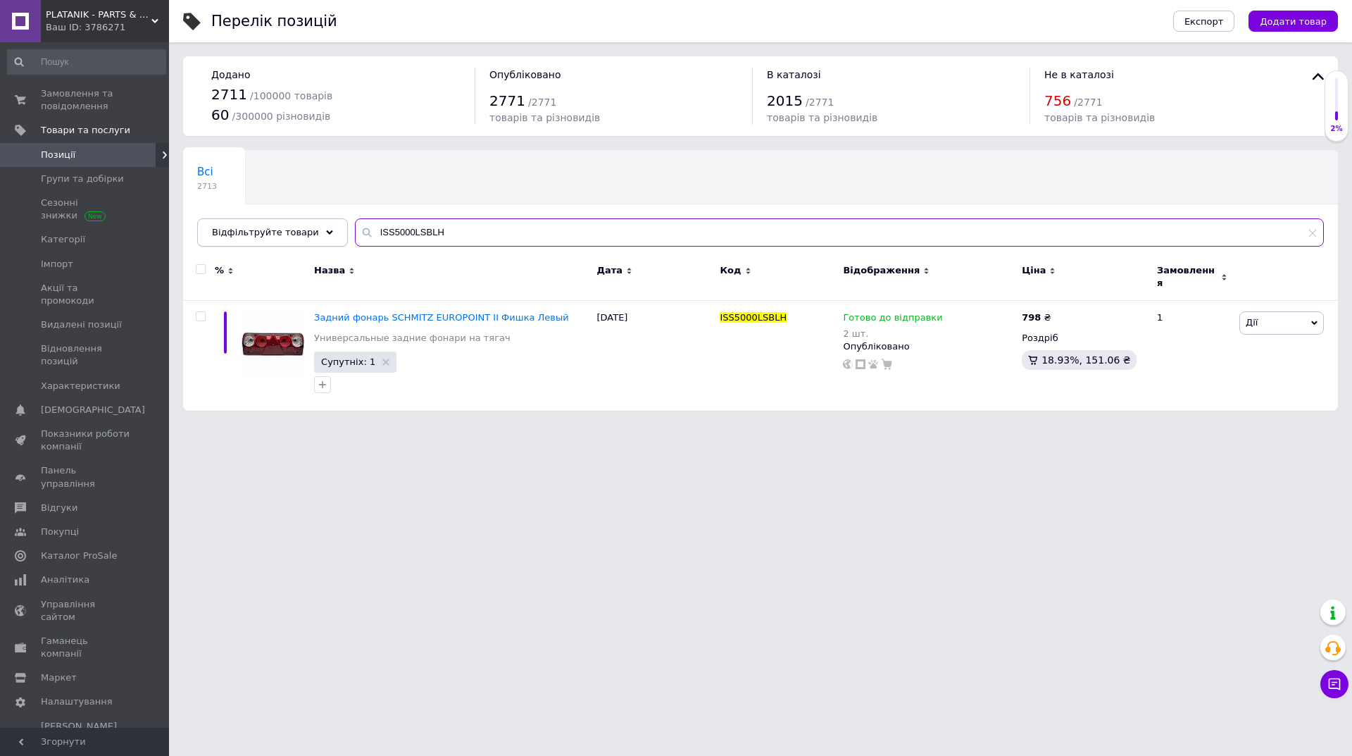
drag, startPoint x: 397, startPoint y: 234, endPoint x: 314, endPoint y: 234, distance: 83.1
click at [314, 234] on div "Відфільтруйте товари ISS5000LSBLH" at bounding box center [760, 232] width 1127 height 28
paste input "R"
type input "ISS5000LSBRH"
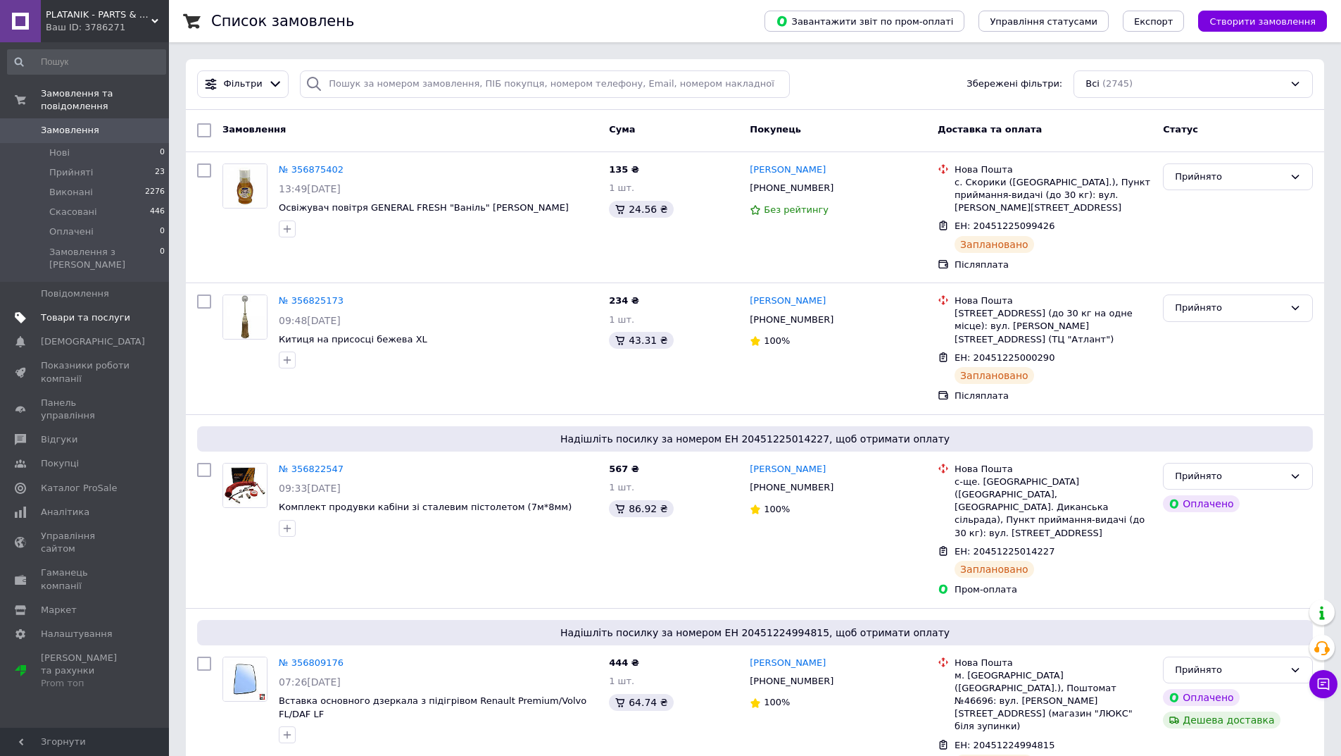
click at [87, 306] on link "Товари та послуги" at bounding box center [86, 318] width 173 height 24
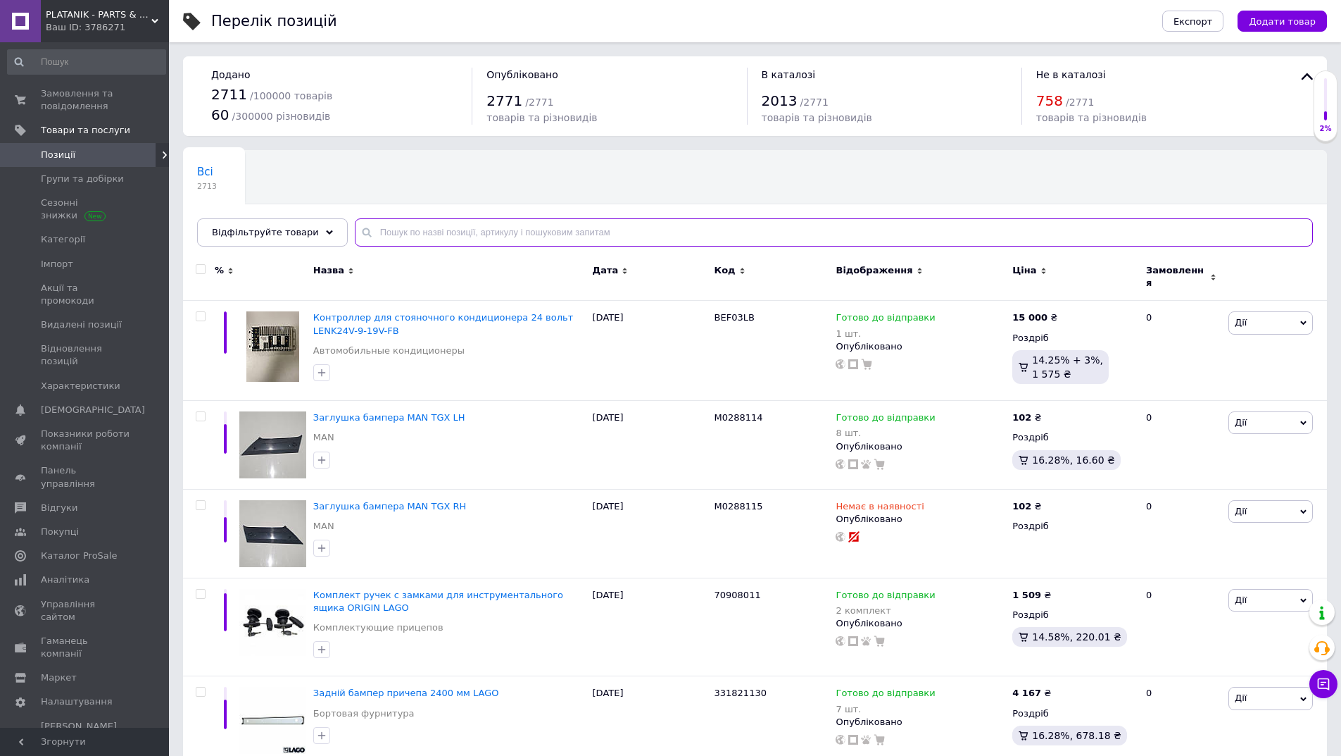
click at [393, 231] on input "text" at bounding box center [834, 232] width 958 height 28
paste input "ISS5000LSBLH"
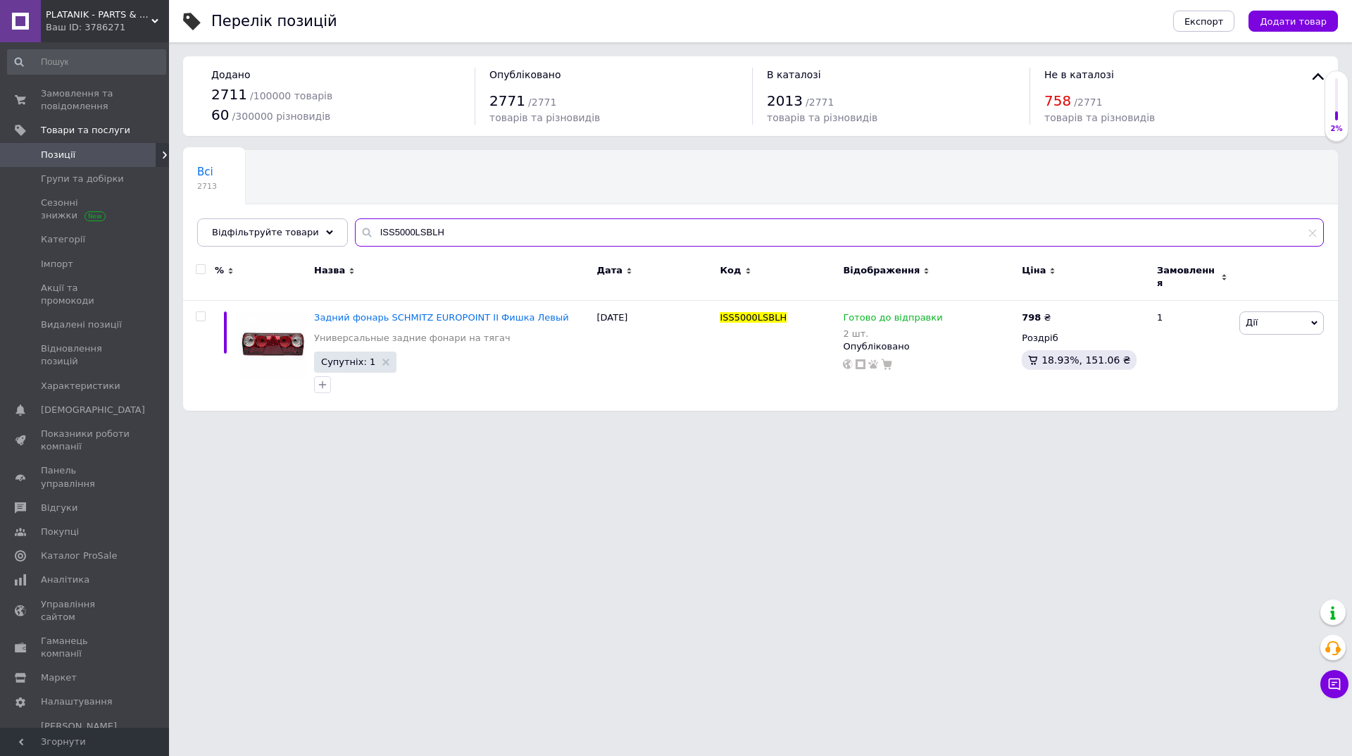
type input "ISS5000LSBLH"
drag, startPoint x: 444, startPoint y: 240, endPoint x: 332, endPoint y: 239, distance: 111.3
click at [333, 239] on div "Всі 2713 Ok Відфільтровано... Зберегти Нічого не знайдено Можливо, помилка у сл…" at bounding box center [760, 198] width 1155 height 96
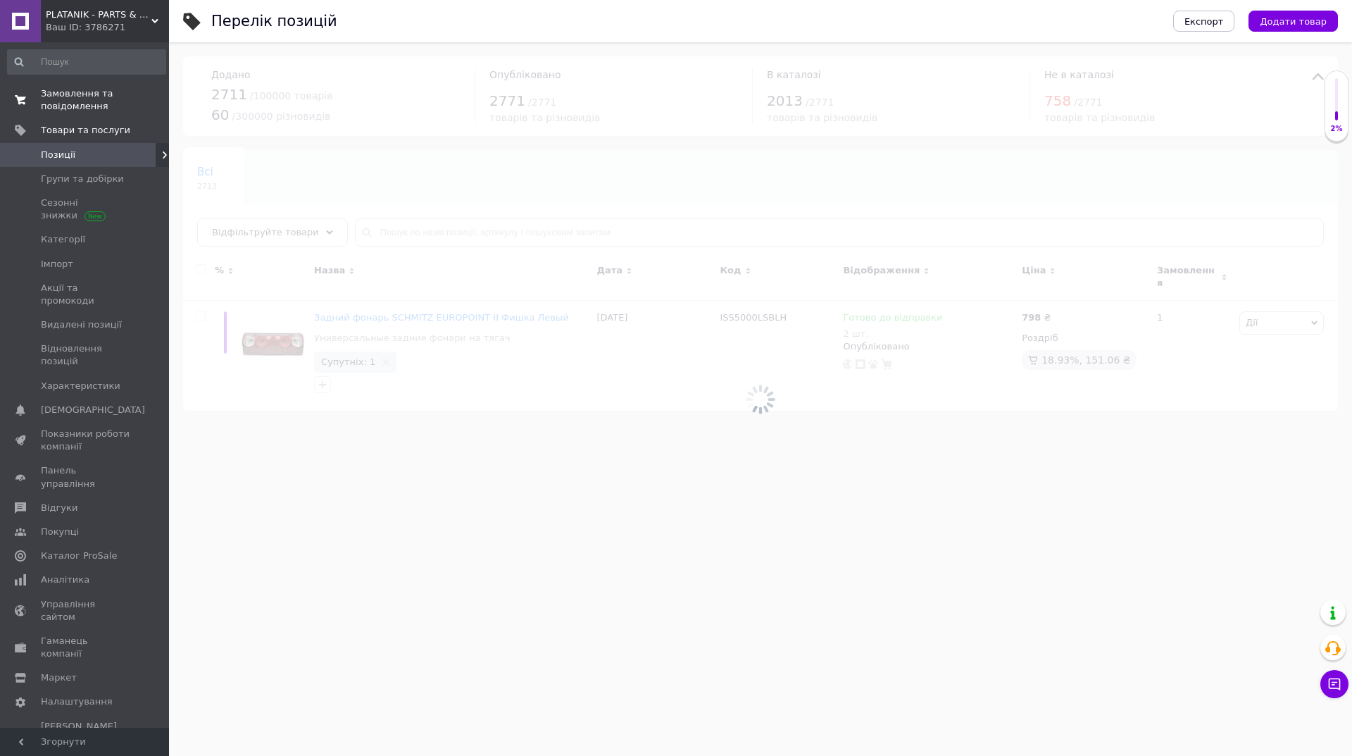
click at [62, 108] on span "Замовлення та повідомлення" at bounding box center [85, 99] width 89 height 25
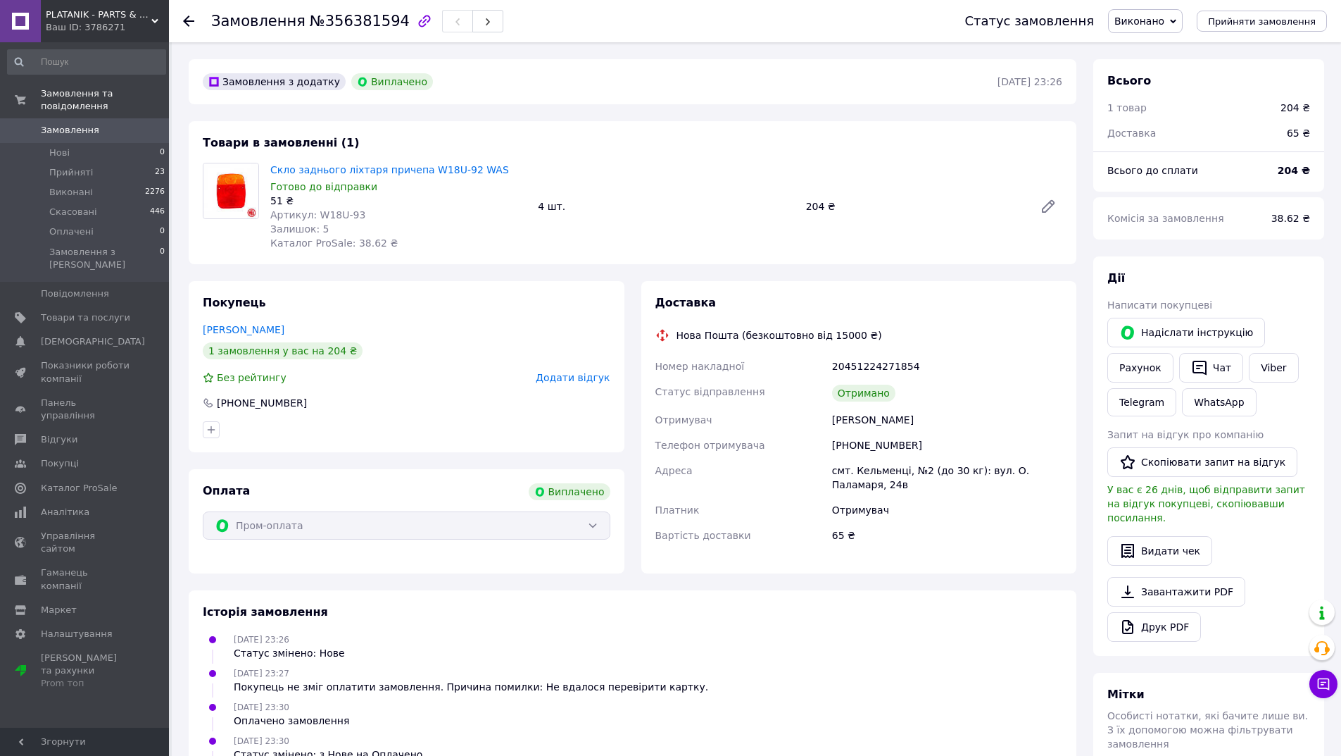
drag, startPoint x: 926, startPoint y: 422, endPoint x: 822, endPoint y: 423, distance: 103.5
click at [822, 423] on div "Номер накладної 20451224271854 Статус відправлення Отримано Отримувач Охримовск…" at bounding box center [859, 450] width 413 height 194
copy div "Отримувач Охримовский Олег"
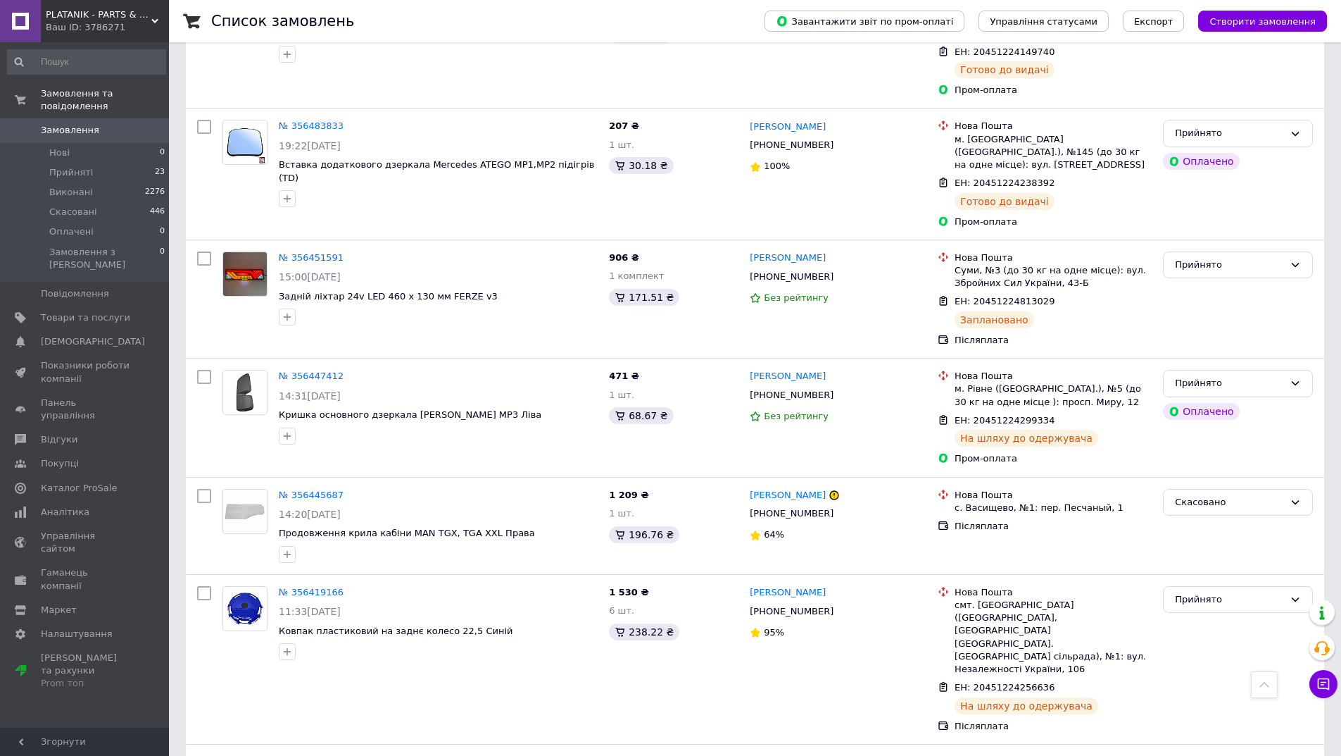
scroll to position [1917, 0]
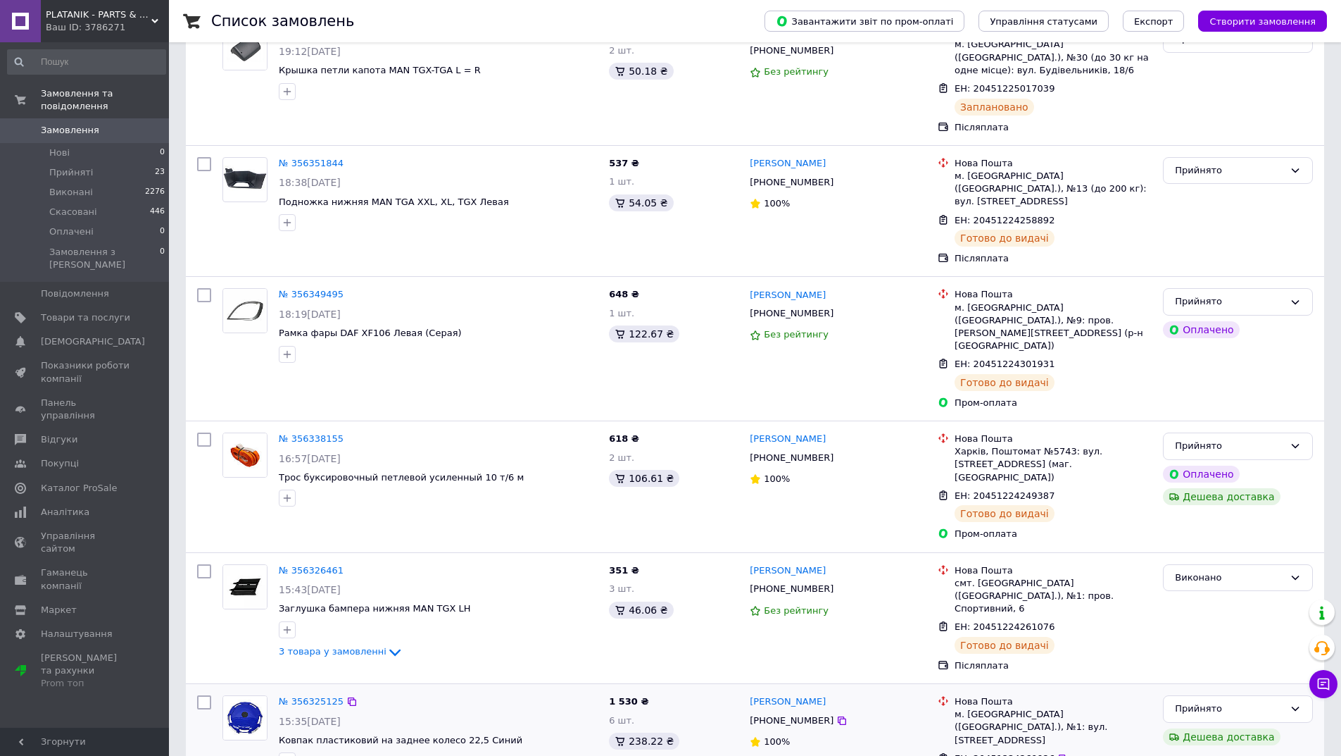
scroll to position [352, 0]
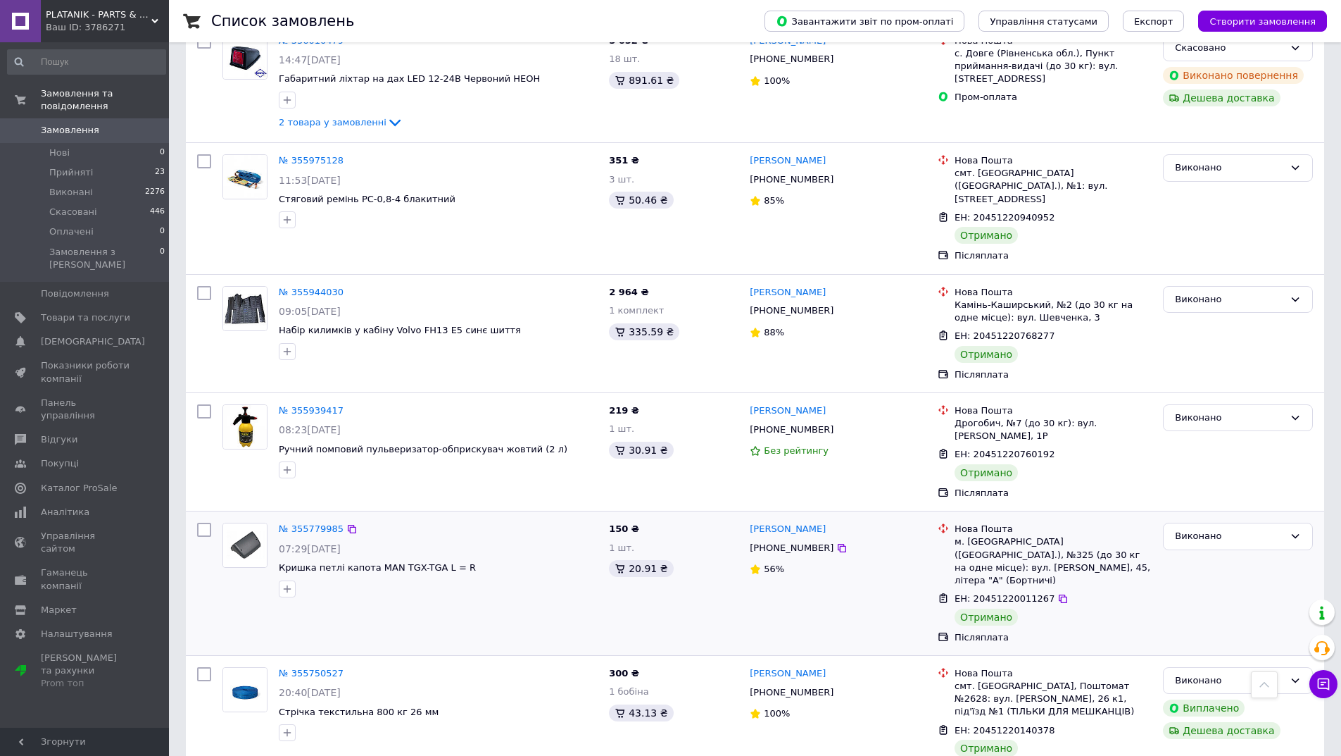
scroll to position [1865, 0]
